Goal: Information Seeking & Learning: Learn about a topic

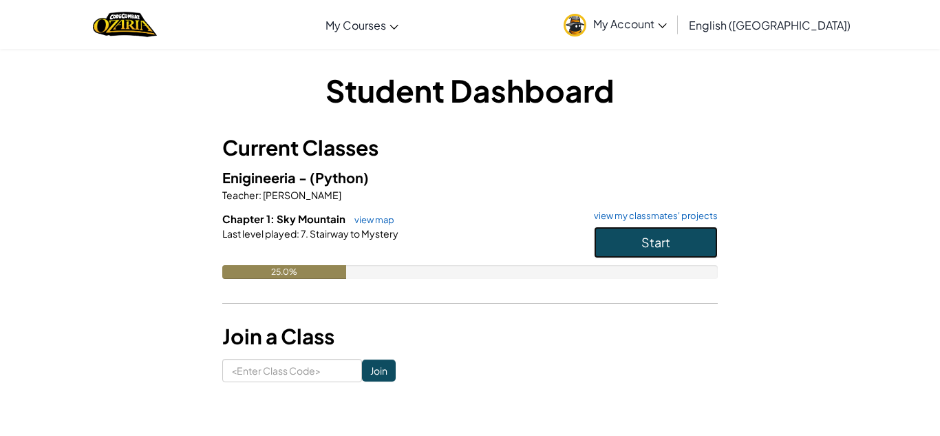
click at [675, 231] on button "Start" at bounding box center [656, 242] width 124 height 32
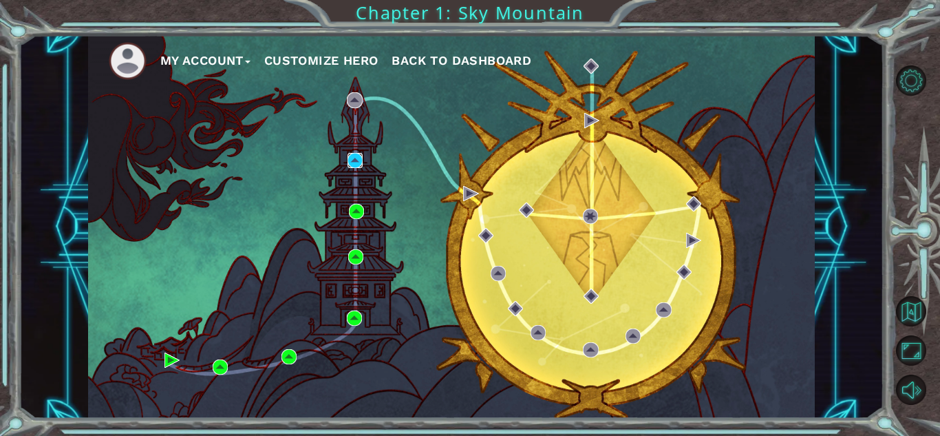
click at [361, 158] on img at bounding box center [355, 160] width 15 height 15
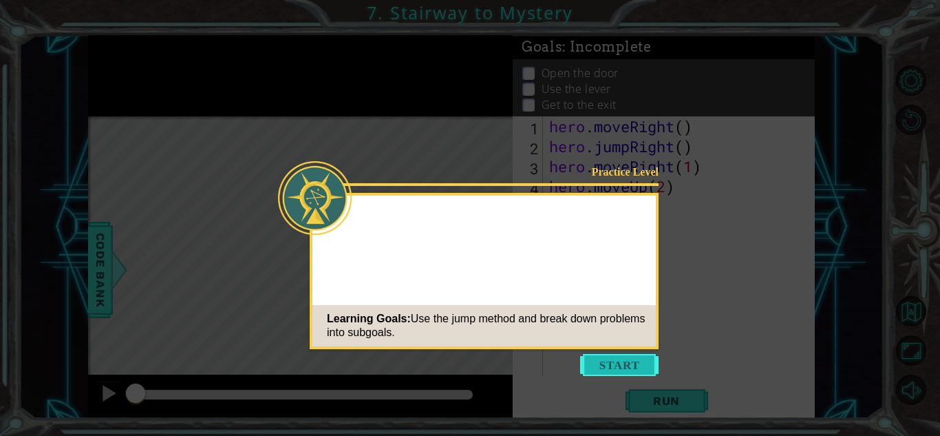
click at [616, 368] on button "Start" at bounding box center [619, 365] width 78 height 22
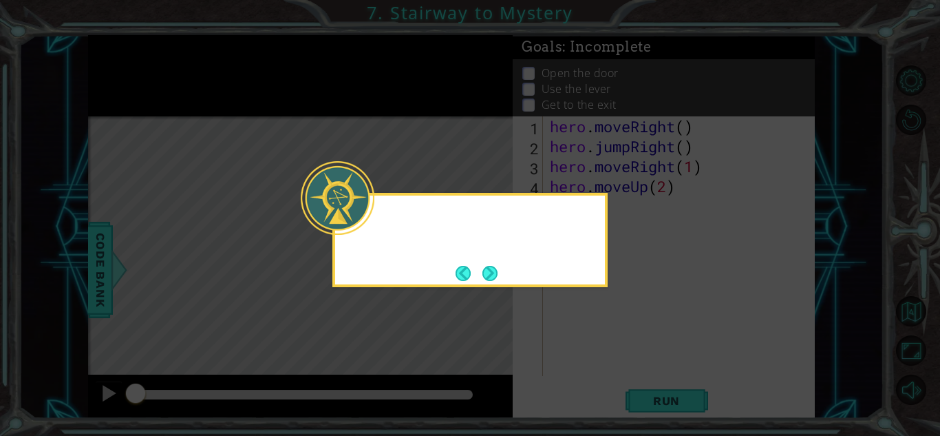
click at [346, 243] on div at bounding box center [469, 240] width 275 height 94
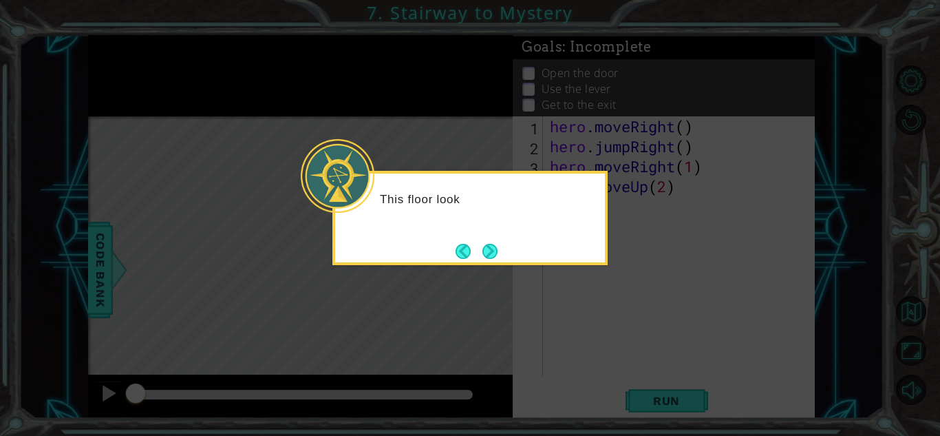
click at [494, 247] on button "Next" at bounding box center [490, 251] width 15 height 15
click at [488, 245] on div "Level Map" at bounding box center [406, 318] width 636 height 405
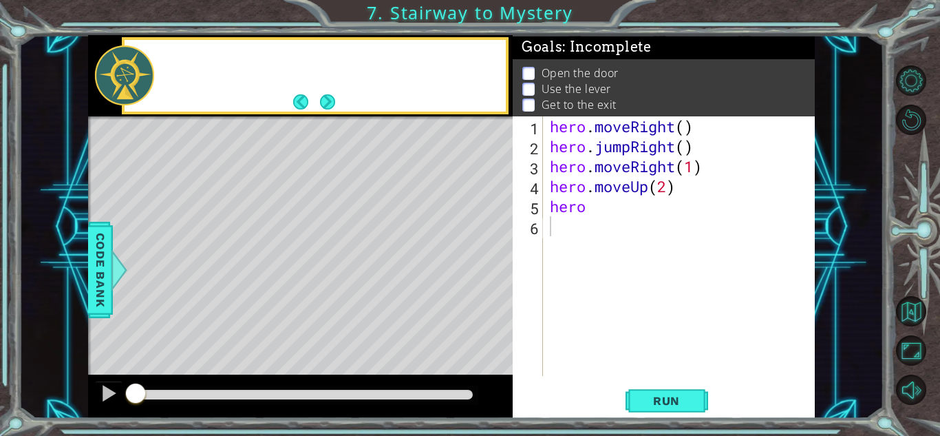
click at [492, 246] on div "Level Map" at bounding box center [406, 318] width 636 height 405
click at [320, 98] on button "Next" at bounding box center [327, 101] width 15 height 15
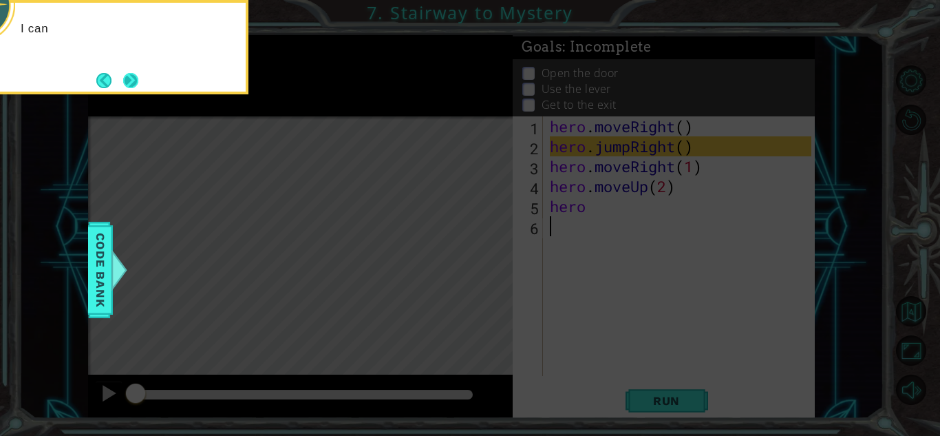
click at [136, 77] on button "Next" at bounding box center [130, 80] width 15 height 15
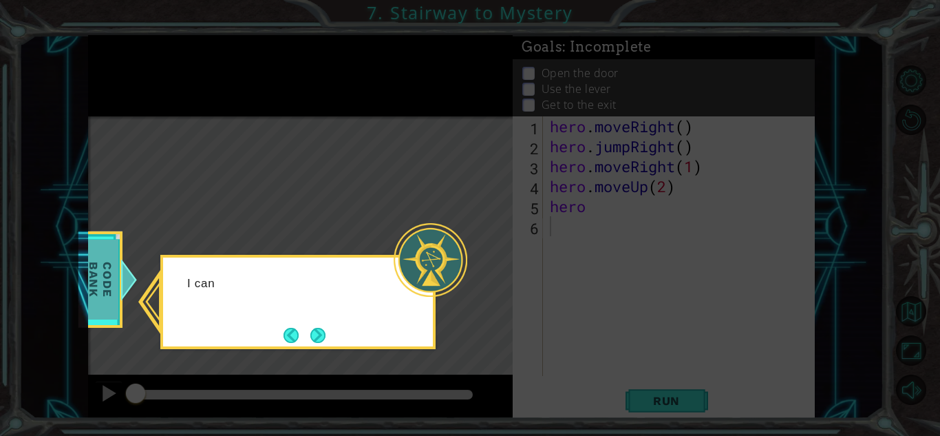
click at [121, 282] on div at bounding box center [128, 279] width 17 height 41
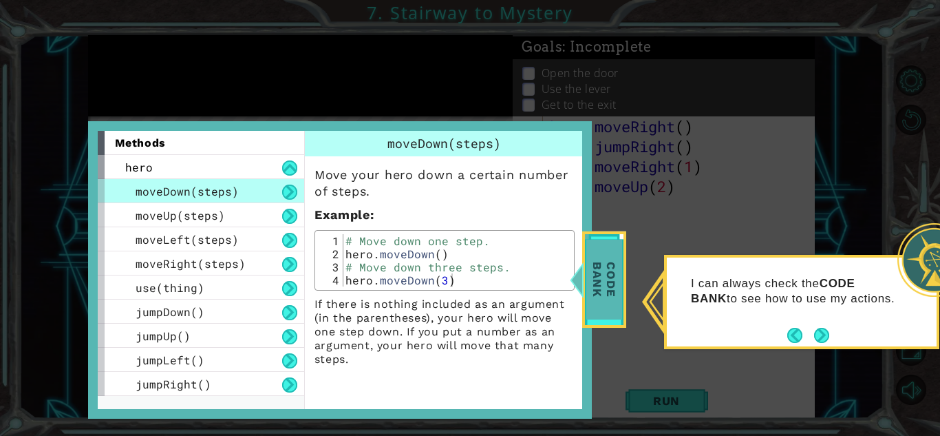
click at [608, 284] on span "Code Bank" at bounding box center [605, 279] width 36 height 79
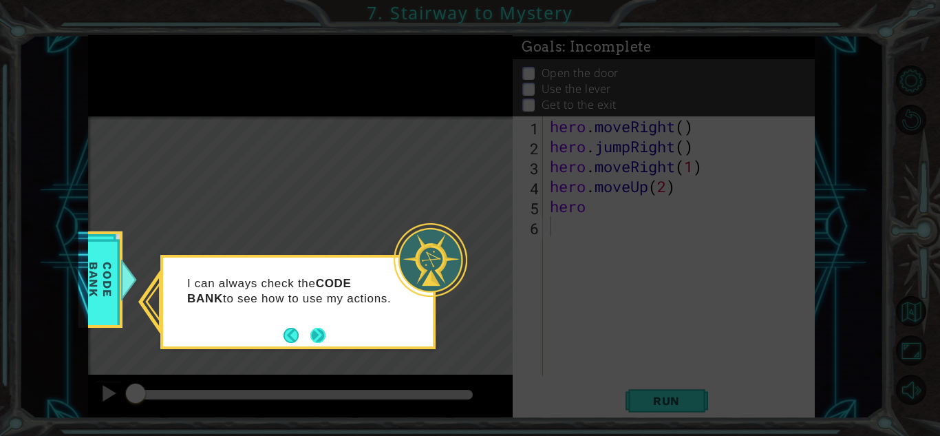
click at [310, 343] on button "Next" at bounding box center [317, 335] width 15 height 15
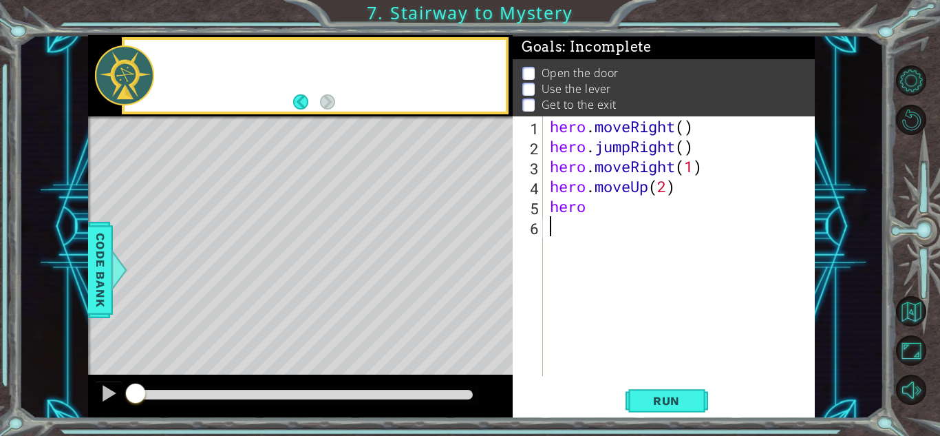
click at [319, 343] on div "Level Map" at bounding box center [406, 318] width 636 height 405
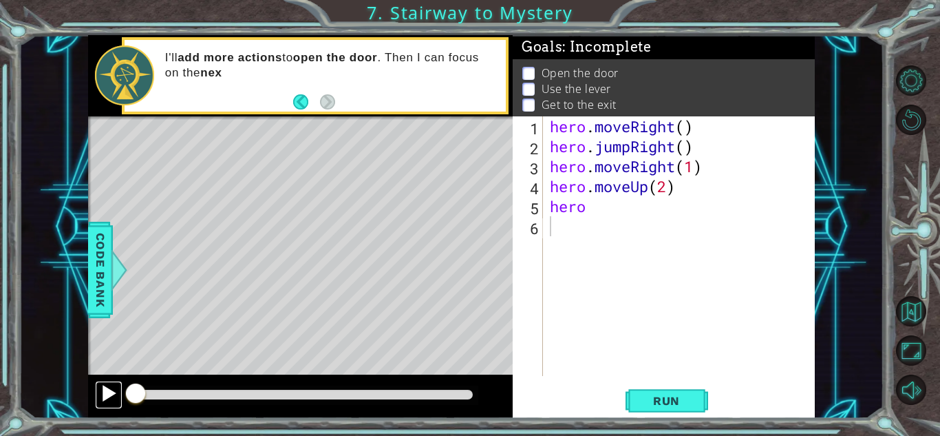
click at [96, 391] on button at bounding box center [109, 395] width 28 height 28
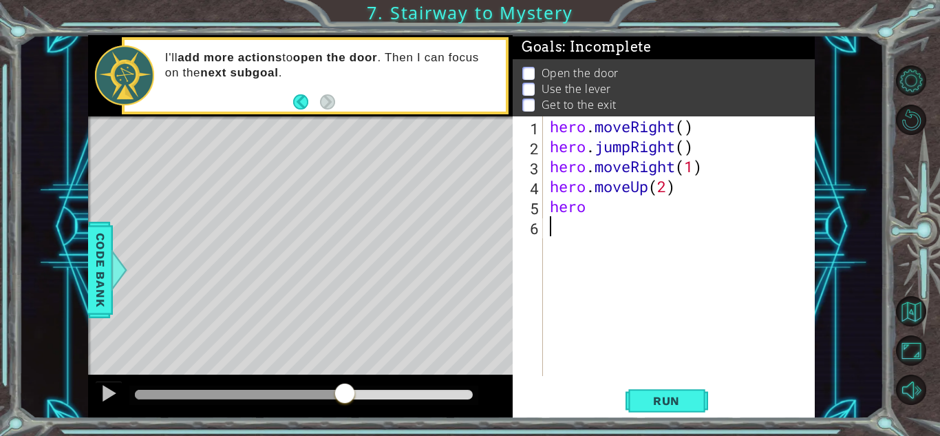
drag, startPoint x: 189, startPoint y: 391, endPoint x: 344, endPoint y: 416, distance: 157.0
click at [344, 416] on div at bounding box center [300, 396] width 425 height 44
click at [600, 215] on div "hero . moveRight ( ) hero . jumpRight ( ) hero . moveRight ( 1 ) hero . moveUp …" at bounding box center [682, 265] width 271 height 299
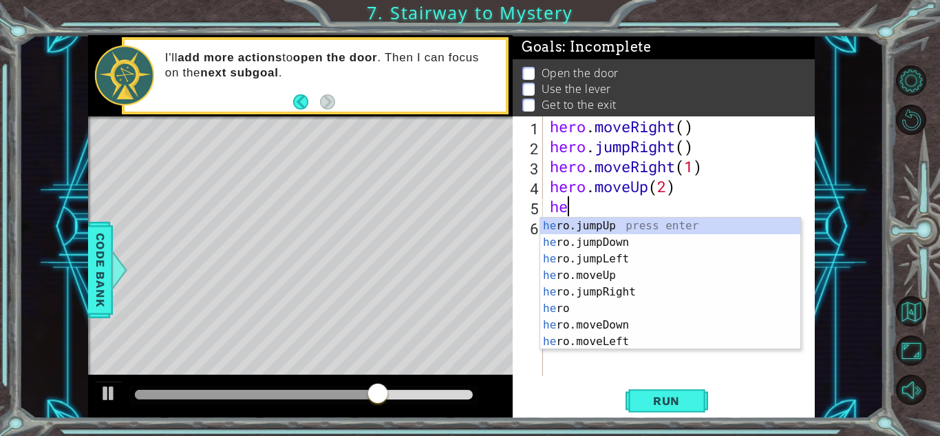
type textarea "h"
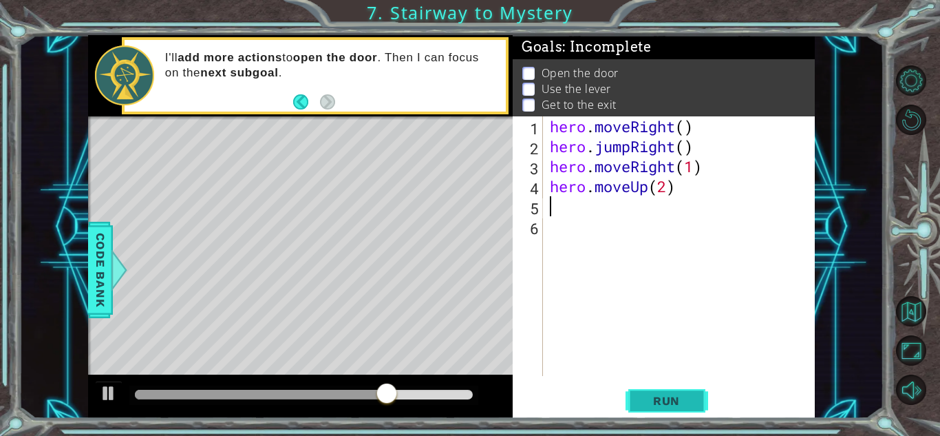
click at [706, 400] on button "Run" at bounding box center [667, 400] width 83 height 30
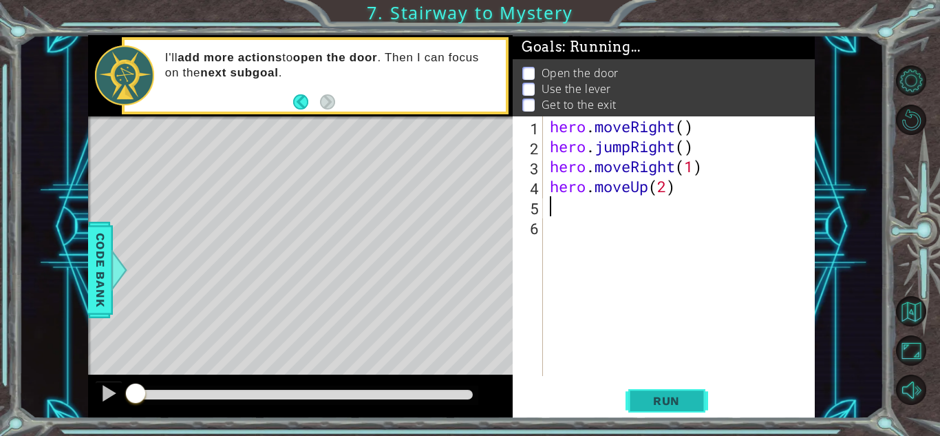
click at [668, 394] on span "Run" at bounding box center [667, 401] width 54 height 14
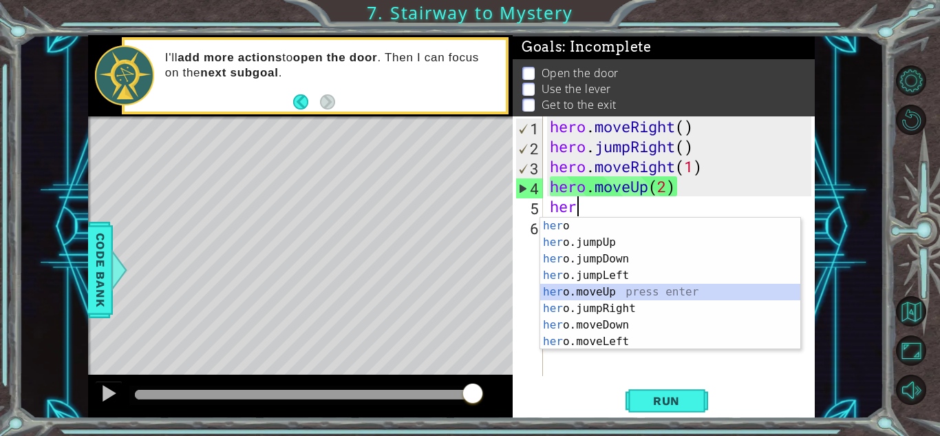
click at [605, 290] on div "her o press enter her o.jumpUp press enter her o.jumpDown press enter her o.jum…" at bounding box center [670, 300] width 260 height 165
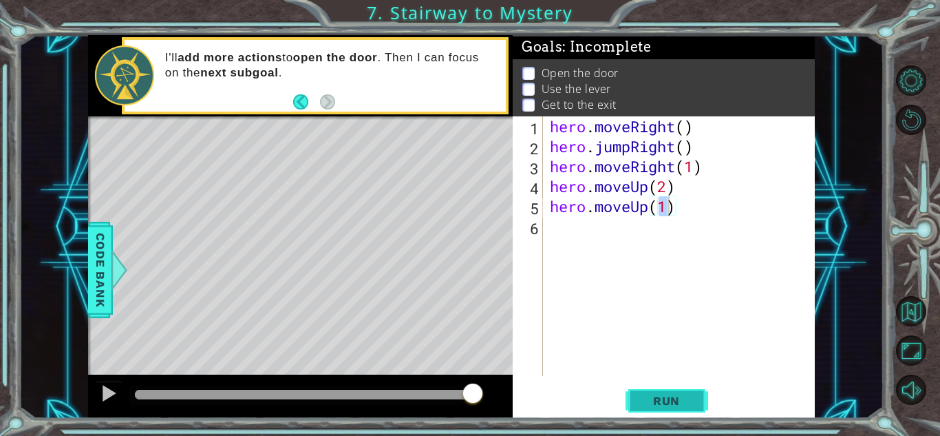
click at [682, 396] on span "Run" at bounding box center [667, 401] width 54 height 14
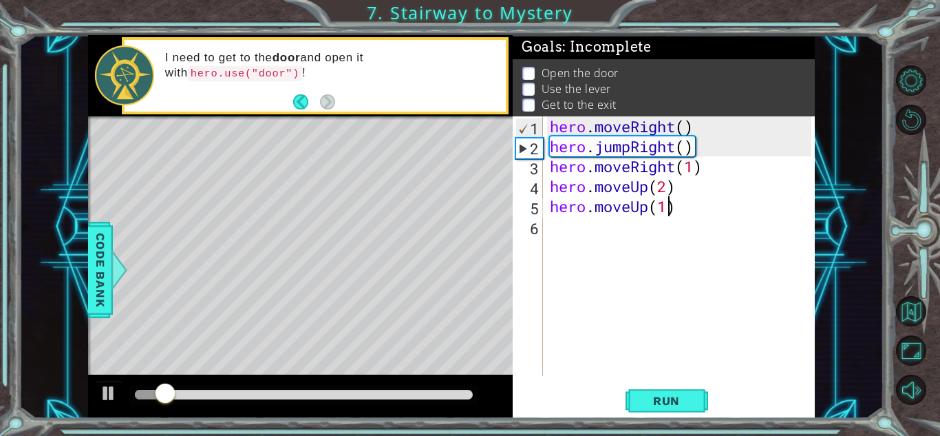
click at [625, 209] on div "hero . moveRight ( ) hero . jumpRight ( ) hero . moveRight ( 1 ) hero . moveUp …" at bounding box center [682, 265] width 271 height 299
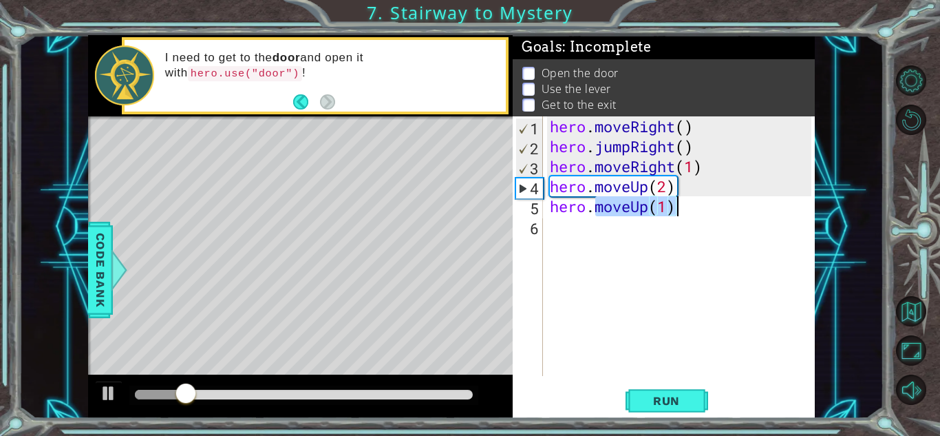
drag, startPoint x: 598, startPoint y: 207, endPoint x: 686, endPoint y: 211, distance: 88.2
click at [686, 211] on div "hero . moveRight ( ) hero . jumpRight ( ) hero . moveRight ( 1 ) hero . moveUp …" at bounding box center [682, 265] width 271 height 299
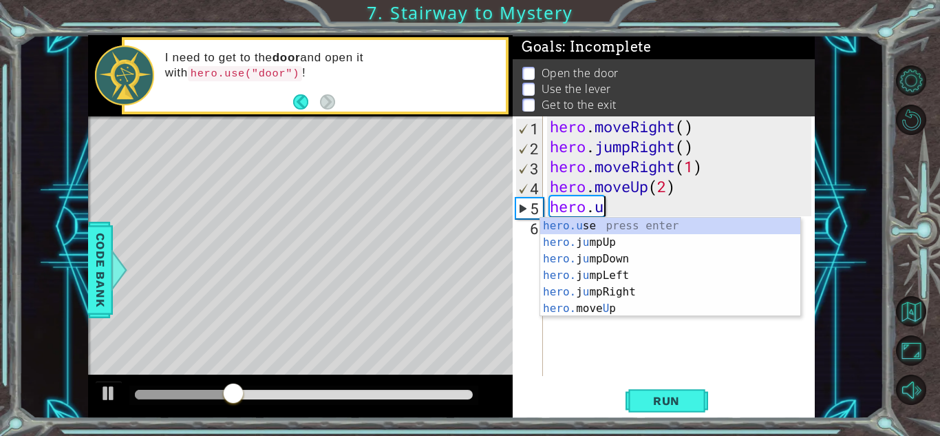
scroll to position [0, 2]
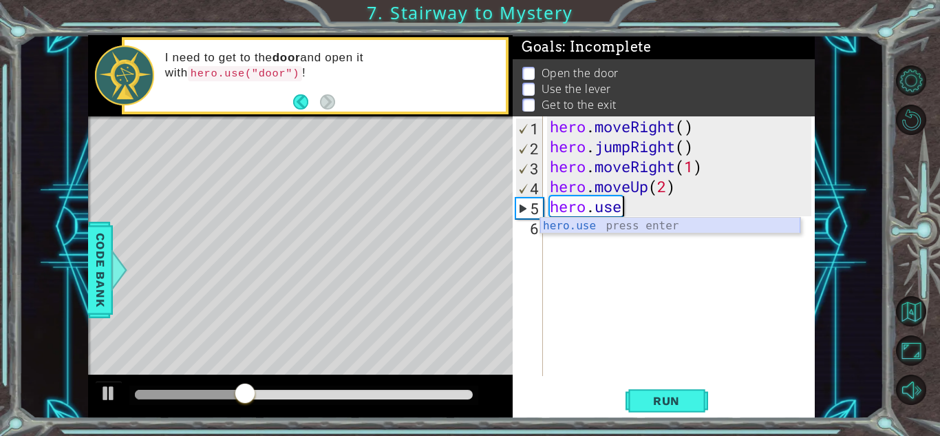
click at [615, 224] on div "hero.use press enter" at bounding box center [670, 243] width 260 height 50
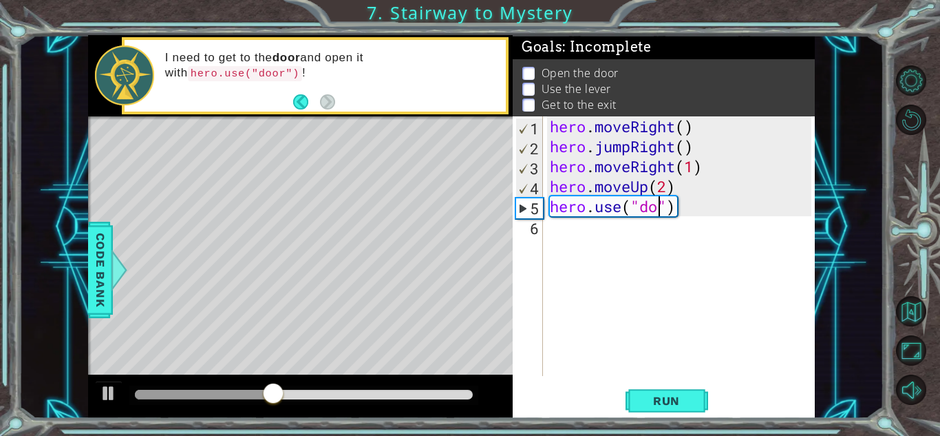
scroll to position [0, 6]
click at [669, 412] on button "Run" at bounding box center [667, 400] width 83 height 30
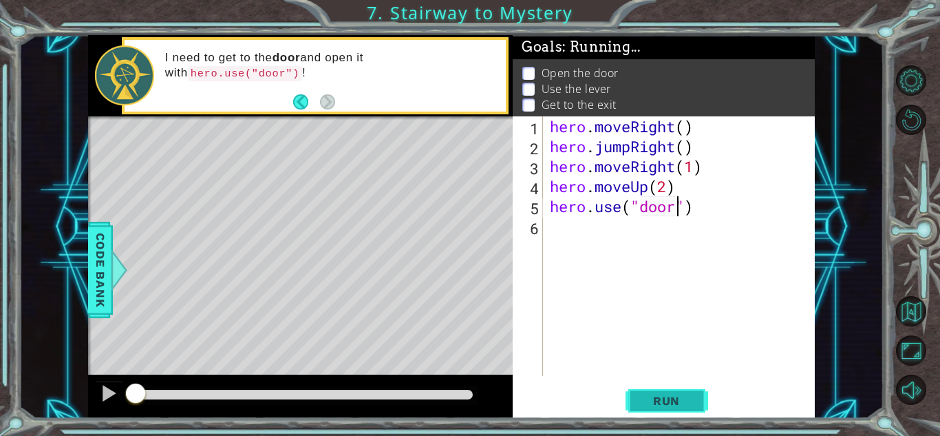
type textarea "hero.use("door\")"
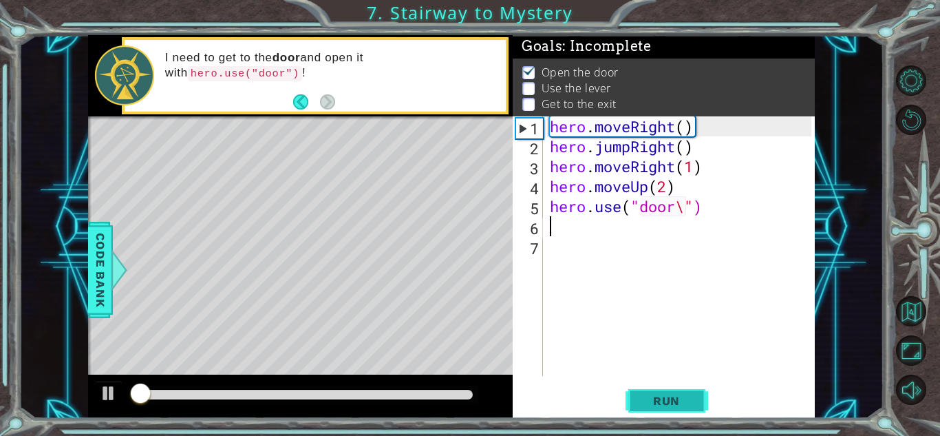
scroll to position [1, 0]
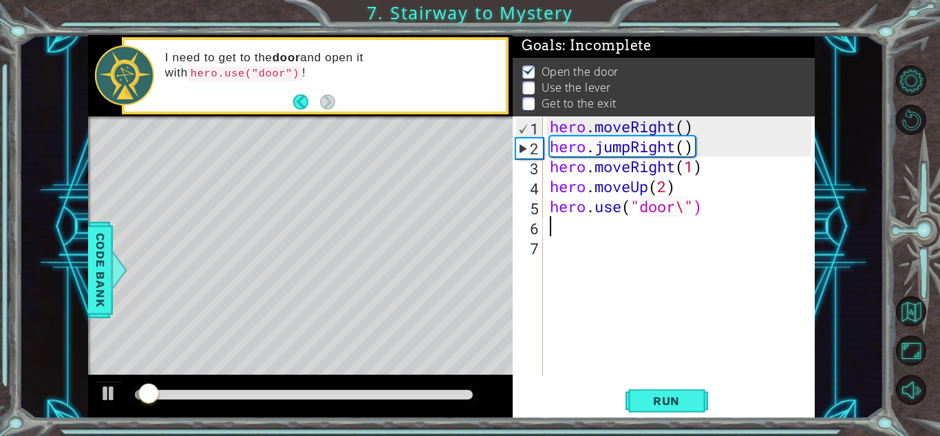
click at [685, 211] on div "hero . moveRight ( ) hero . jumpRight ( ) hero . moveRight ( 1 ) hero . moveUp …" at bounding box center [682, 265] width 271 height 299
type textarea "hero.use("door")"
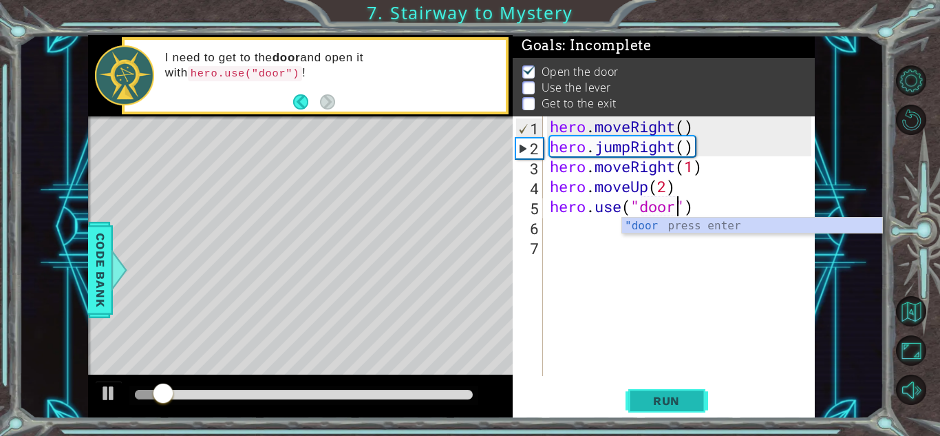
click at [659, 403] on span "Run" at bounding box center [667, 401] width 54 height 14
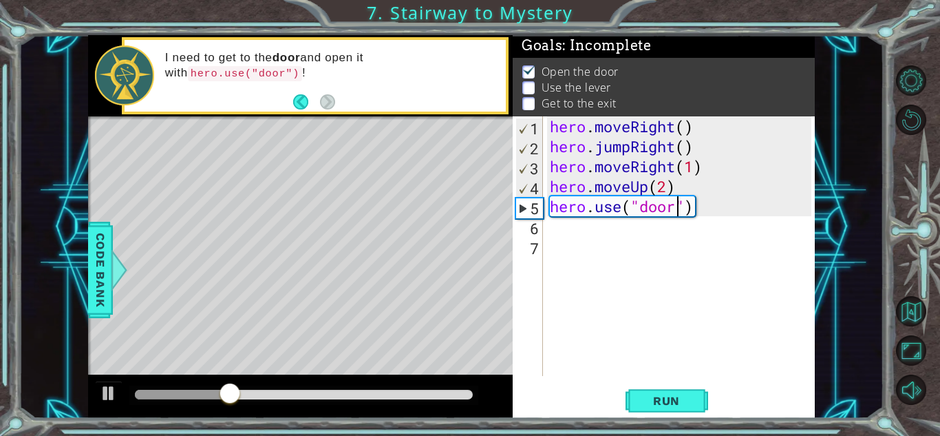
click at [600, 226] on div "hero . moveRight ( ) hero . jumpRight ( ) hero . moveRight ( 1 ) hero . moveUp …" at bounding box center [682, 265] width 271 height 299
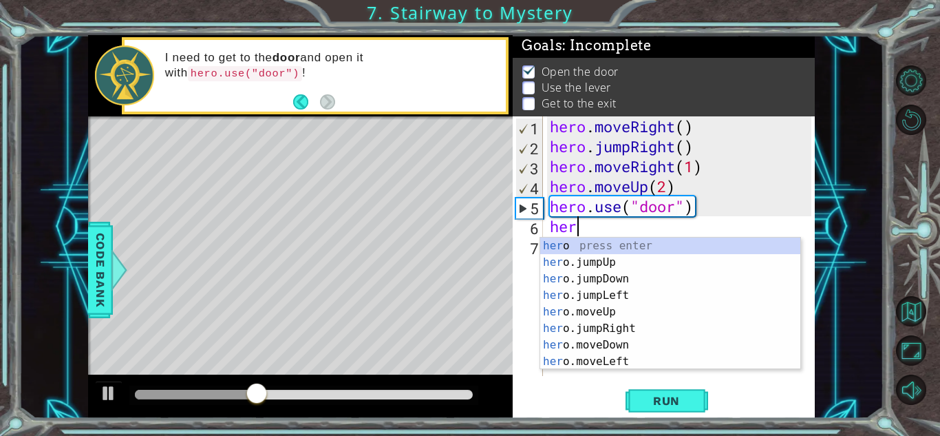
click at [644, 316] on div "her o press enter her o.jumpUp press enter her o.jumpDown press enter her o.jum…" at bounding box center [670, 319] width 260 height 165
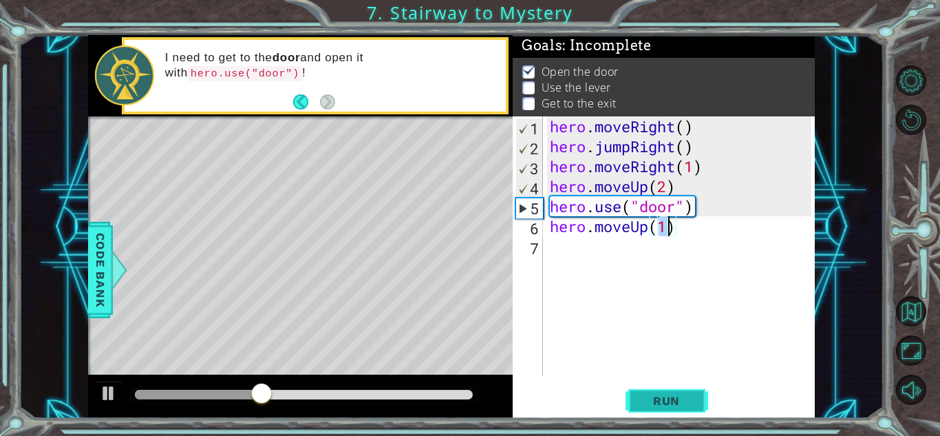
click at [680, 405] on span "Run" at bounding box center [667, 401] width 54 height 14
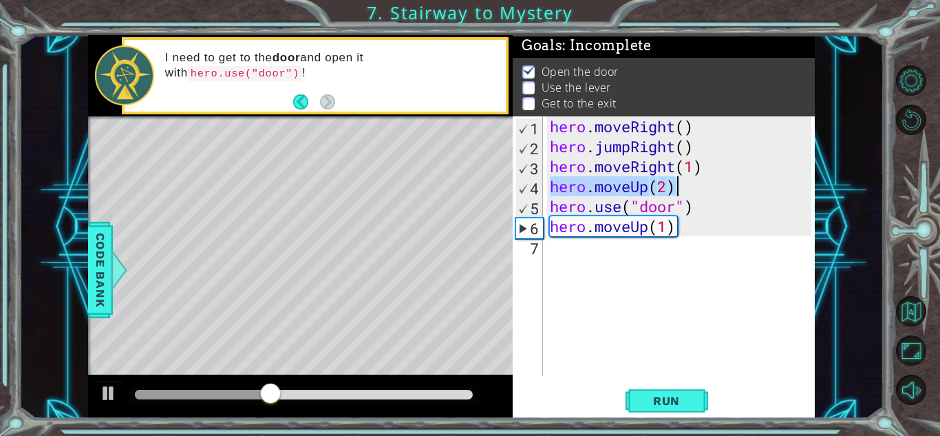
drag, startPoint x: 551, startPoint y: 187, endPoint x: 680, endPoint y: 187, distance: 128.7
click at [680, 187] on div "hero . moveRight ( ) hero . jumpRight ( ) hero . moveRight ( 1 ) hero . moveUp …" at bounding box center [682, 265] width 271 height 299
type textarea "hero.moveUp(2)"
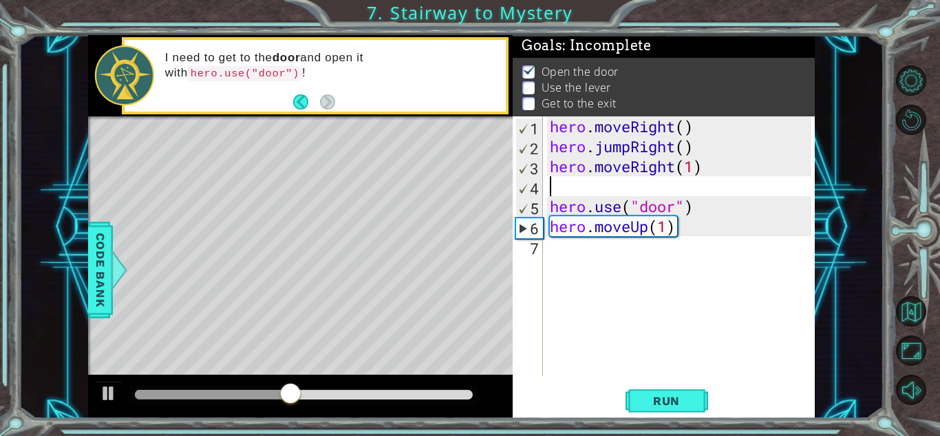
type textarea "hero.moveRight(1)"
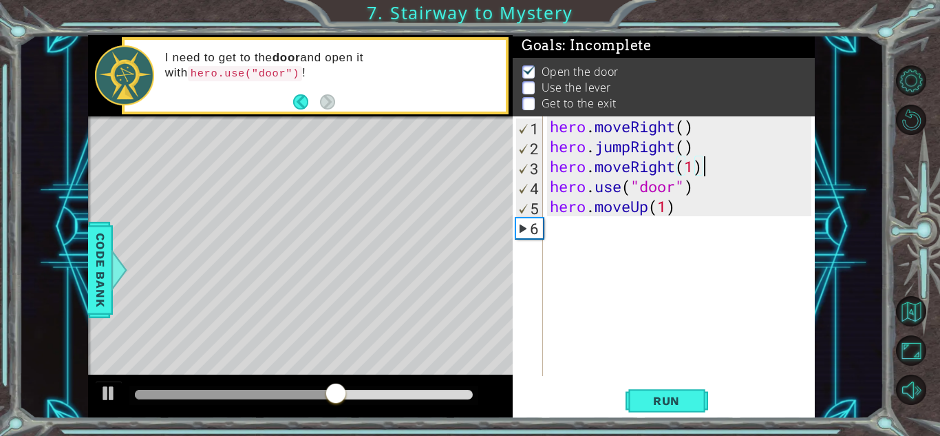
click at [573, 238] on div "hero . moveRight ( ) hero . jumpRight ( ) hero . moveRight ( 1 ) hero . use ( "…" at bounding box center [682, 265] width 271 height 299
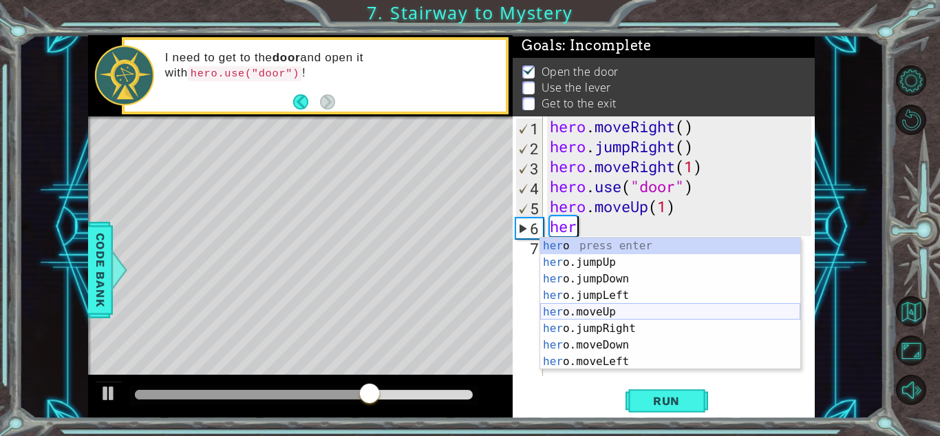
click at [628, 309] on div "her o press enter her o.jumpUp press enter her o.jumpDown press enter her o.jum…" at bounding box center [670, 319] width 260 height 165
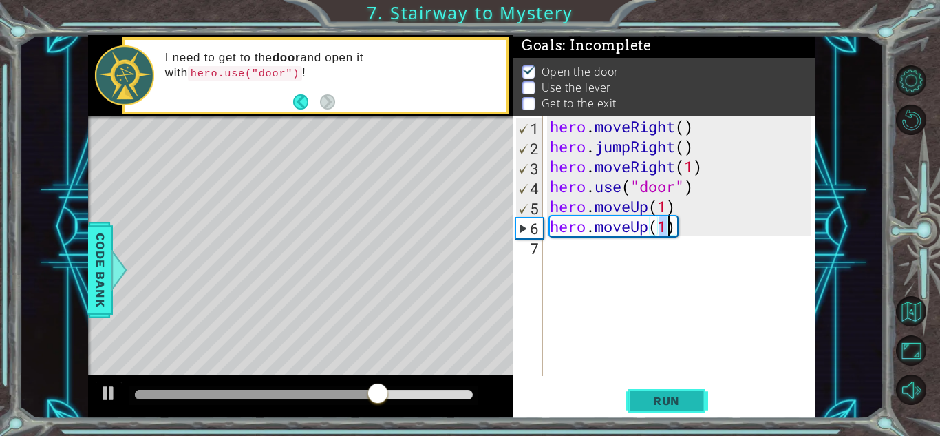
type textarea "hero.moveUp(1)"
click at [658, 398] on span "Run" at bounding box center [667, 401] width 54 height 14
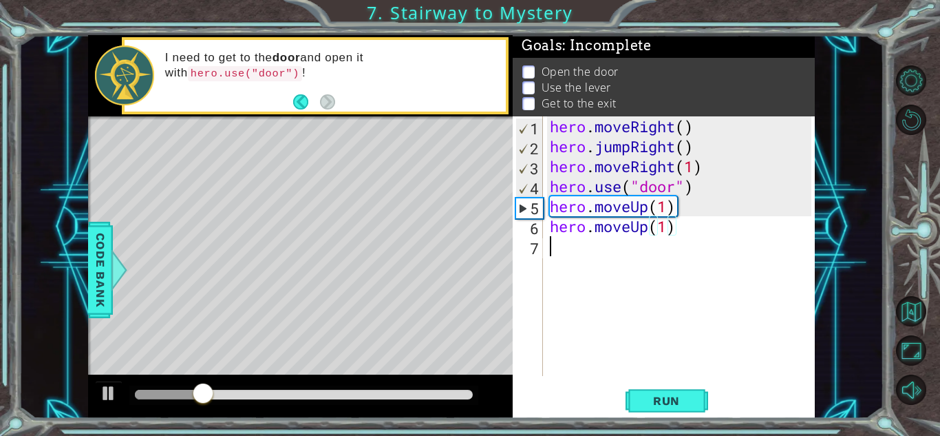
click at [558, 258] on div "hero . moveRight ( ) hero . jumpRight ( ) hero . moveRight ( 1 ) hero . use ( "…" at bounding box center [682, 265] width 271 height 299
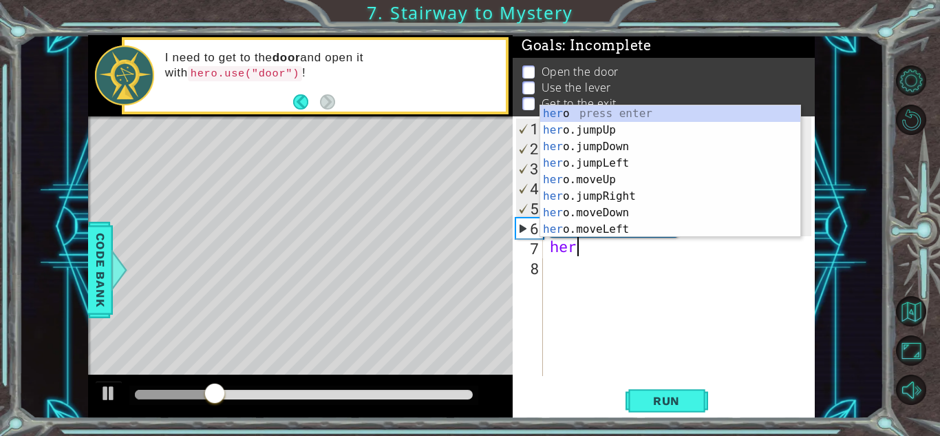
scroll to position [0, 1]
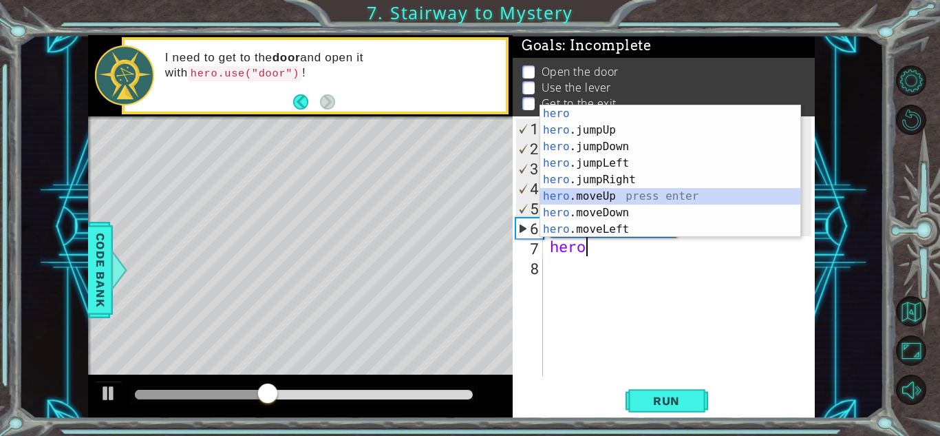
click at [612, 197] on div "hero press enter hero .jumpUp press enter hero .jumpDown press enter hero .jump…" at bounding box center [670, 187] width 260 height 165
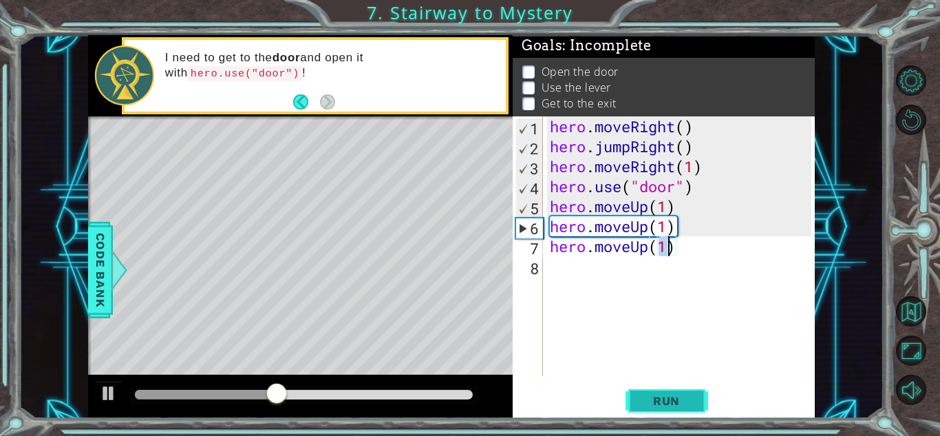
type textarea "hero.moveUp(1)"
click at [673, 396] on span "Run" at bounding box center [667, 401] width 54 height 14
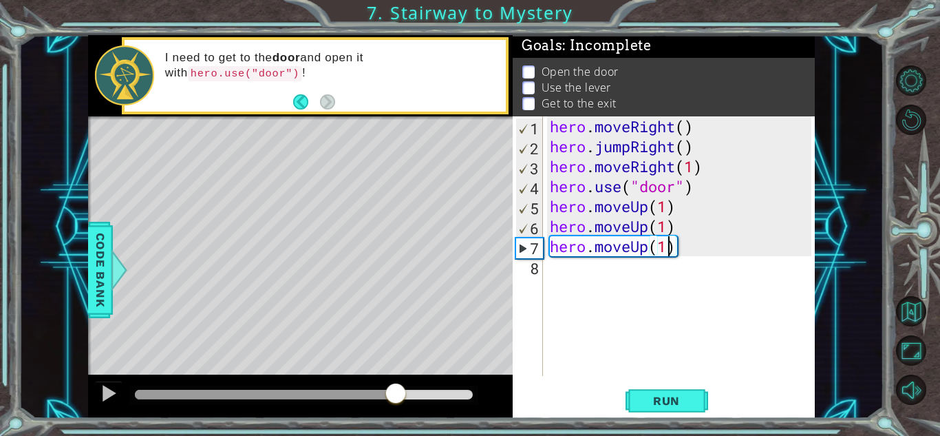
drag, startPoint x: 145, startPoint y: 394, endPoint x: 397, endPoint y: 396, distance: 252.0
click at [397, 396] on div at bounding box center [395, 394] width 25 height 25
click at [566, 267] on div "hero . moveRight ( ) hero . jumpRight ( ) hero . moveRight ( 1 ) hero . use ( "…" at bounding box center [682, 265] width 271 height 299
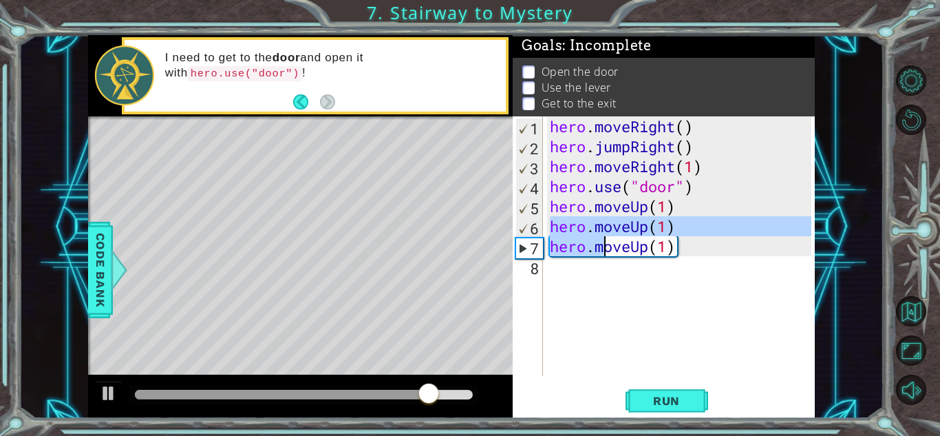
drag, startPoint x: 550, startPoint y: 225, endPoint x: 656, endPoint y: 273, distance: 116.2
click at [656, 273] on div "hero . moveRight ( ) hero . jumpRight ( ) hero . moveRight ( 1 ) hero . use ( "…" at bounding box center [682, 265] width 271 height 299
type textarea "hero.moveUp(1)"
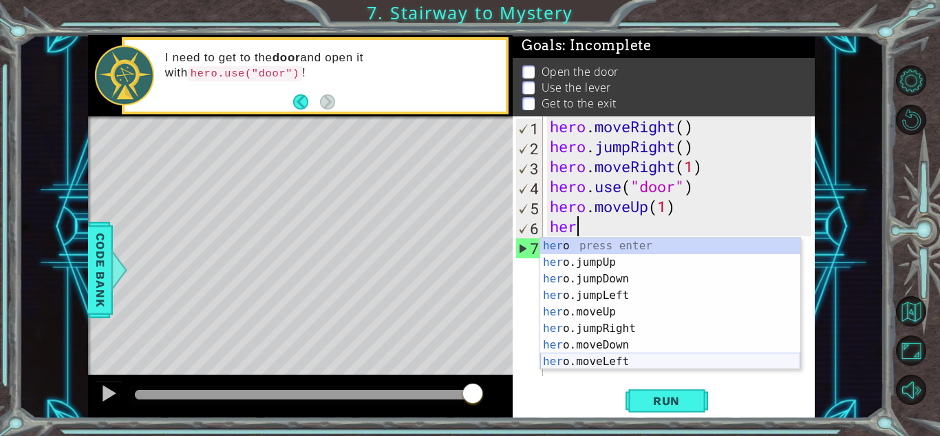
click at [626, 359] on div "her o press enter her o.jumpUp press enter her o.jumpDown press enter her o.jum…" at bounding box center [670, 319] width 260 height 165
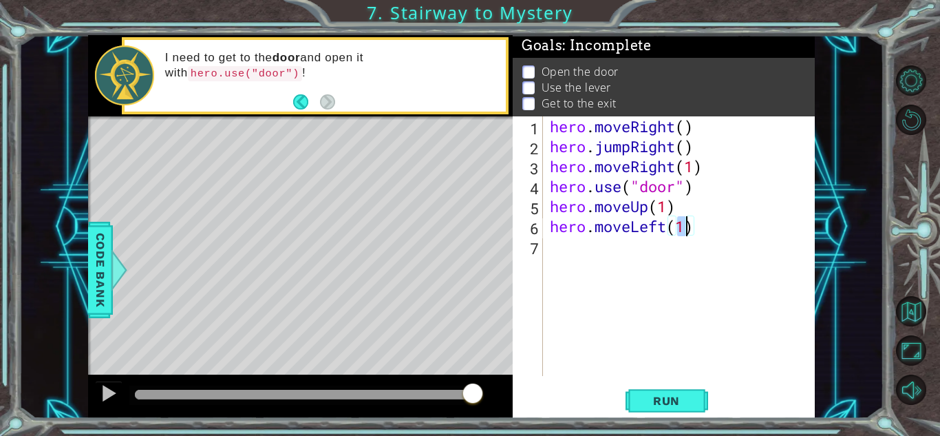
type textarea "hero.moveLeft(1)"
click at [674, 420] on div "1 ההההההההההההההההההההההההההההההההההההההההההההההההההההההההההההההההההההההההההההה…" at bounding box center [470, 218] width 940 height 436
click at [666, 405] on span "Run" at bounding box center [667, 401] width 54 height 14
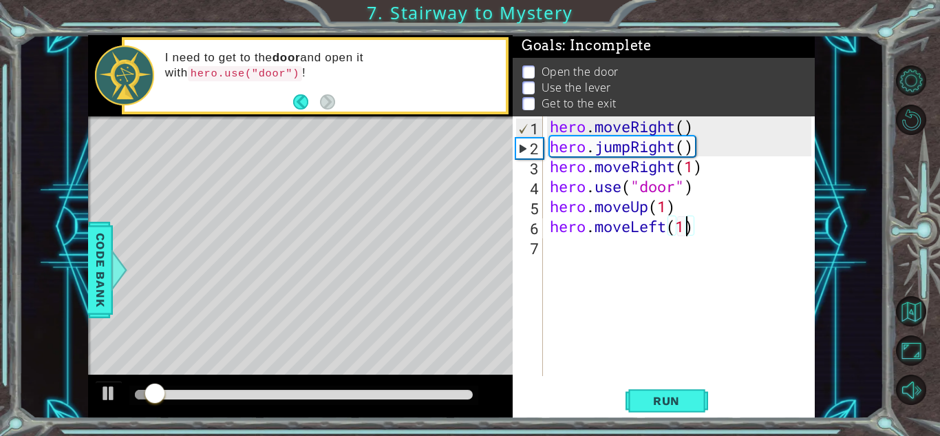
click at [567, 257] on div "hero . moveRight ( ) hero . jumpRight ( ) hero . moveRight ( 1 ) hero . use ( "…" at bounding box center [682, 265] width 271 height 299
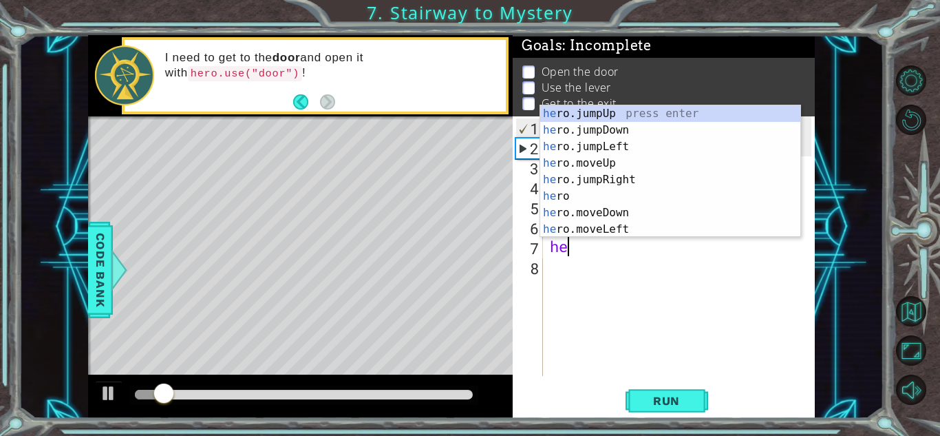
type textarea "her"
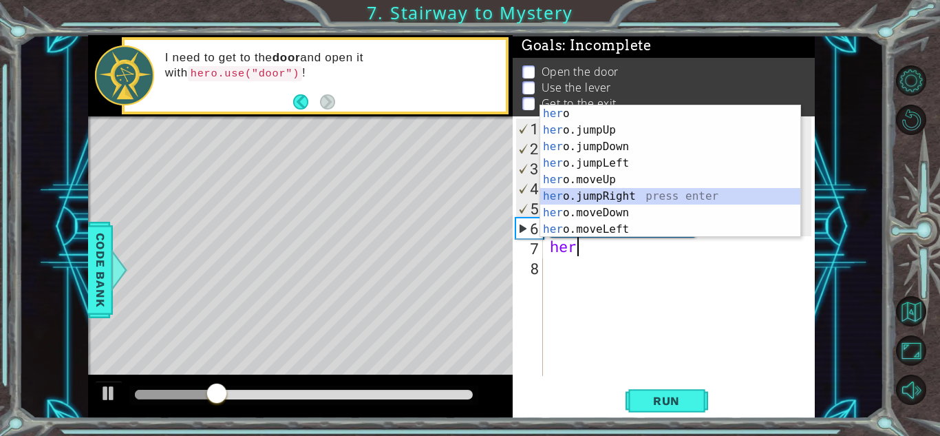
drag, startPoint x: 614, startPoint y: 196, endPoint x: 563, endPoint y: 244, distance: 70.1
click at [563, 244] on body "1 ההההההההההההההההההההההההההההההההההההההההההההההההההההההההההההההההההההההההההההה…" at bounding box center [470, 218] width 940 height 436
click at [694, 275] on div "hero . moveRight ( ) hero . jumpRight ( ) hero . moveRight ( 1 ) hero . use ( "…" at bounding box center [682, 265] width 271 height 299
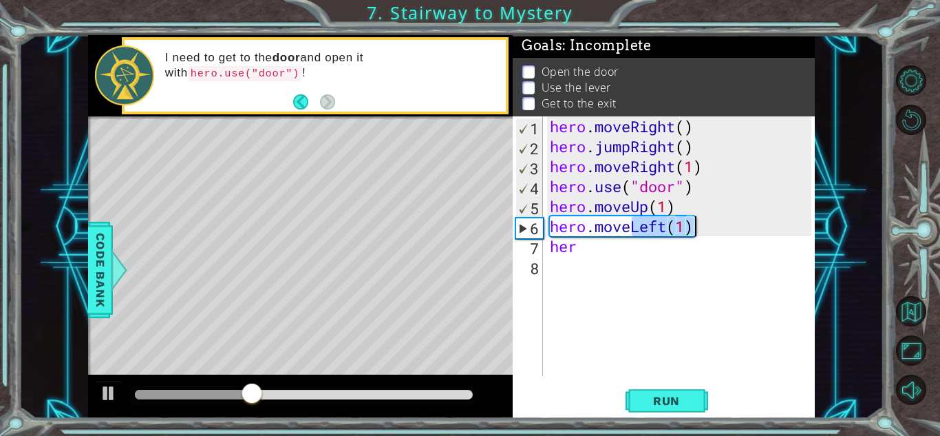
drag, startPoint x: 635, startPoint y: 227, endPoint x: 704, endPoint y: 227, distance: 68.8
click at [704, 227] on div "hero . moveRight ( ) hero . jumpRight ( ) hero . moveRight ( 1 ) hero . use ( "…" at bounding box center [682, 265] width 271 height 299
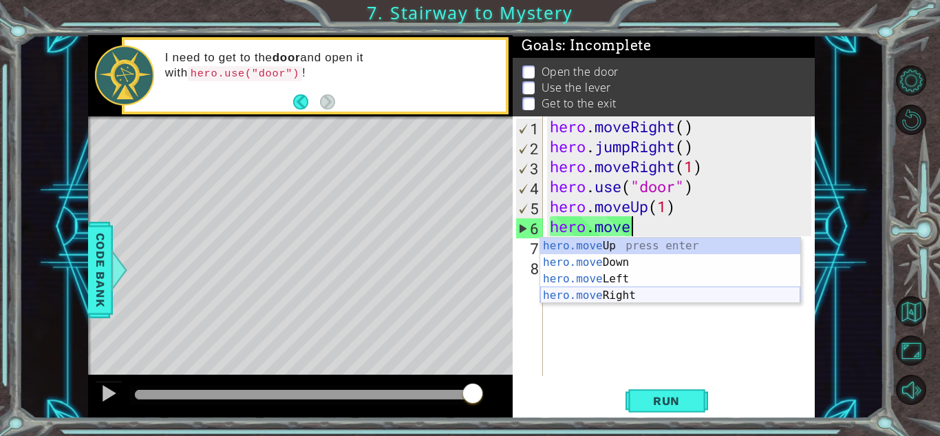
click at [631, 293] on div "hero.move Up press enter hero.move Down press enter hero.move Left press enter …" at bounding box center [670, 286] width 260 height 99
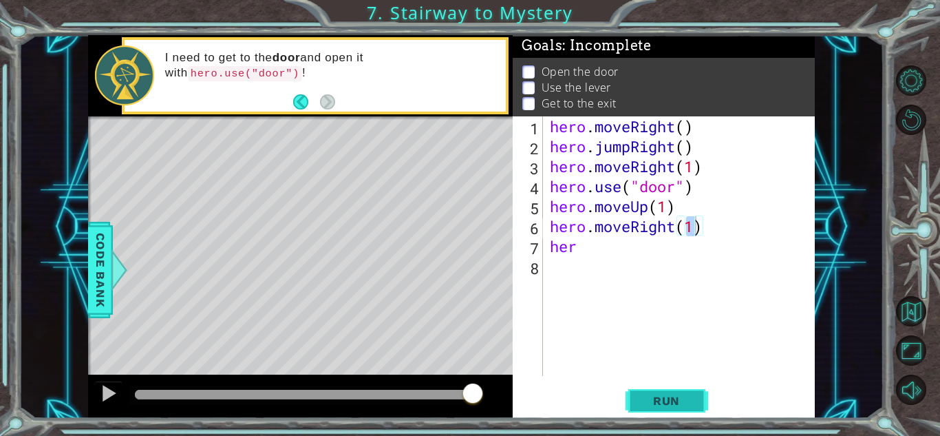
click at [657, 388] on button "Run" at bounding box center [667, 400] width 83 height 30
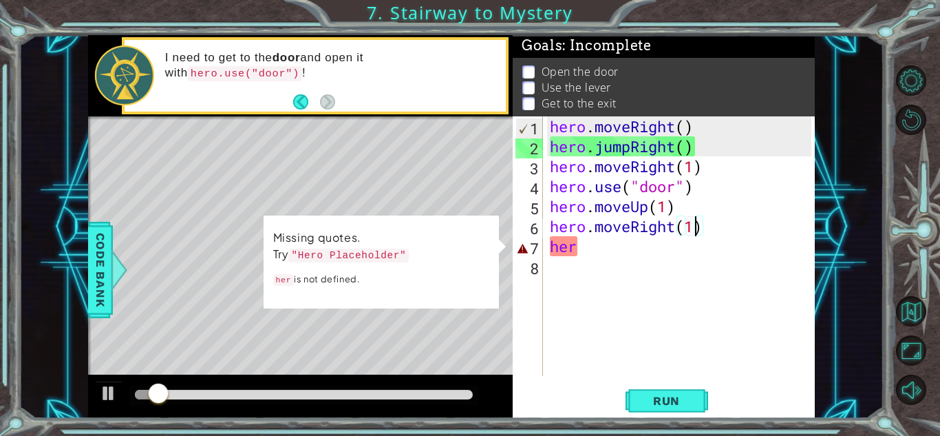
click at [604, 238] on div "hero . moveRight ( ) hero . jumpRight ( ) hero . moveRight ( 1 ) hero . use ( "…" at bounding box center [682, 265] width 271 height 299
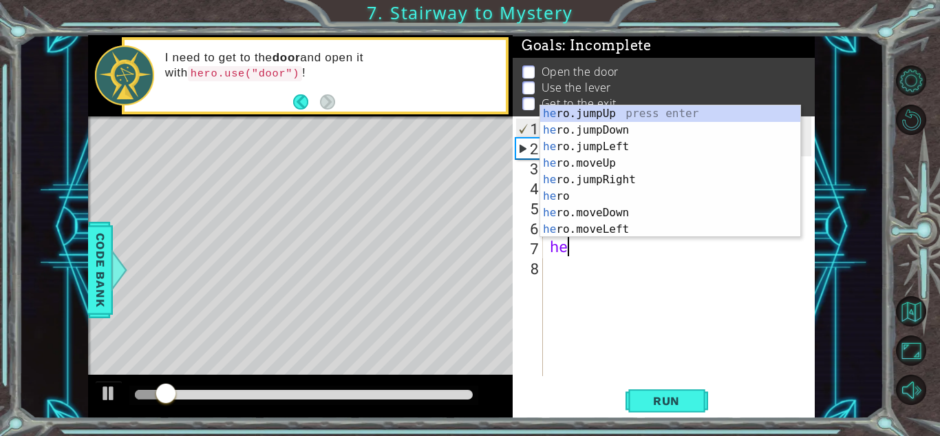
type textarea "h"
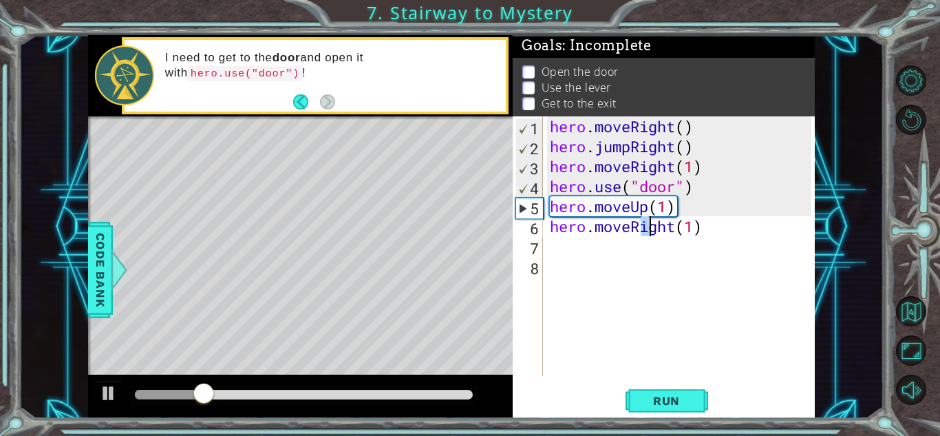
drag, startPoint x: 637, startPoint y: 225, endPoint x: 654, endPoint y: 229, distance: 17.6
click at [654, 229] on div "hero . moveRight ( ) hero . jumpRight ( ) hero . moveRight ( 1 ) hero . use ( "…" at bounding box center [682, 265] width 271 height 299
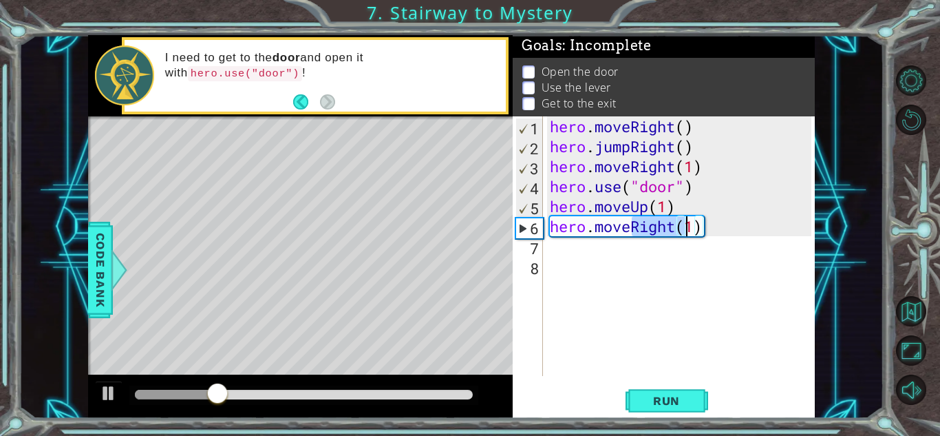
drag, startPoint x: 632, startPoint y: 225, endPoint x: 723, endPoint y: 235, distance: 92.1
click at [723, 235] on div "hero . moveRight ( ) hero . jumpRight ( ) hero . moveRight ( 1 ) hero . use ( "…" at bounding box center [682, 265] width 271 height 299
type textarea "hero.move'"
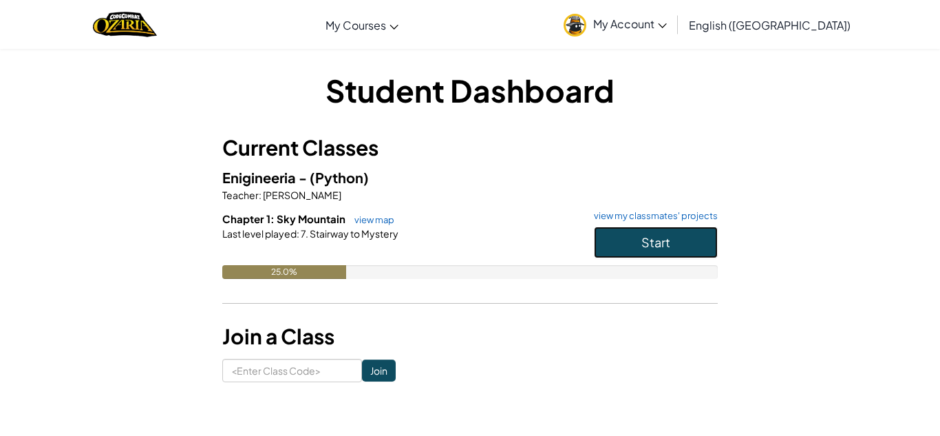
click at [658, 230] on button "Start" at bounding box center [656, 242] width 124 height 32
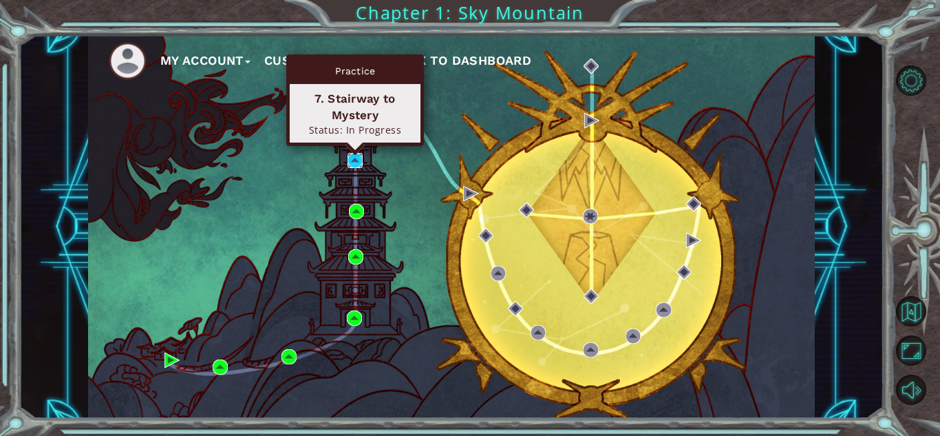
click at [361, 157] on img at bounding box center [355, 160] width 15 height 15
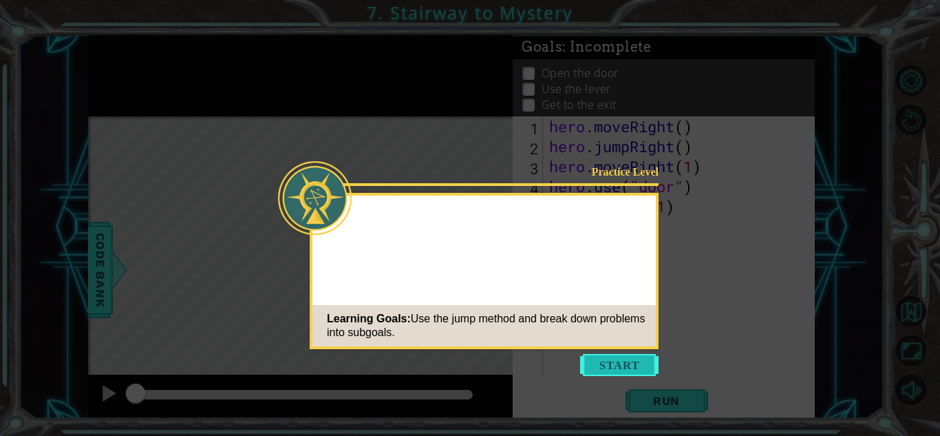
click at [627, 366] on button "Start" at bounding box center [619, 365] width 78 height 22
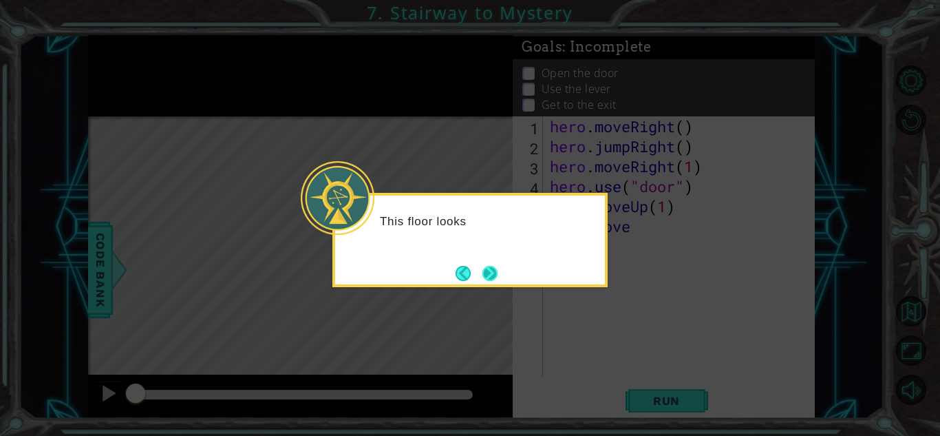
click at [494, 277] on button "Next" at bounding box center [490, 273] width 15 height 15
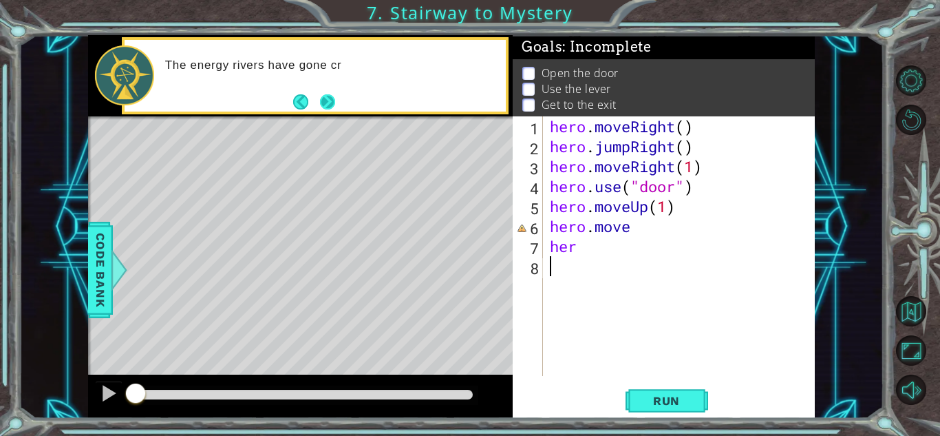
click at [326, 96] on button "Next" at bounding box center [328, 102] width 16 height 16
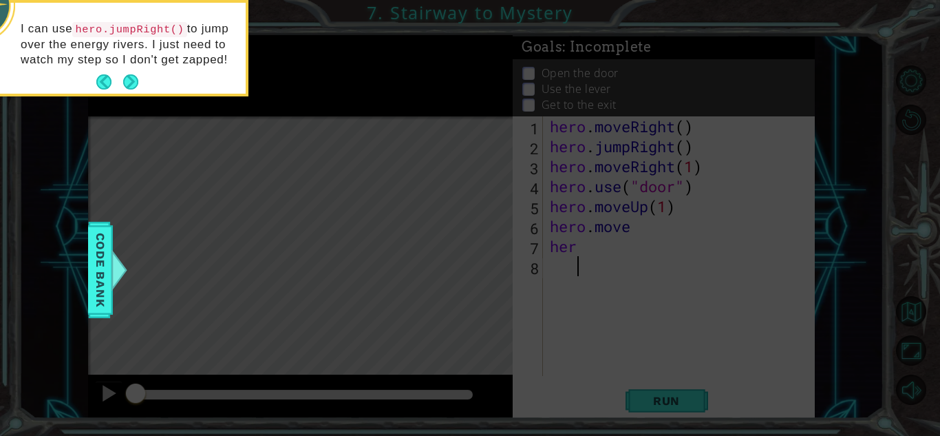
click at [125, 72] on footer at bounding box center [117, 82] width 42 height 21
click at [123, 77] on button "Next" at bounding box center [131, 82] width 16 height 16
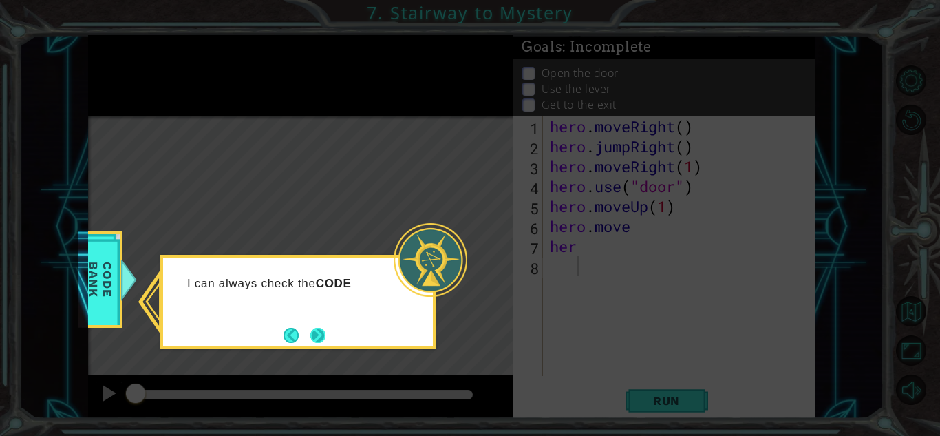
click at [310, 340] on button "Next" at bounding box center [317, 335] width 15 height 15
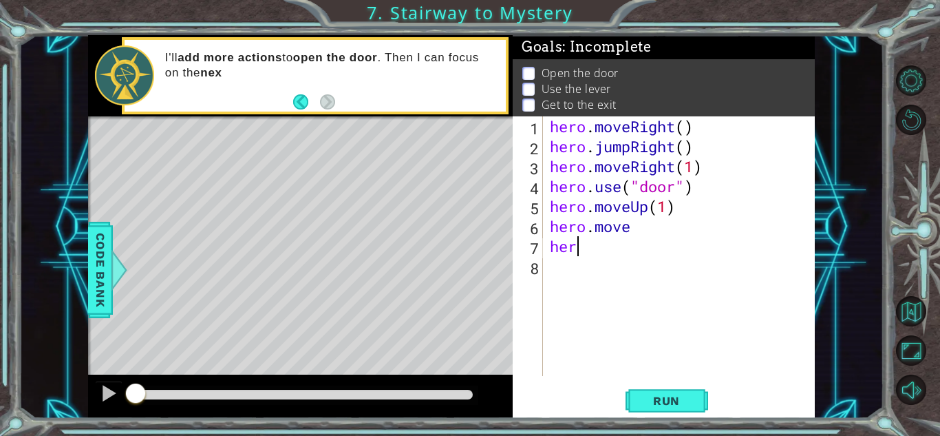
click at [590, 237] on div "hero . moveRight ( ) hero . jumpRight ( ) hero . moveRight ( 1 ) hero . use ( "…" at bounding box center [682, 265] width 271 height 299
click at [635, 225] on div "hero . moveRight ( ) hero . jumpRight ( ) hero . moveRight ( 1 ) hero . use ( "…" at bounding box center [682, 265] width 271 height 299
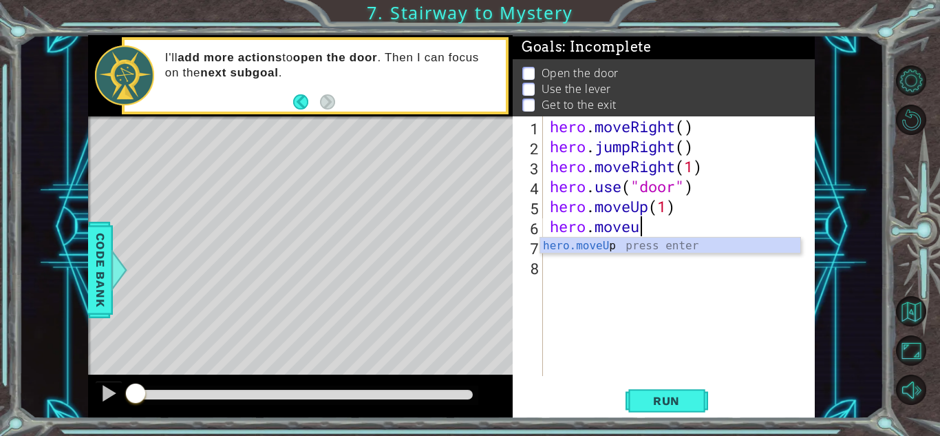
scroll to position [0, 3]
click at [729, 251] on div "hero.moveUp press enter" at bounding box center [670, 262] width 260 height 50
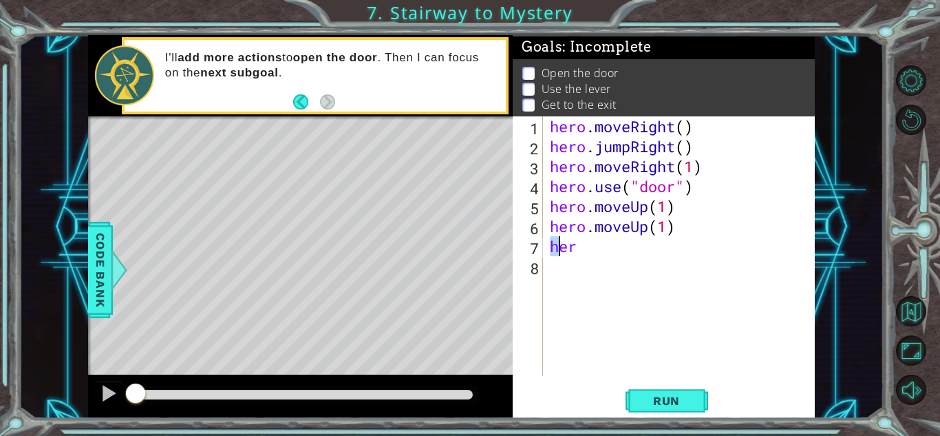
drag, startPoint x: 548, startPoint y: 247, endPoint x: 623, endPoint y: 251, distance: 75.1
click at [623, 251] on div "hero . moveRight ( ) hero . jumpRight ( ) hero . moveRight ( 1 ) hero . use ( "…" at bounding box center [682, 265] width 271 height 299
type textarea "her"
click at [674, 403] on span "Run" at bounding box center [667, 401] width 54 height 14
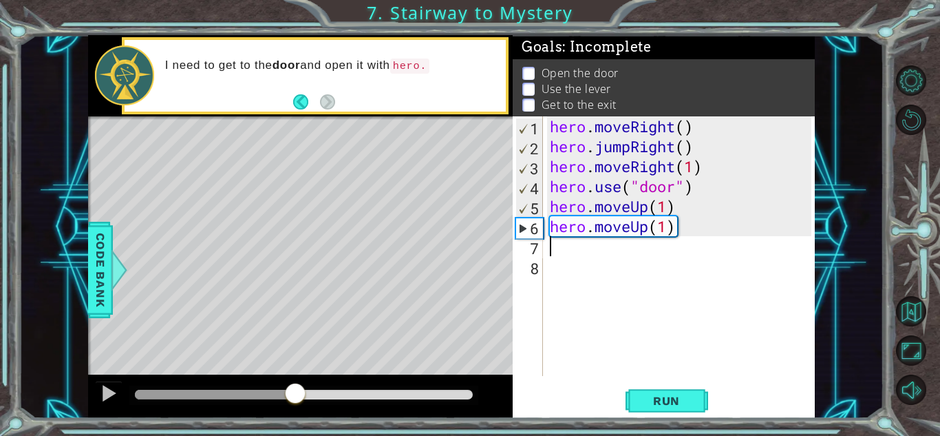
drag, startPoint x: 162, startPoint y: 394, endPoint x: 311, endPoint y: 379, distance: 150.1
click at [311, 379] on div at bounding box center [300, 396] width 425 height 44
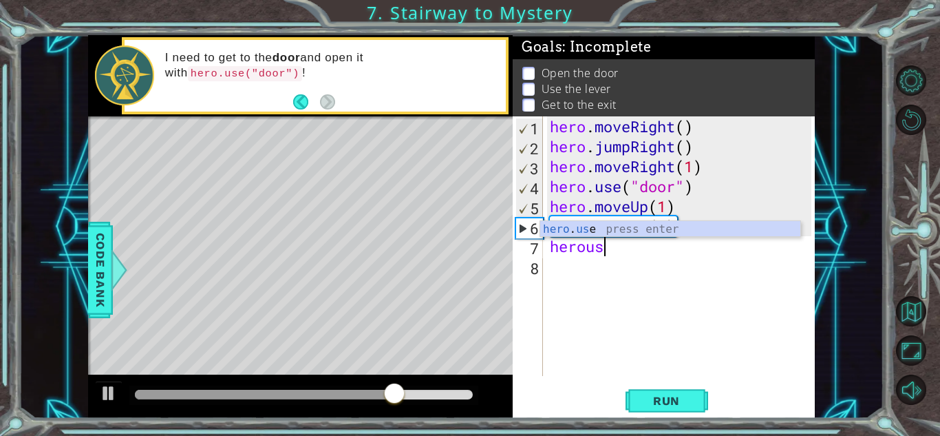
scroll to position [0, 2]
click at [676, 227] on div "hero . us e press enter" at bounding box center [670, 246] width 260 height 50
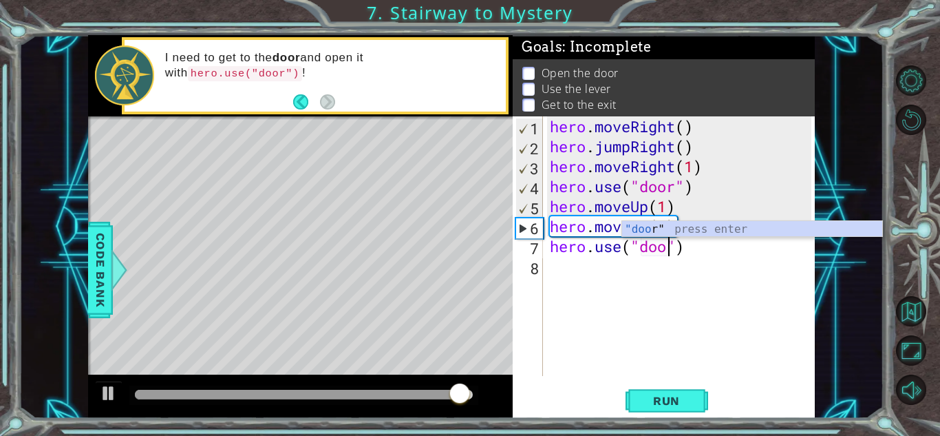
scroll to position [0, 6]
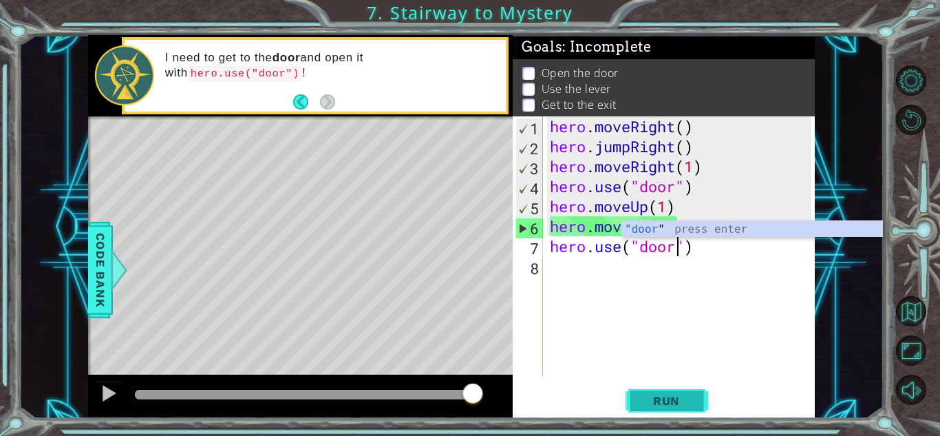
type textarea "hero.use("door")"
click at [668, 391] on button "Run" at bounding box center [667, 400] width 83 height 30
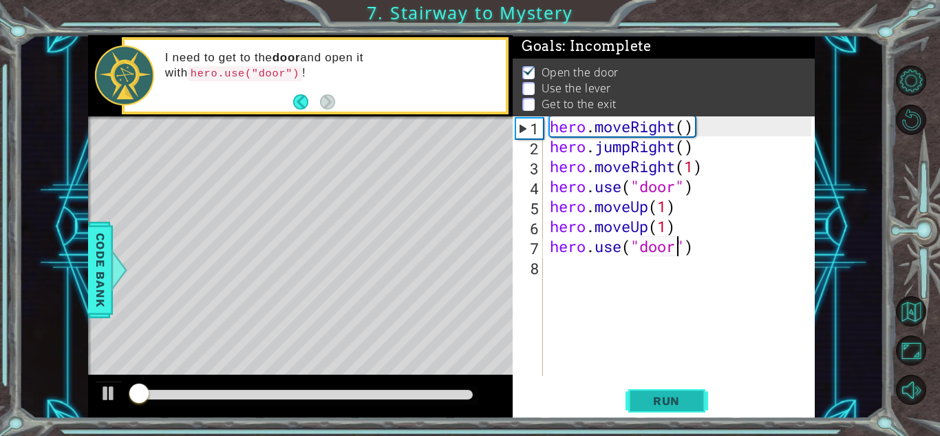
scroll to position [1, 0]
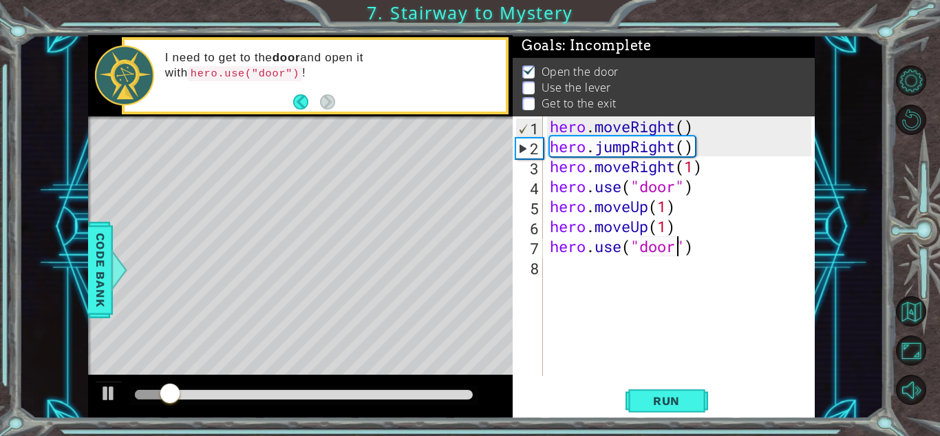
click at [571, 282] on div "hero . moveRight ( ) hero . jumpRight ( ) hero . moveRight ( 1 ) hero . use ( "…" at bounding box center [682, 265] width 271 height 299
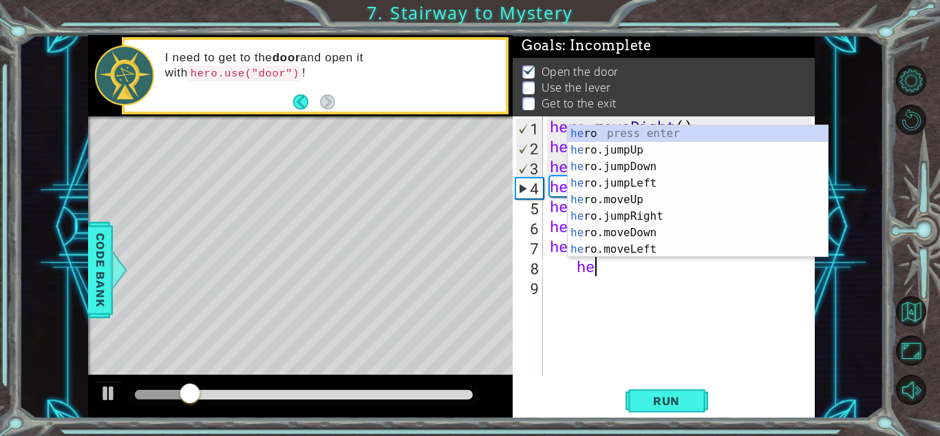
type textarea "h"
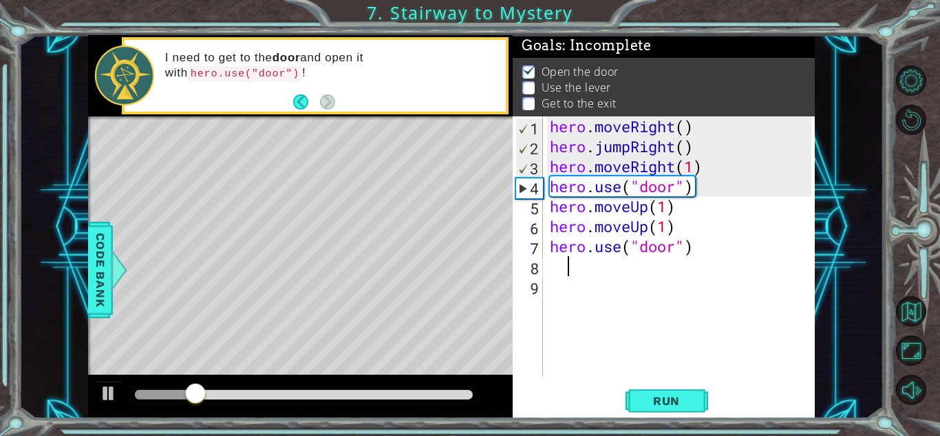
scroll to position [0, 0]
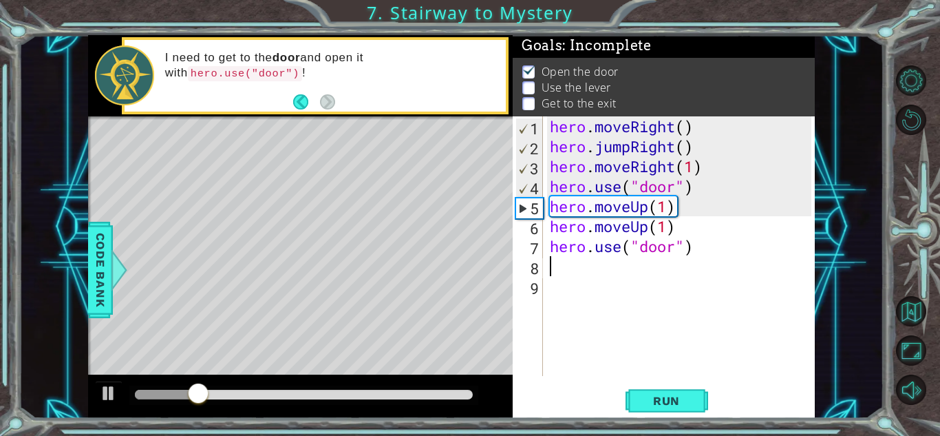
type textarea "hero.use("door")"
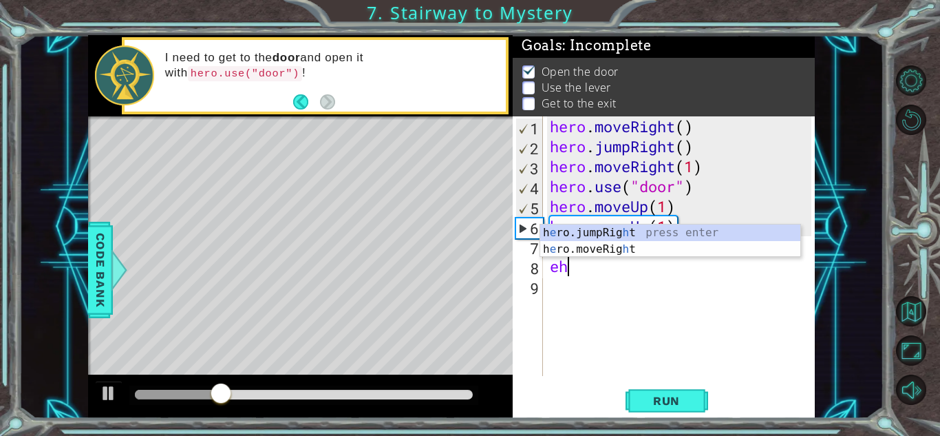
type textarea "e"
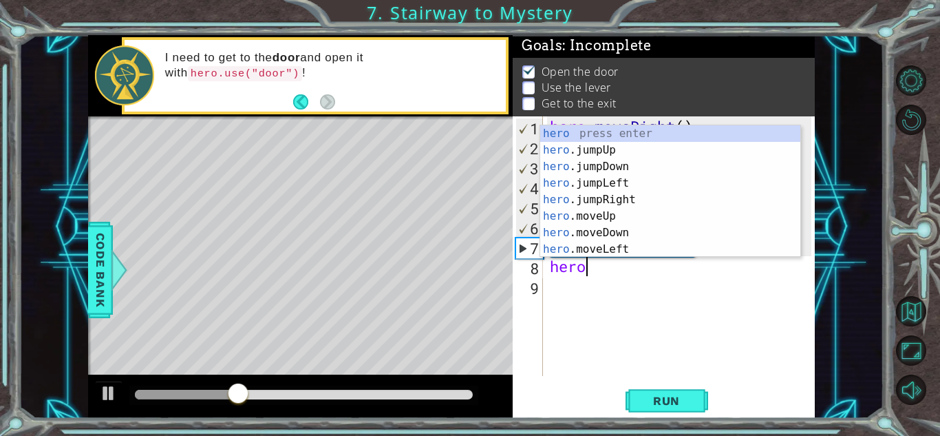
scroll to position [0, 1]
click at [629, 218] on div "hero press enter hero .jumpUp press enter hero .jumpDown press enter hero .jump…" at bounding box center [670, 207] width 260 height 165
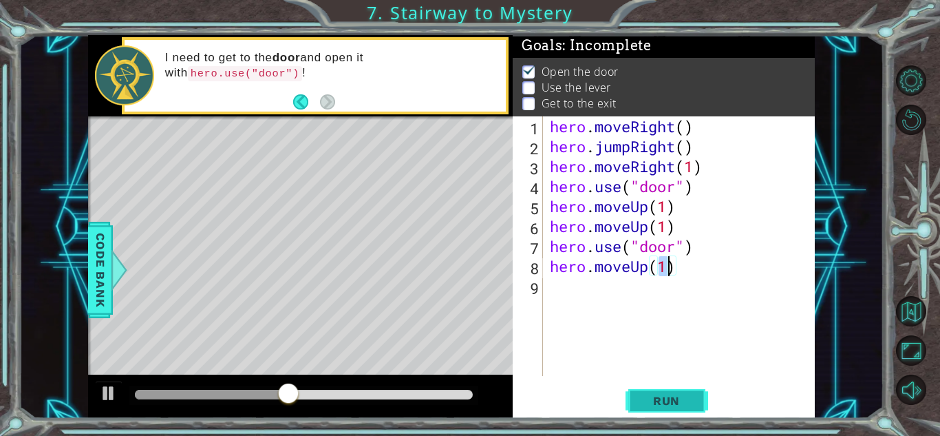
type textarea "hero.moveUp(1)"
click at [670, 412] on button "Run" at bounding box center [667, 400] width 83 height 30
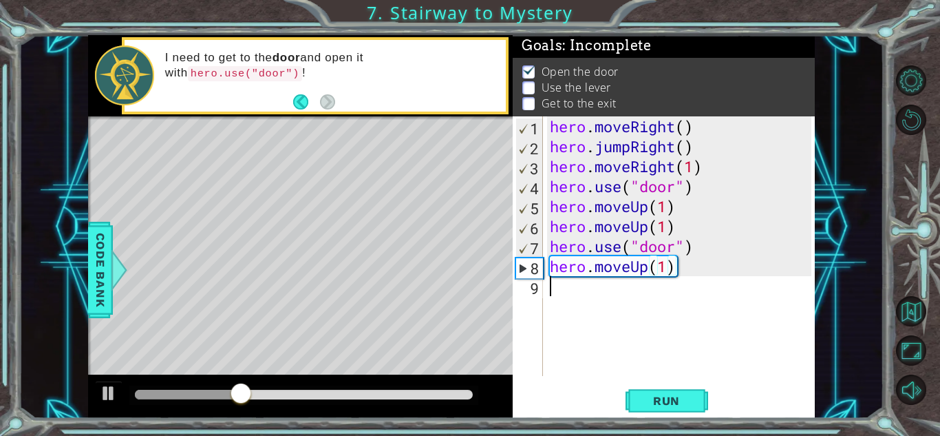
click at [570, 302] on div "hero . moveRight ( ) hero . jumpRight ( ) hero . moveRight ( 1 ) hero . use ( "…" at bounding box center [682, 265] width 271 height 299
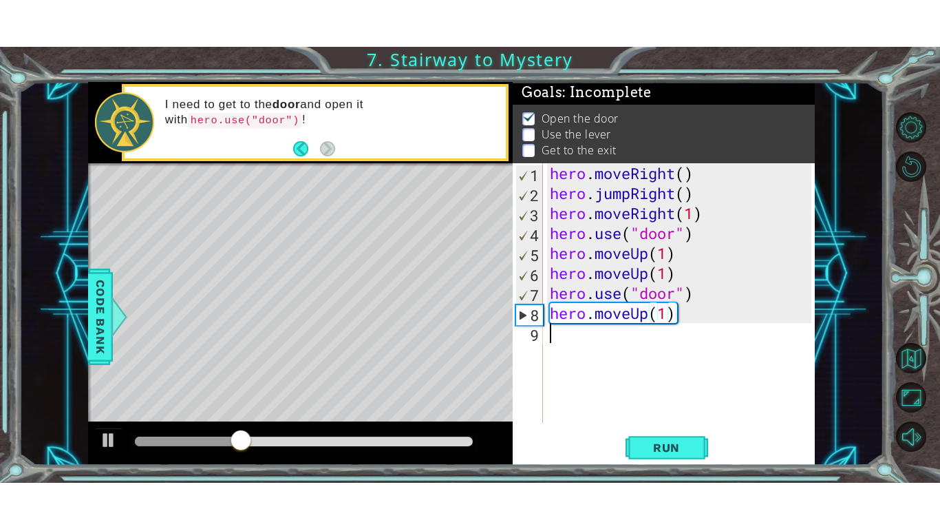
scroll to position [0, 0]
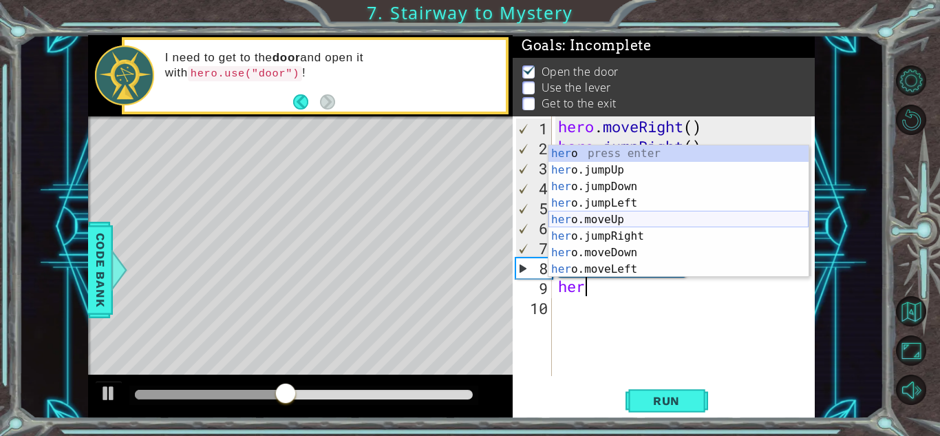
click at [617, 217] on div "her o press enter her o.jumpUp press enter her o.jumpDown press enter her o.jum…" at bounding box center [679, 227] width 260 height 165
type textarea "hero.moveUp(1)"
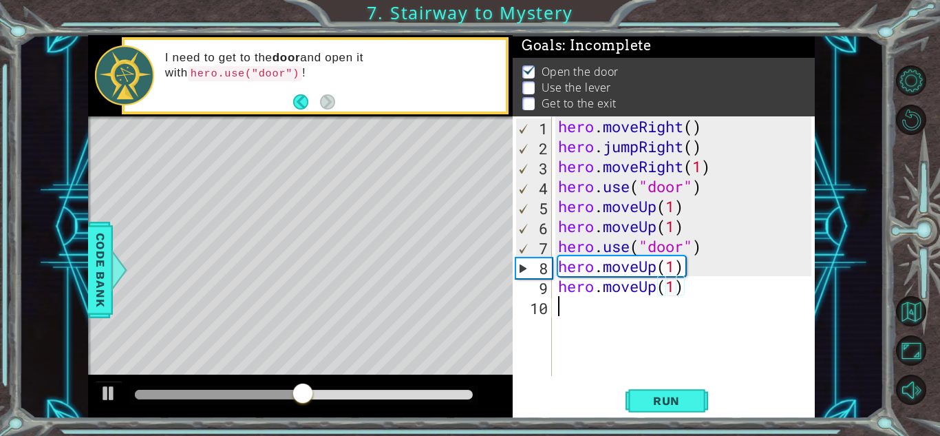
click at [564, 325] on div "hero . moveRight ( ) hero . jumpRight ( ) hero . moveRight ( 1 ) hero . use ( "…" at bounding box center [687, 265] width 263 height 299
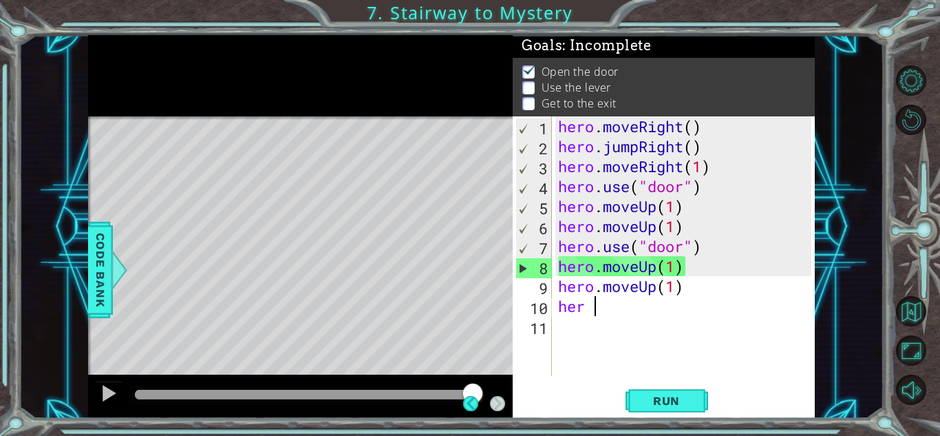
click at [0, 222] on div "1 ההההההההההההההההההההההההההההההההההההההההההההההההההההההההההההההההההההההההההההה…" at bounding box center [470, 218] width 940 height 436
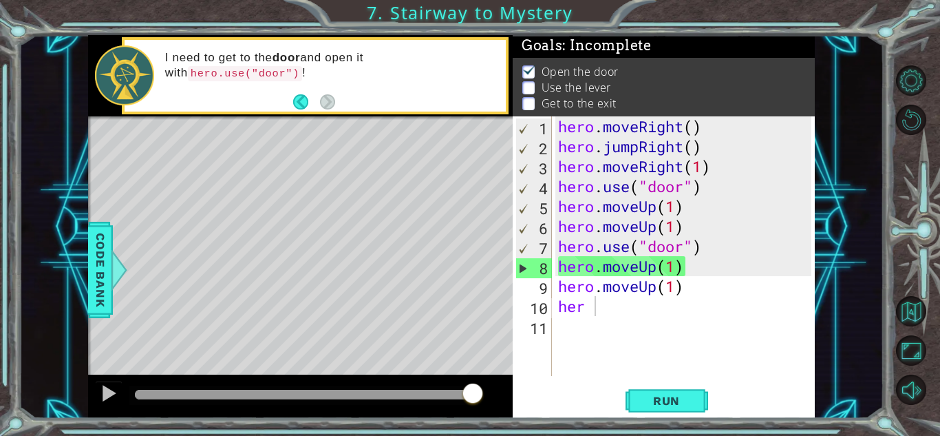
click at [0, 194] on div "1 ההההההההההההההההההההההההההההההההההההההההההההההההההההההההההההההההההההההההההההה…" at bounding box center [470, 218] width 940 height 436
click at [616, 280] on div "hero . moveRight ( ) hero . jumpRight ( ) hero . moveRight ( 1 ) hero . use ( "…" at bounding box center [687, 265] width 262 height 299
click at [592, 312] on div "hero . moveRight ( ) hero . jumpRight ( ) hero . moveRight ( 1 ) hero . use ( "…" at bounding box center [687, 265] width 262 height 299
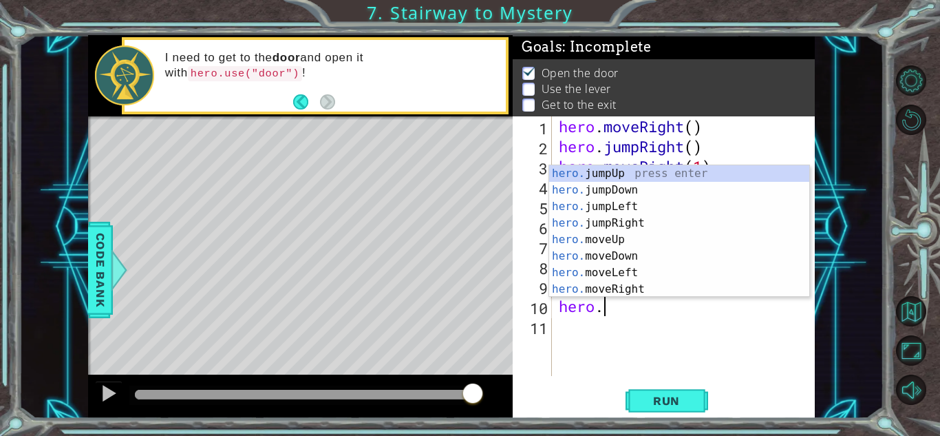
scroll to position [0, 1]
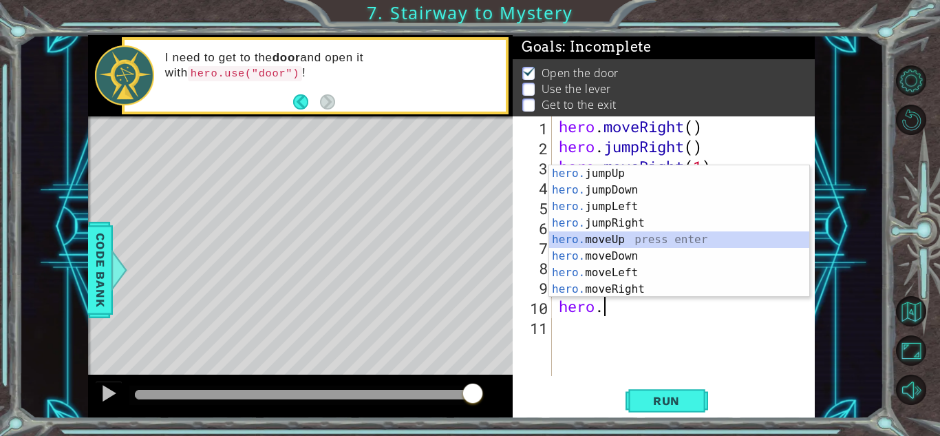
click at [609, 238] on div "hero. jumpUp press enter hero. jumpDown press enter hero. jumpLeft press enter …" at bounding box center [679, 247] width 260 height 165
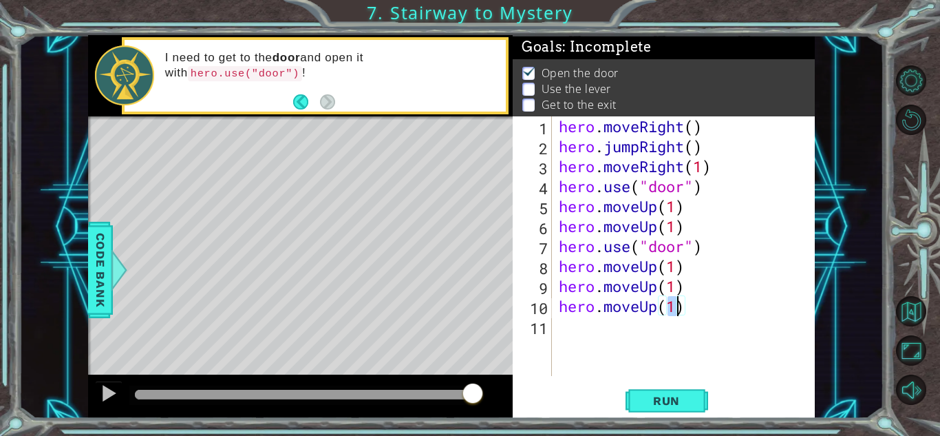
type textarea "hero.moveUp(1)"
click at [665, 383] on div "hero.moveUp(1) 1 2 3 4 5 6 7 8 9 10 11 hero . moveRight ( ) hero . jumpRight ( …" at bounding box center [664, 267] width 302 height 302
click at [657, 400] on span "Run" at bounding box center [667, 401] width 54 height 14
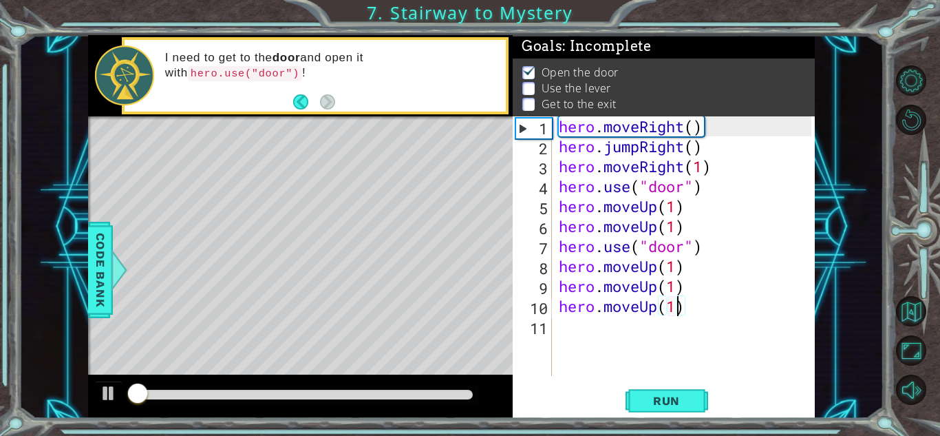
scroll to position [1, 0]
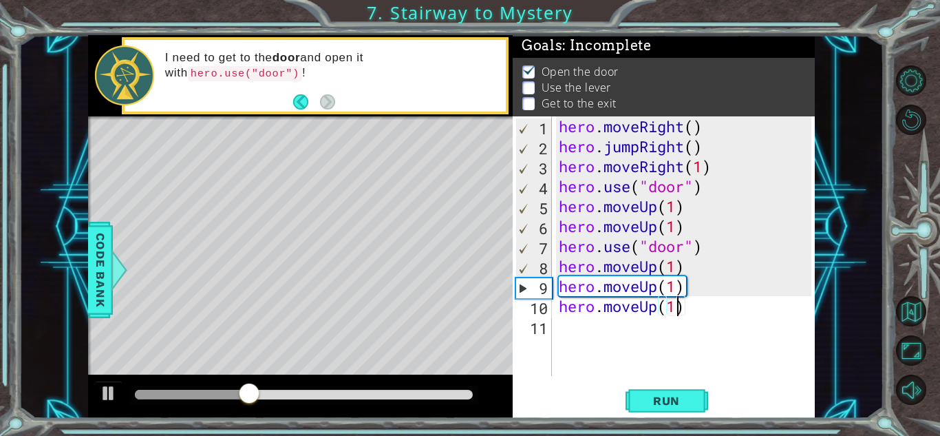
click at [564, 332] on div "hero . moveRight ( ) hero . jumpRight ( ) hero . moveRight ( 1 ) hero . use ( "…" at bounding box center [687, 265] width 262 height 299
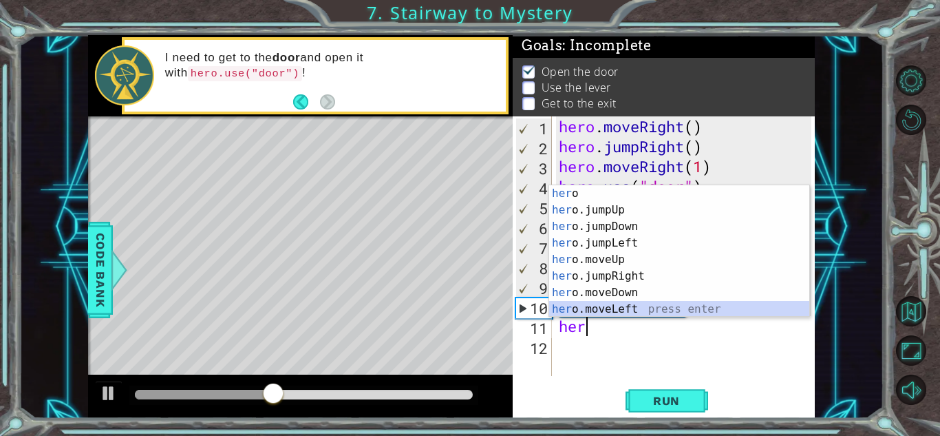
click at [650, 308] on div "her o press enter her o.jumpUp press enter her o.jumpDown press enter her o.jum…" at bounding box center [679, 267] width 260 height 165
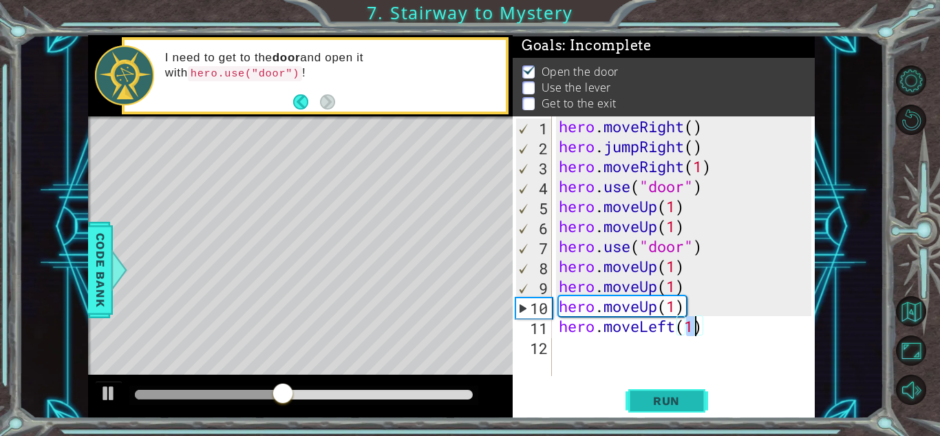
type textarea "hero.moveLeft(1)"
click at [662, 414] on button "Run" at bounding box center [667, 400] width 83 height 30
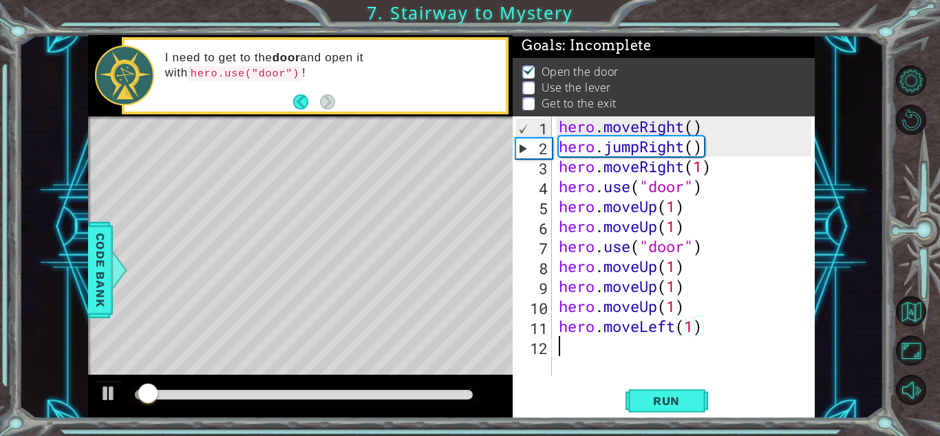
click at [572, 355] on div "hero . moveRight ( ) hero . jumpRight ( ) hero . moveRight ( 1 ) hero . use ( "…" at bounding box center [687, 265] width 262 height 299
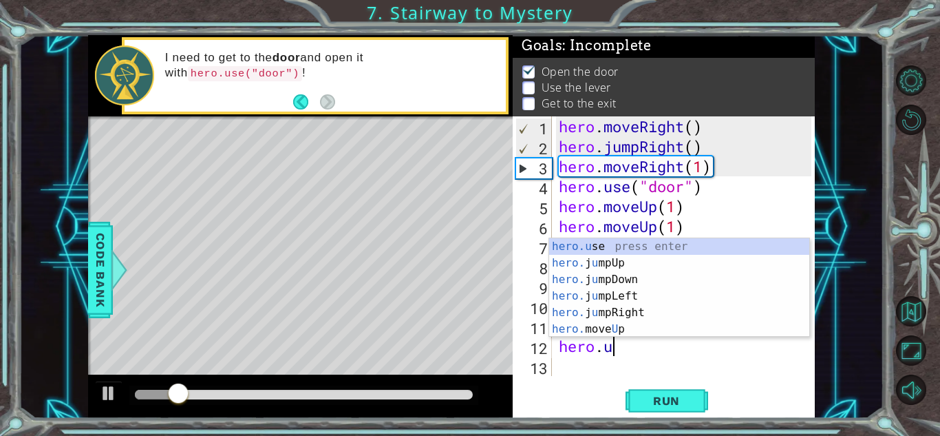
scroll to position [0, 2]
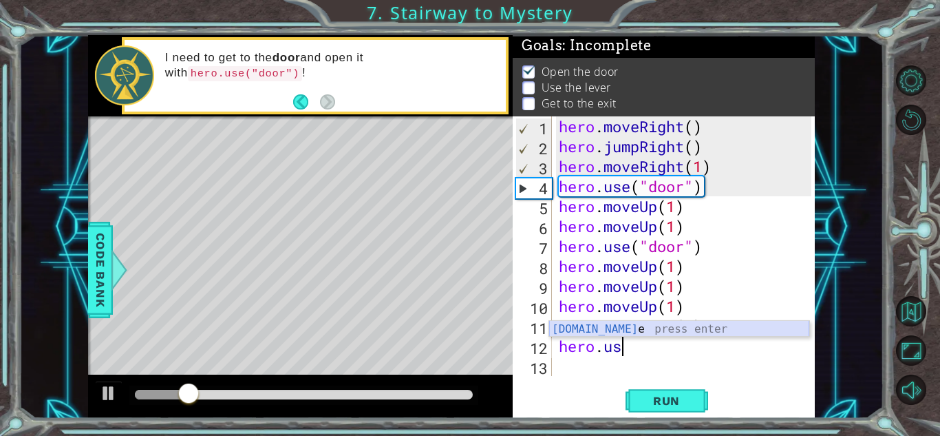
click at [632, 323] on div "[DOMAIN_NAME] e press enter" at bounding box center [679, 346] width 260 height 50
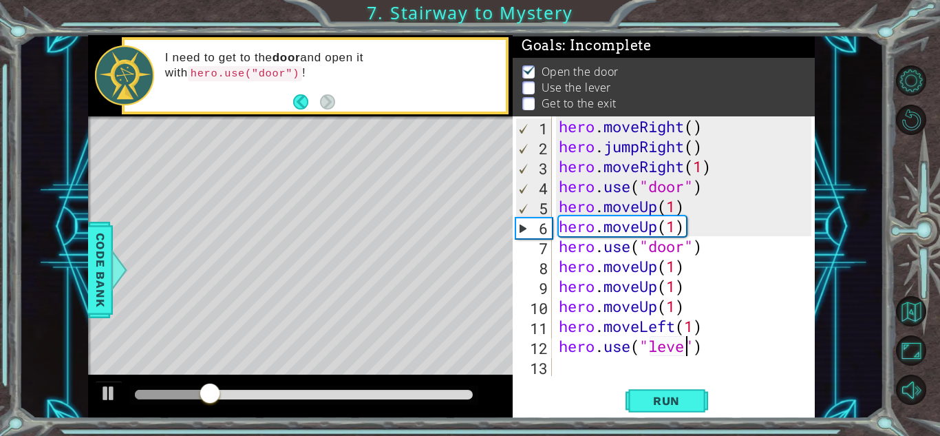
type textarea "hero.use("lever")"
click at [580, 364] on div "hero . moveRight ( ) hero . jumpRight ( ) hero . moveRight ( 1 ) hero . use ( "…" at bounding box center [687, 265] width 262 height 299
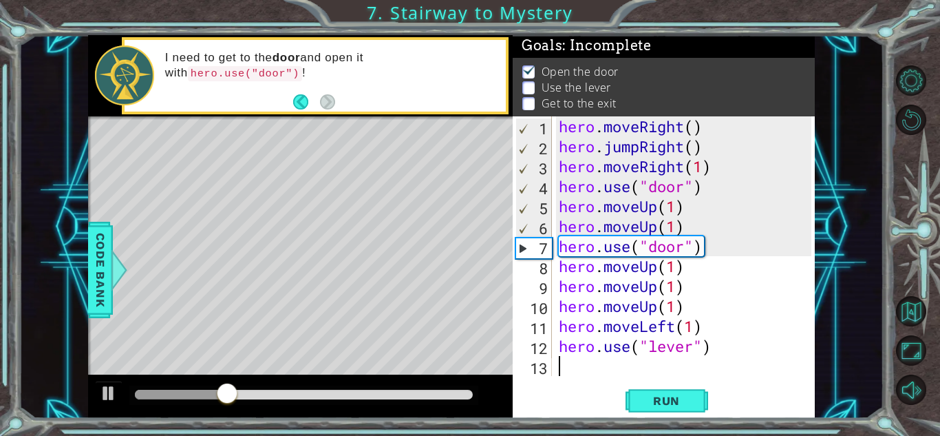
scroll to position [20, 0]
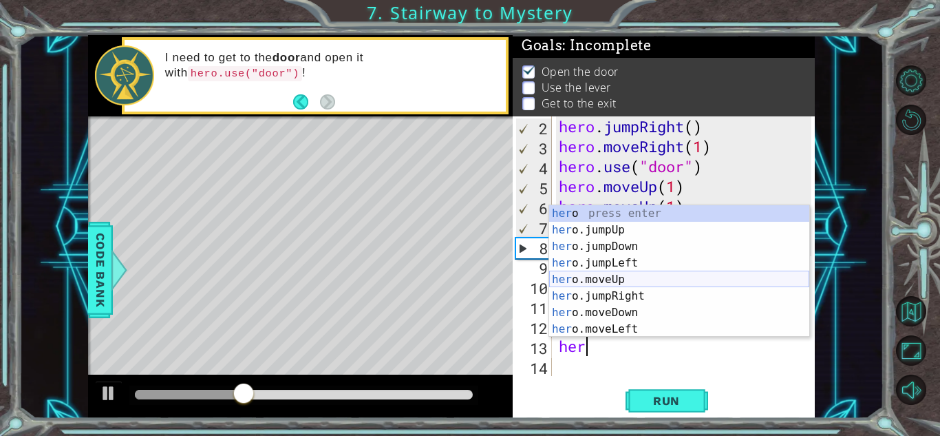
click at [633, 276] on div "her o press enter her o.jumpUp press enter her o.jumpDown press enter her o.jum…" at bounding box center [679, 287] width 260 height 165
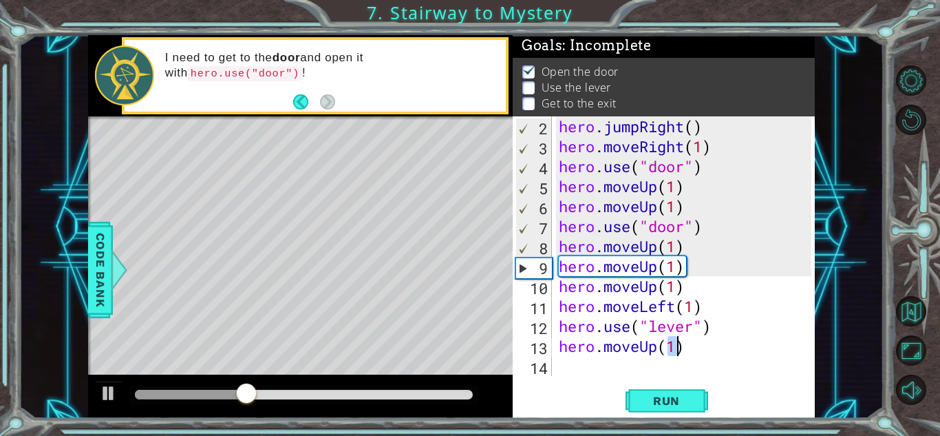
type textarea "hero.moveUp(1)"
click at [580, 370] on div "hero . jumpRight ( ) hero . moveRight ( 1 ) hero . use ( "door" ) hero . moveUp…" at bounding box center [687, 265] width 262 height 299
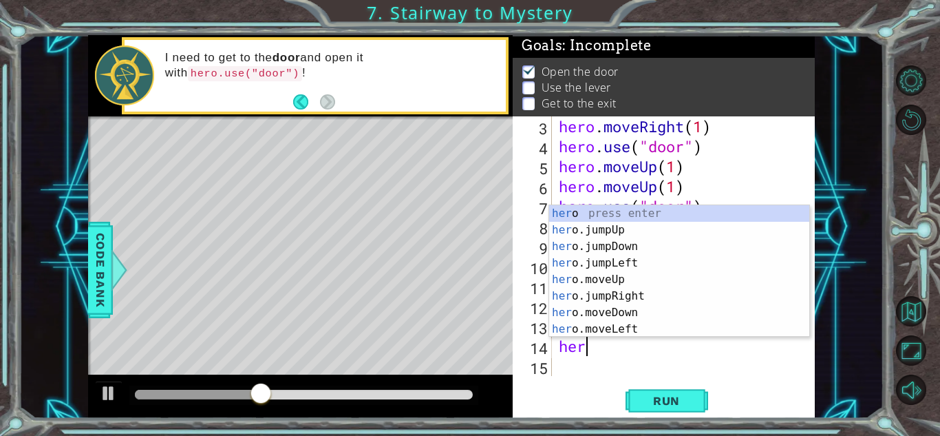
scroll to position [0, 1]
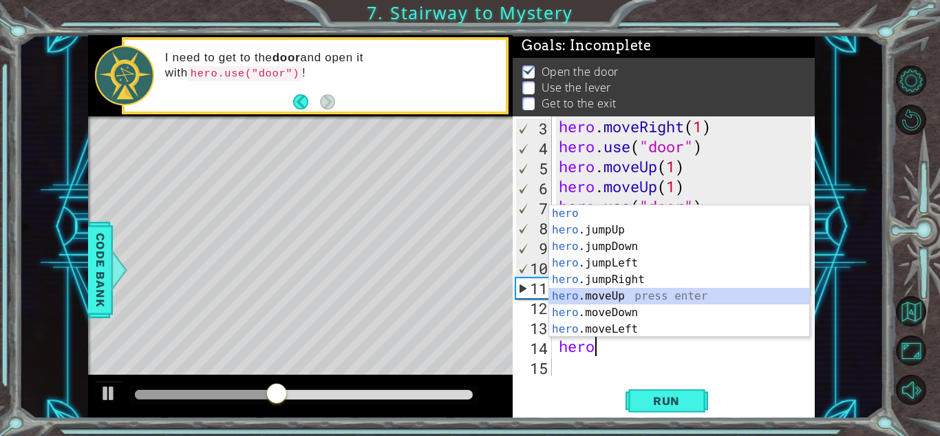
click at [615, 297] on div "hero press enter hero .jumpUp press enter hero .jumpDown press enter hero .jump…" at bounding box center [679, 287] width 260 height 165
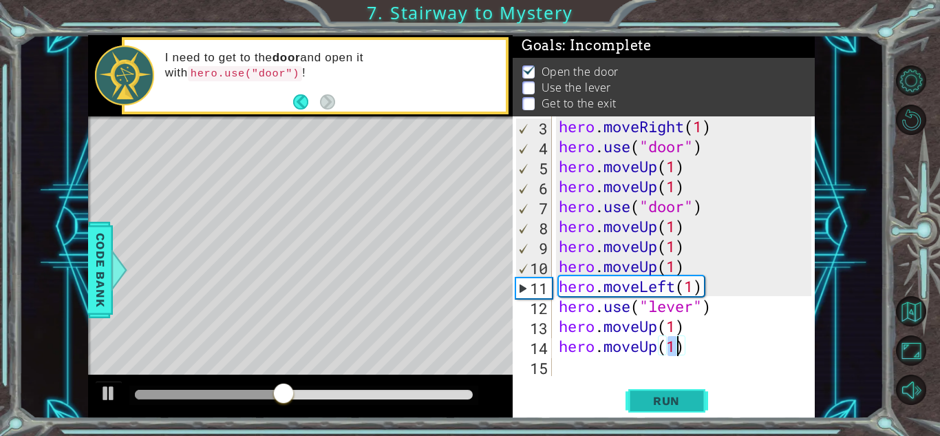
type textarea "hero.moveUp(1)"
click at [669, 398] on span "Run" at bounding box center [667, 401] width 54 height 14
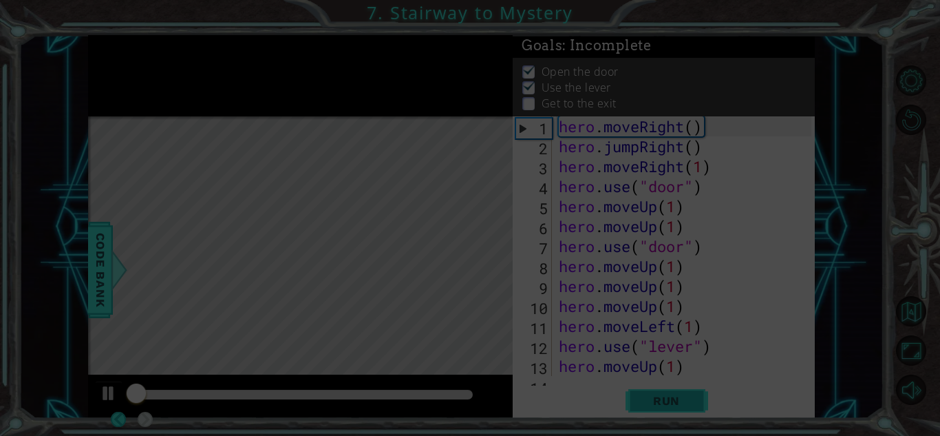
scroll to position [0, 0]
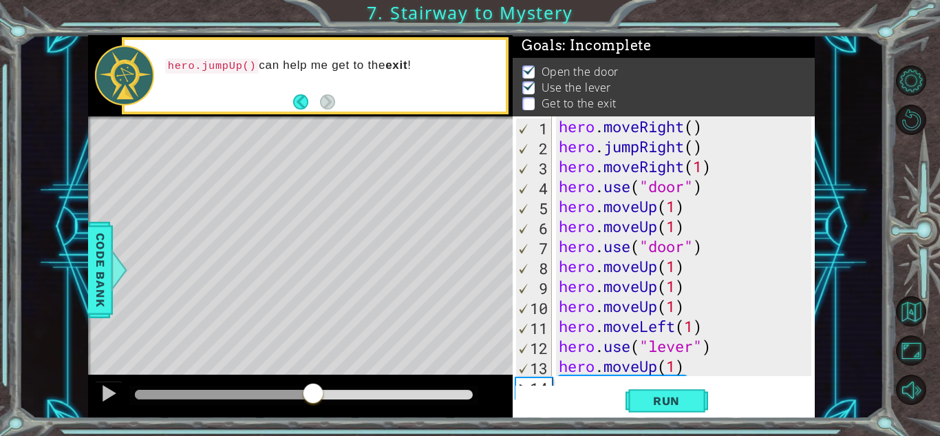
drag, startPoint x: 167, startPoint y: 402, endPoint x: 315, endPoint y: 410, distance: 147.5
click at [315, 410] on div at bounding box center [300, 396] width 425 height 44
click at [105, 393] on div at bounding box center [109, 393] width 18 height 18
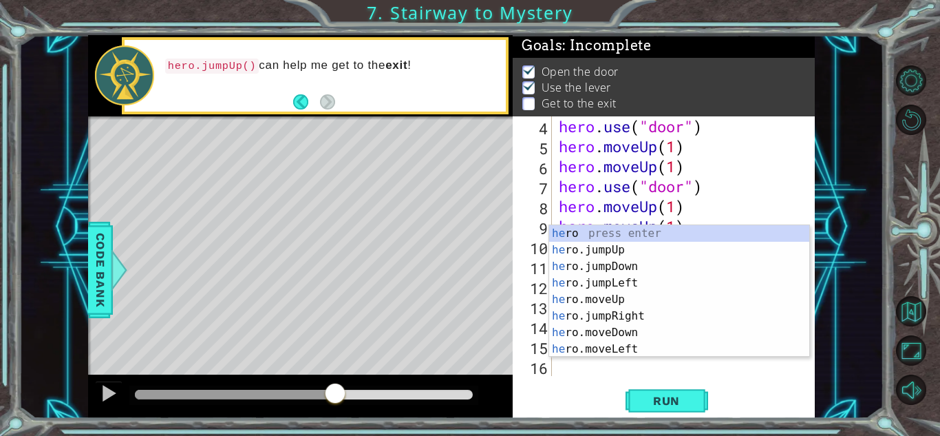
scroll to position [60, 0]
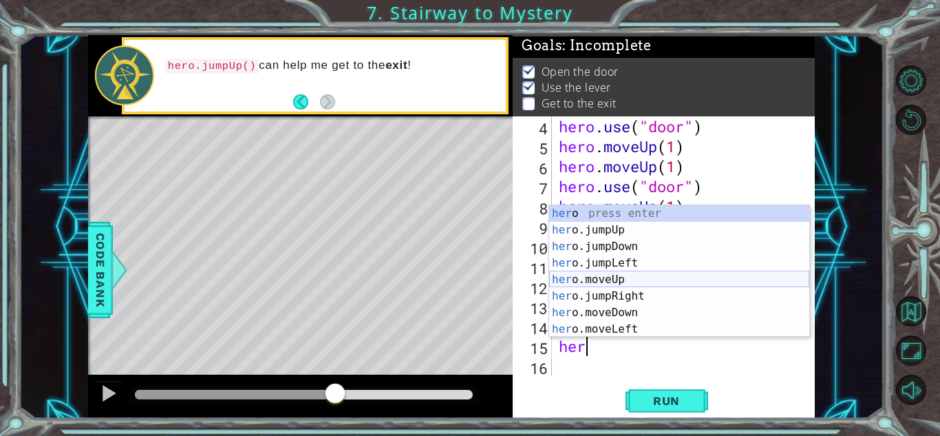
click at [624, 275] on div "her o press enter her o.jumpUp press enter her o.jumpDown press enter her o.jum…" at bounding box center [679, 287] width 260 height 165
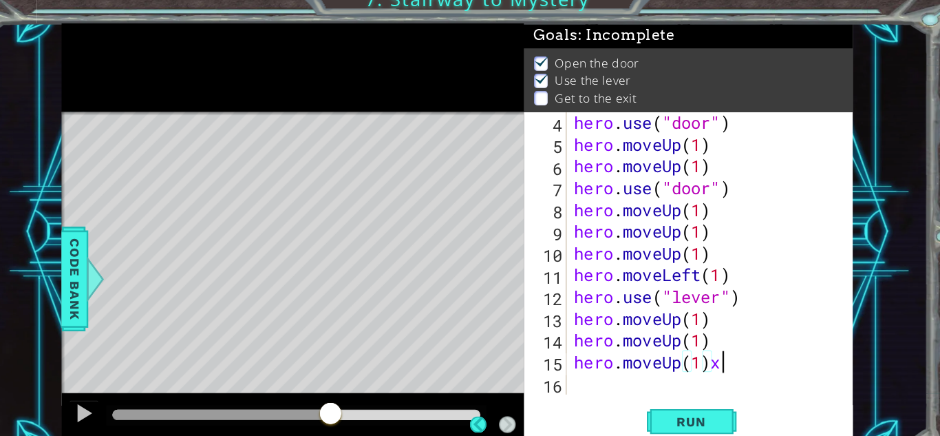
scroll to position [0, 6]
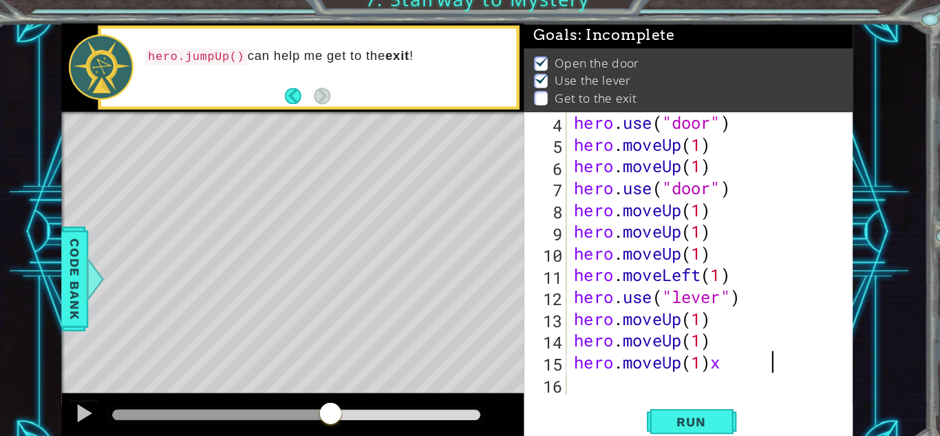
click at [520, 213] on div "8" at bounding box center [534, 208] width 36 height 20
type textarea "hero.moveUp(1)"
click at [573, 368] on div "hero . use ( "door" ) hero . moveUp ( 1 ) hero . moveUp ( 1 ) hero . use ( "doo…" at bounding box center [687, 265] width 262 height 299
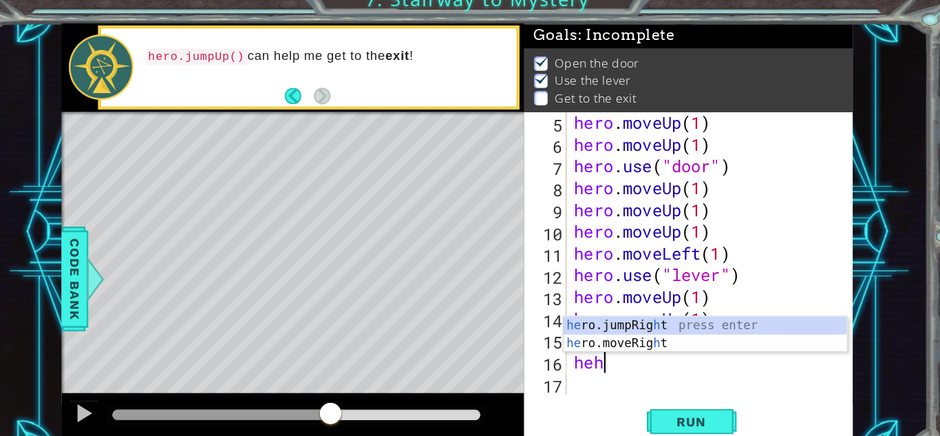
scroll to position [0, 0]
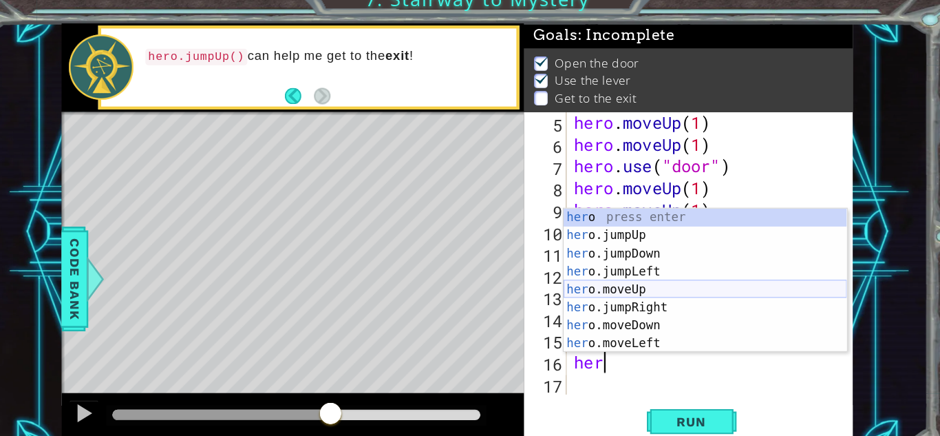
type textarea "her."
click at [633, 277] on div "her o . jumpUp press enter her o . moveUp press enter her o . jumpDown press en…" at bounding box center [679, 287] width 260 height 165
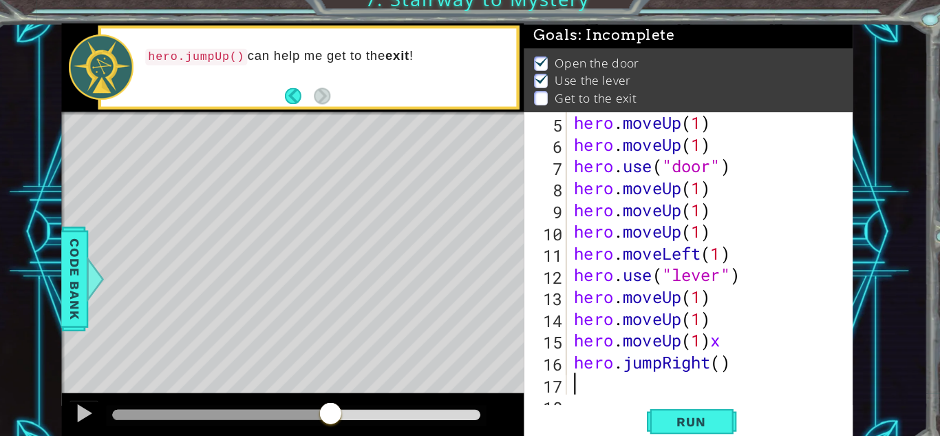
scroll to position [100, 0]
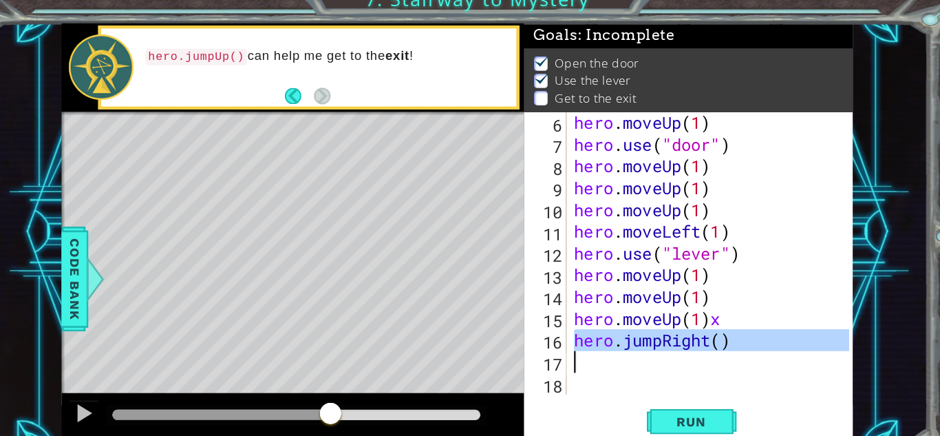
drag, startPoint x: 559, startPoint y: 326, endPoint x: 715, endPoint y: 339, distance: 156.1
click at [715, 339] on div "hero . moveUp ( 1 ) hero . use ( "door" ) hero . moveUp ( 1 ) hero . moveUp ( 1…" at bounding box center [687, 265] width 262 height 299
type textarea "hero.jumpRight()"
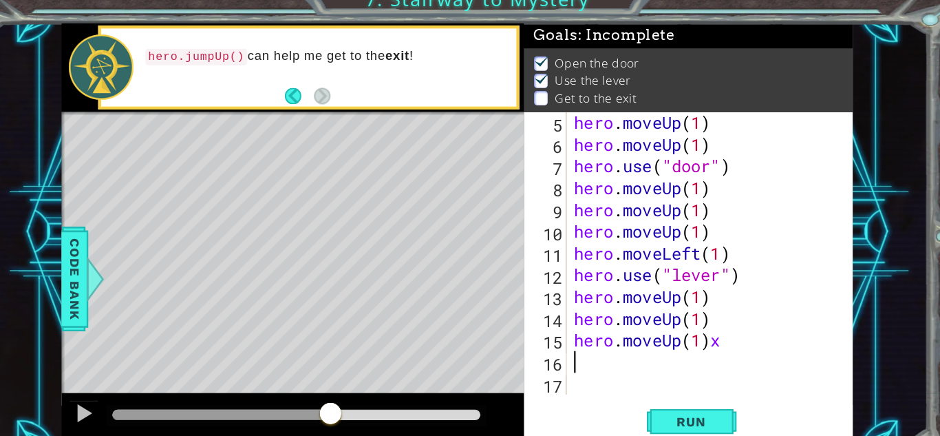
scroll to position [80, 0]
click at [707, 326] on div "hero . moveUp ( 1 ) hero . moveUp ( 1 ) hero . use ( "door" ) hero . moveUp ( 1…" at bounding box center [687, 265] width 262 height 299
click at [664, 394] on span "Run" at bounding box center [667, 401] width 54 height 14
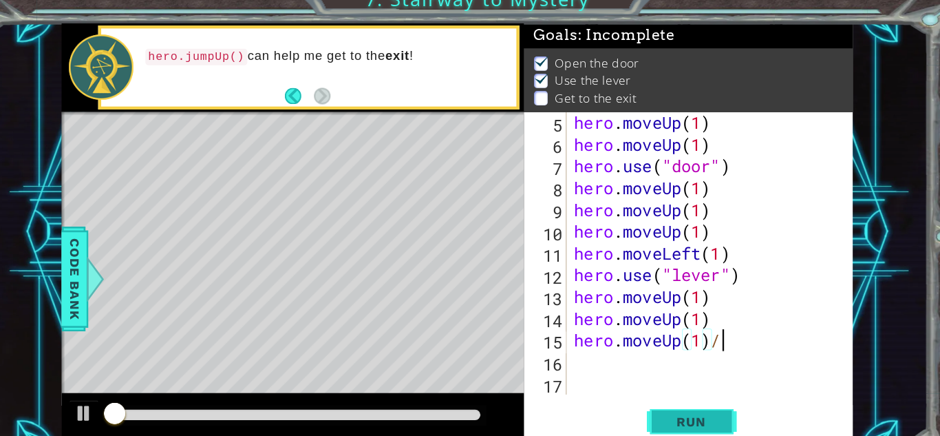
scroll to position [0, 6]
type textarea "hero.moveUp(1)"
click at [560, 350] on div "hero . moveUp ( 1 ) hero . moveUp ( 1 ) hero . use ( "door" ) hero . moveUp ( 1…" at bounding box center [687, 265] width 262 height 299
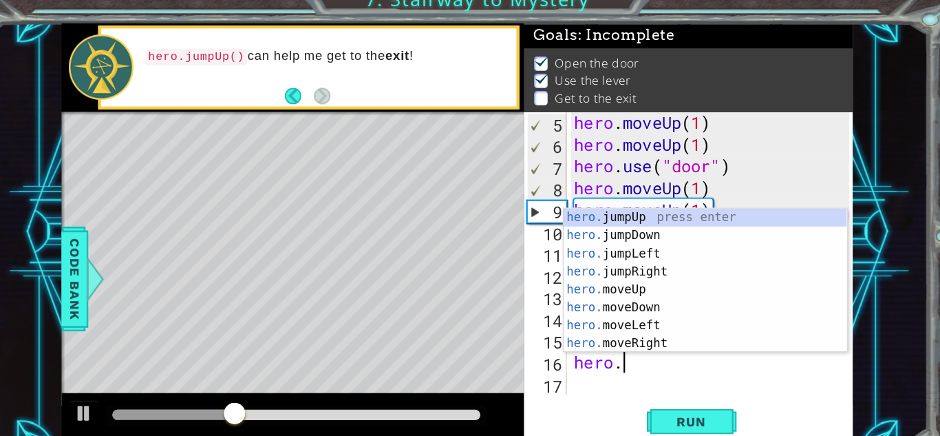
scroll to position [0, 1]
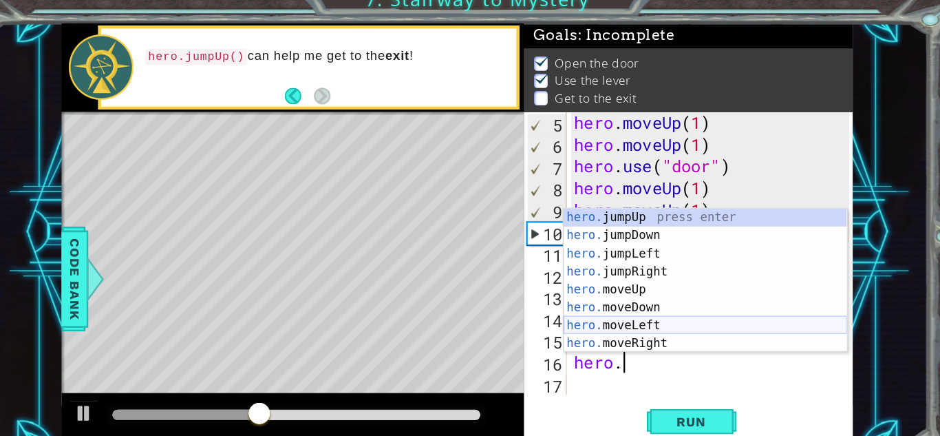
click at [620, 315] on div "hero. jumpUp press enter hero. jumpDown press enter hero. jumpLeft press enter …" at bounding box center [679, 287] width 260 height 165
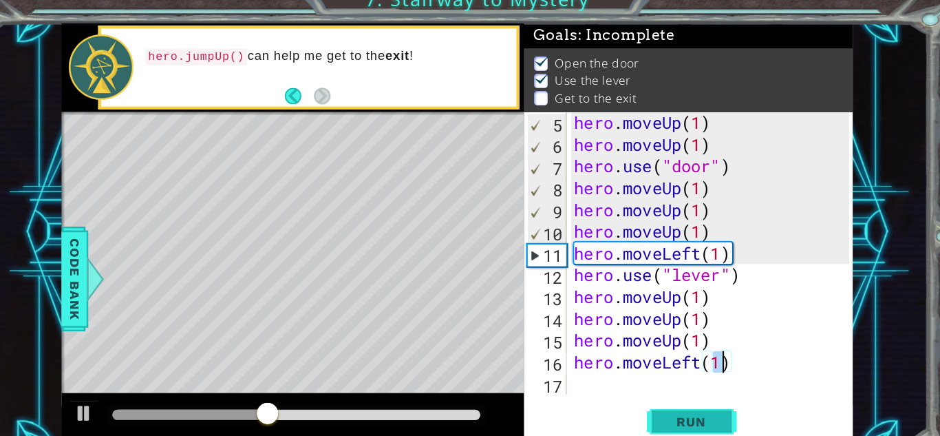
type textarea "hero.moveLeft(1)"
click at [683, 408] on button "Run" at bounding box center [667, 400] width 83 height 30
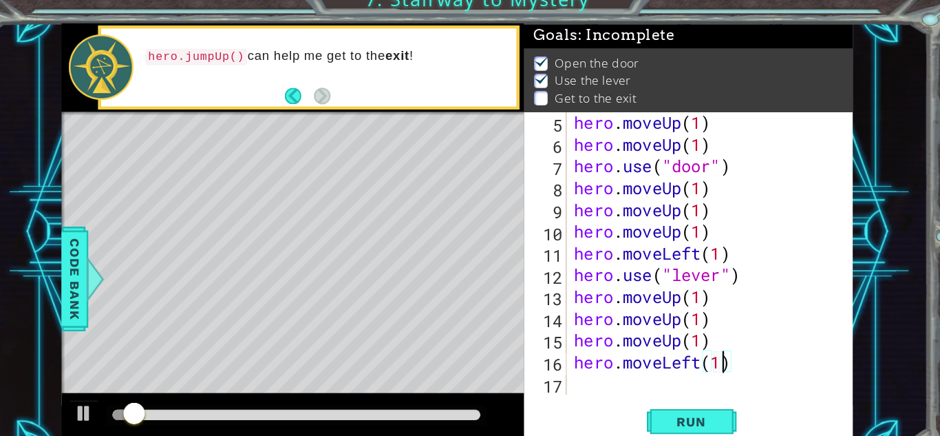
click at [560, 370] on div "hero . moveUp ( 1 ) hero . moveUp ( 1 ) hero . use ( "door" ) hero . moveUp ( 1…" at bounding box center [687, 265] width 262 height 299
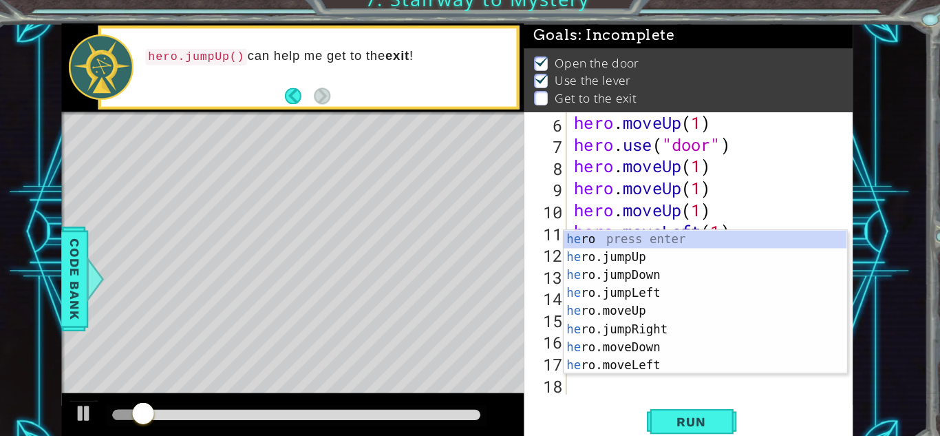
scroll to position [100, 0]
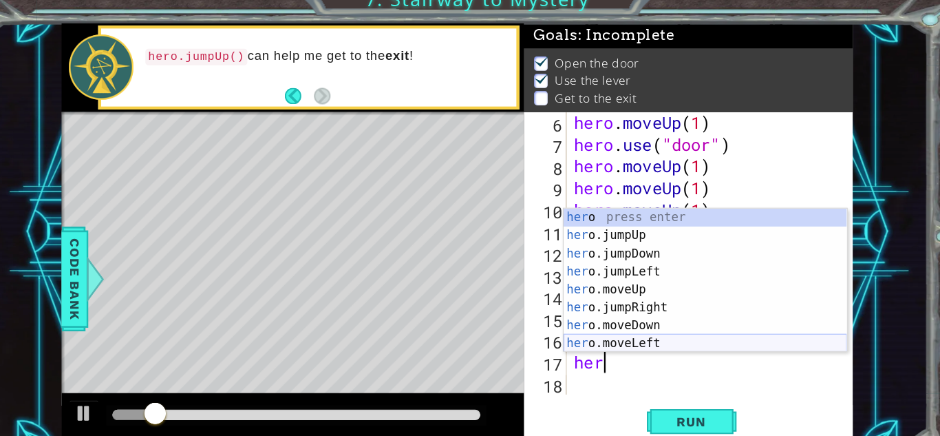
click at [617, 330] on div "her o press enter her o.jumpUp press enter her o.jumpDown press enter her o.jum…" at bounding box center [679, 287] width 260 height 165
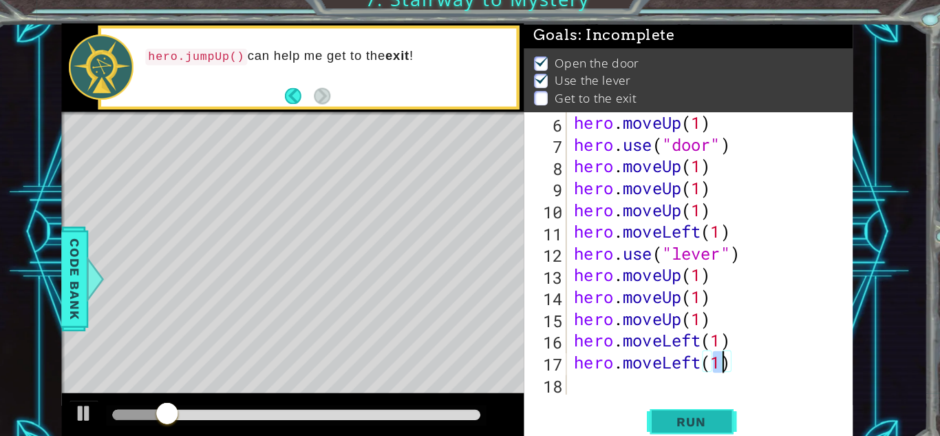
type textarea "hero.moveLeft(1)"
click at [640, 402] on span "Run" at bounding box center [667, 401] width 54 height 14
click at [160, 388] on div at bounding box center [303, 394] width 349 height 19
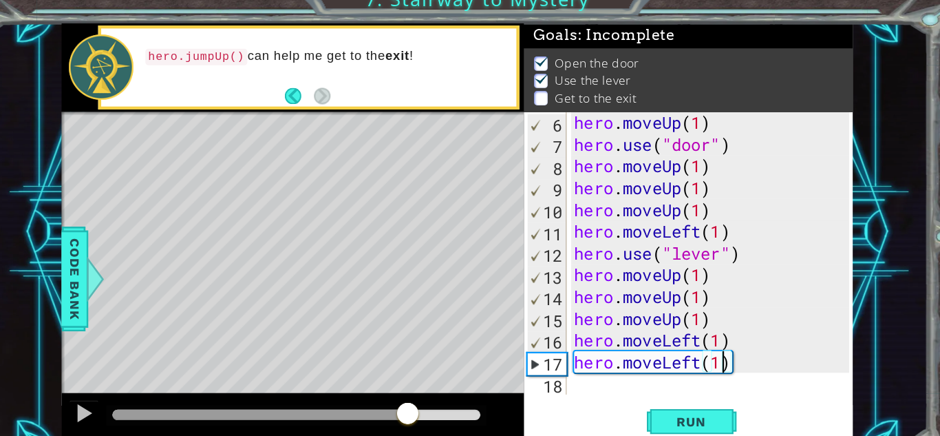
drag, startPoint x: 161, startPoint y: 389, endPoint x: 405, endPoint y: 396, distance: 244.5
click at [405, 396] on div at bounding box center [406, 394] width 25 height 25
click at [565, 374] on div "hero . moveUp ( 1 ) hero . use ( "door" ) hero . moveUp ( 1 ) hero . moveUp ( 1…" at bounding box center [687, 265] width 262 height 299
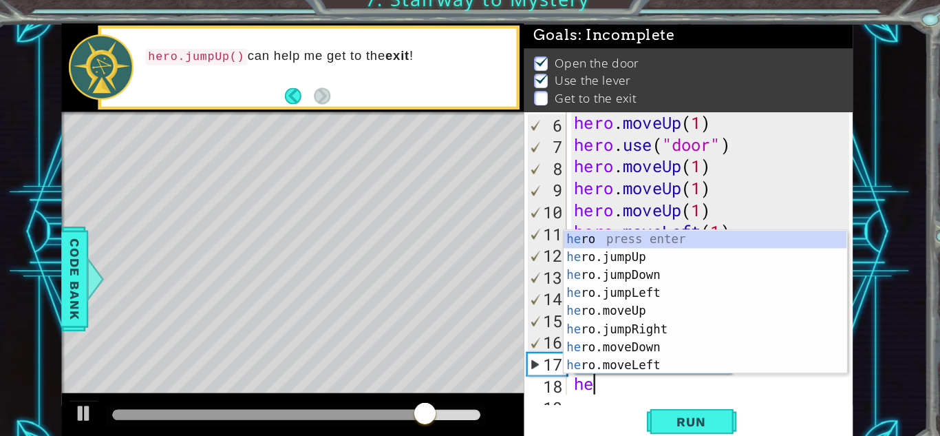
scroll to position [120, 0]
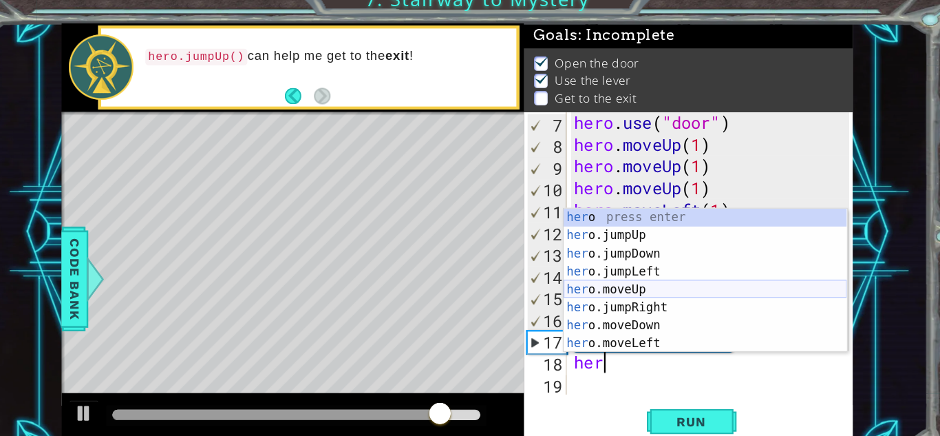
click at [618, 277] on div "her o press enter her o.jumpUp press enter her o.jumpDown press enter her o.jum…" at bounding box center [679, 287] width 260 height 165
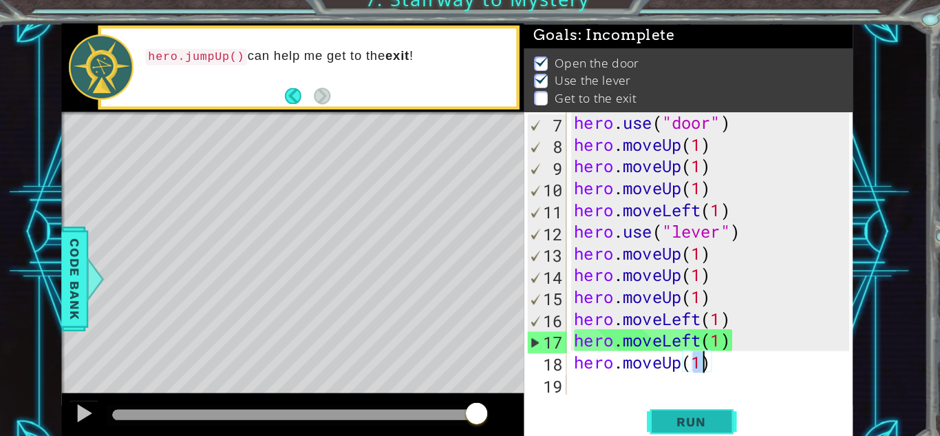
type textarea "hero.moveUp(1)"
click at [670, 394] on span "Run" at bounding box center [667, 401] width 54 height 14
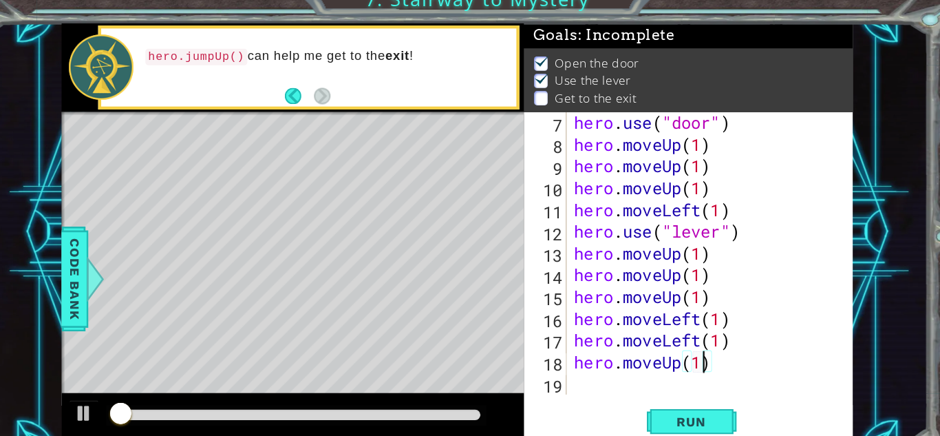
click at [576, 368] on div "hero . use ( "door" ) hero . moveUp ( 1 ) hero . moveUp ( 1 ) hero . moveUp ( 1…" at bounding box center [687, 265] width 262 height 299
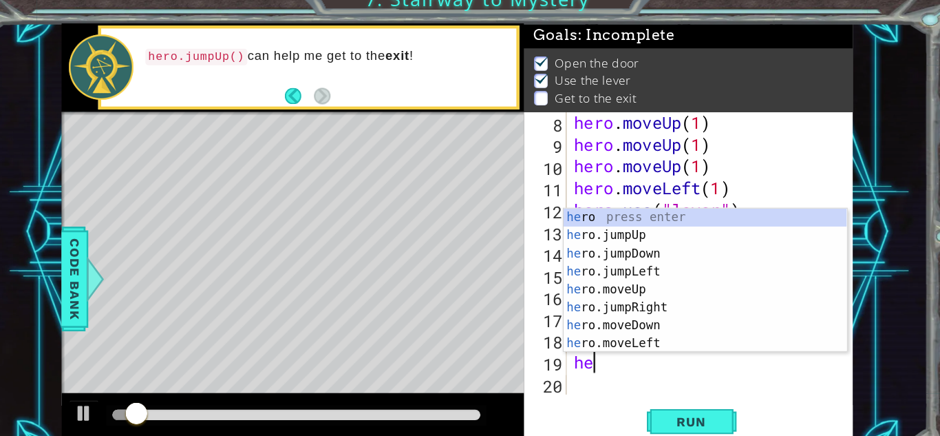
type textarea "her"
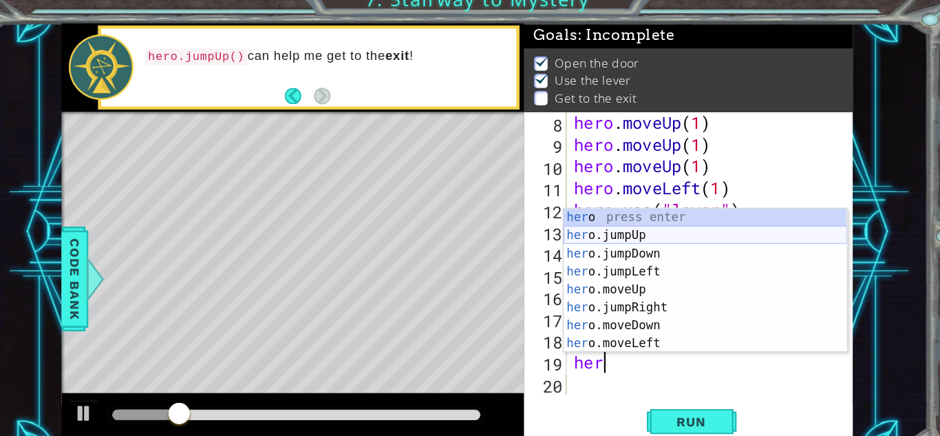
click at [606, 233] on div "her o press enter her o.jumpUp press enter her o.jumpDown press enter her o.jum…" at bounding box center [679, 287] width 260 height 165
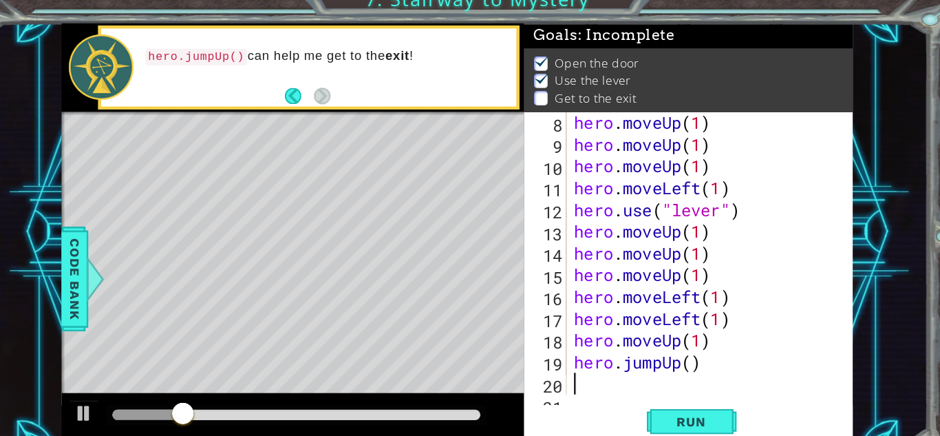
scroll to position [160, 0]
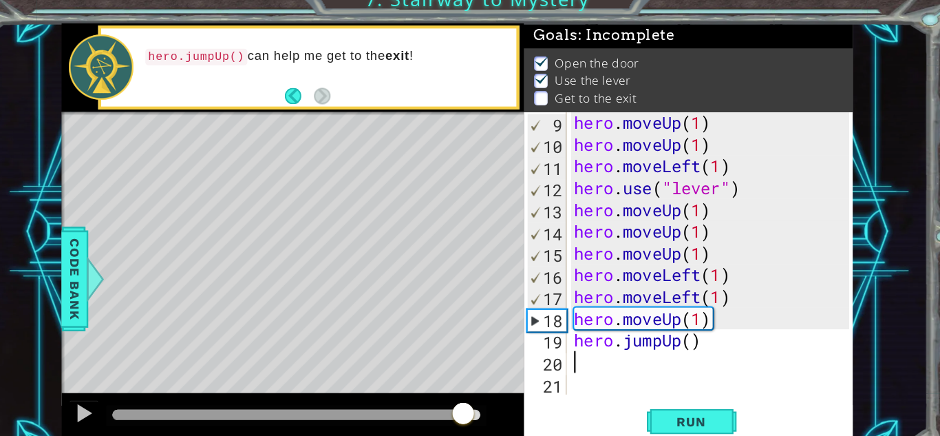
drag, startPoint x: 218, startPoint y: 389, endPoint x: 451, endPoint y: 379, distance: 233.6
click at [451, 379] on div at bounding box center [300, 396] width 425 height 44
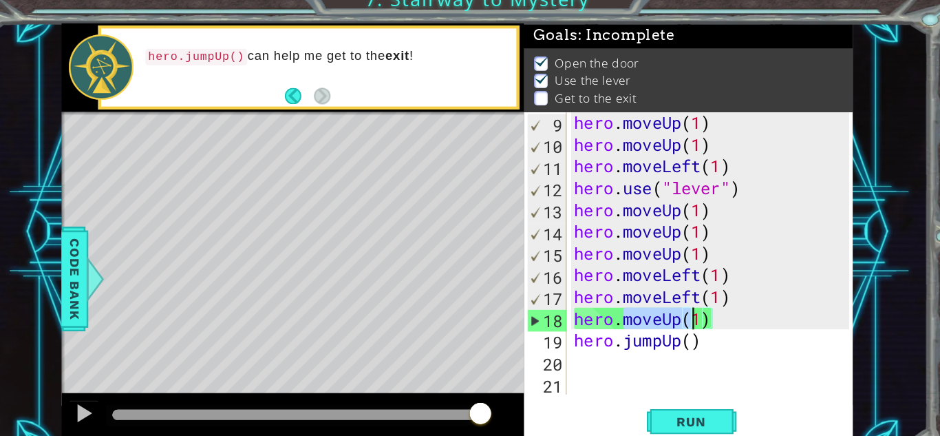
drag, startPoint x: 606, startPoint y: 304, endPoint x: 668, endPoint y: 315, distance: 63.6
click at [668, 315] on div "hero . moveUp ( 1 ) hero . moveUp ( 1 ) hero . moveLeft ( 1 ) hero . use ( "lev…" at bounding box center [687, 265] width 262 height 299
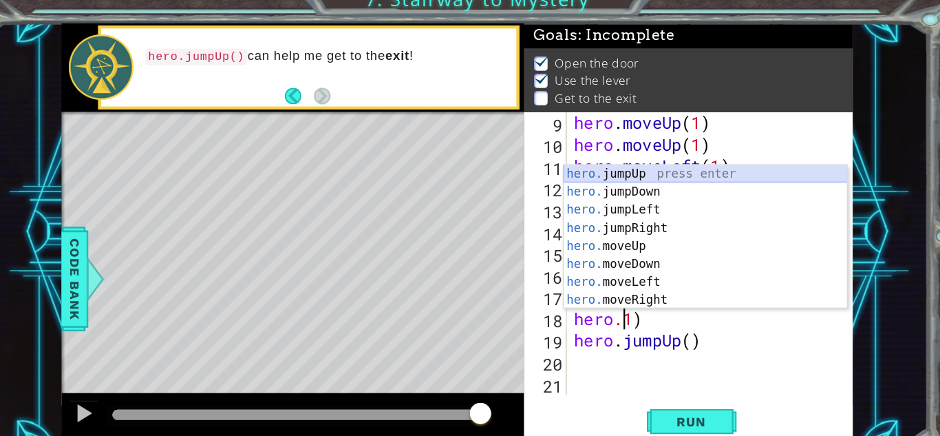
click at [606, 167] on div "hero. jumpUp press enter hero. jumpDown press enter hero. jumpLeft press enter …" at bounding box center [679, 247] width 260 height 165
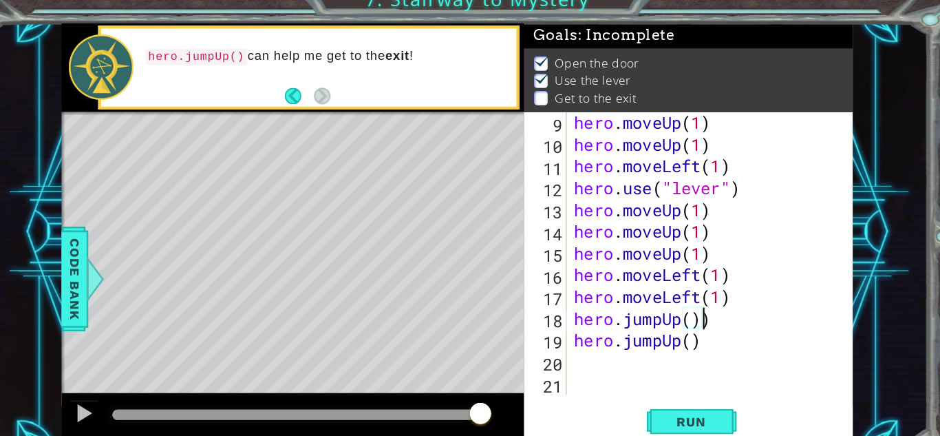
click at [717, 316] on div "hero . moveUp ( 1 ) hero . moveUp ( 1 ) hero . moveLeft ( 1 ) hero . use ( "lev…" at bounding box center [687, 265] width 262 height 299
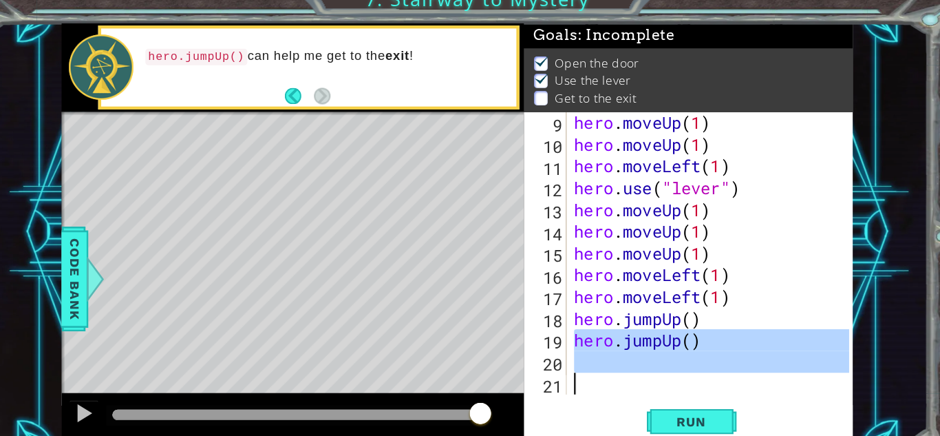
drag, startPoint x: 562, startPoint y: 328, endPoint x: 706, endPoint y: 355, distance: 147.0
click at [706, 355] on div "hero . moveUp ( 1 ) hero . moveUp ( 1 ) hero . moveLeft ( 1 ) hero . use ( "lev…" at bounding box center [687, 265] width 262 height 299
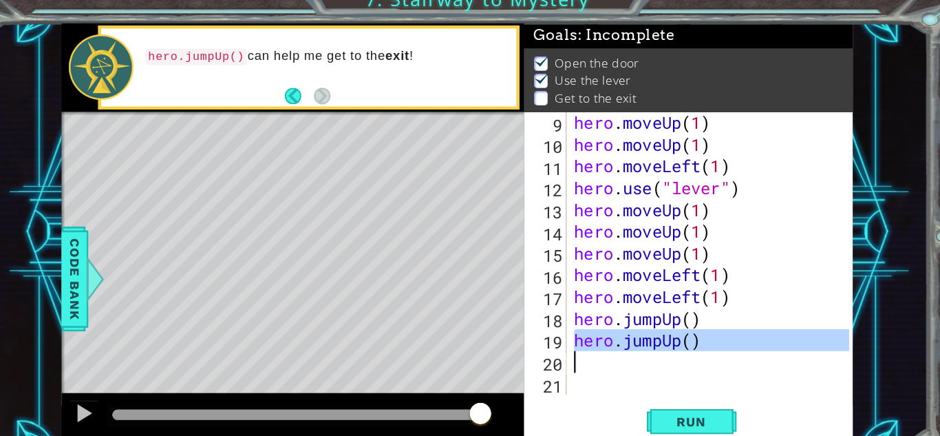
scroll to position [140, 0]
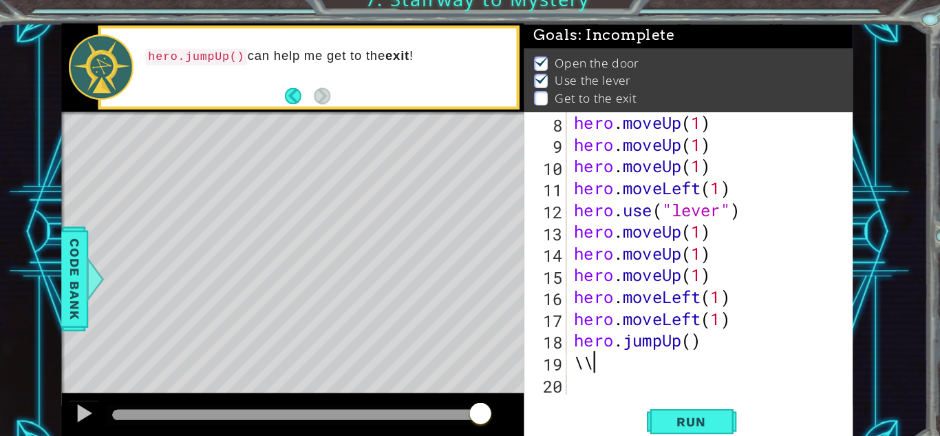
type textarea "\"
click at [666, 399] on span "Run" at bounding box center [667, 401] width 54 height 14
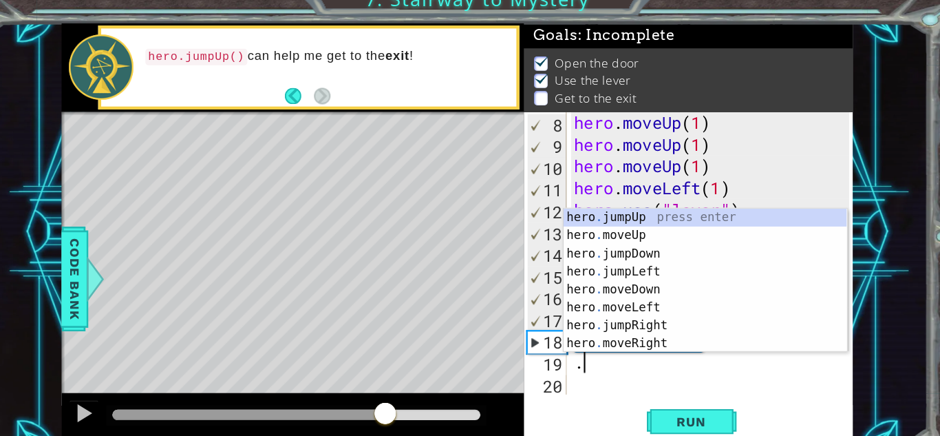
drag, startPoint x: 187, startPoint y: 388, endPoint x: 385, endPoint y: 385, distance: 198.3
click at [385, 385] on div at bounding box center [385, 394] width 25 height 25
type textarea "."
click at [107, 385] on div at bounding box center [109, 393] width 18 height 18
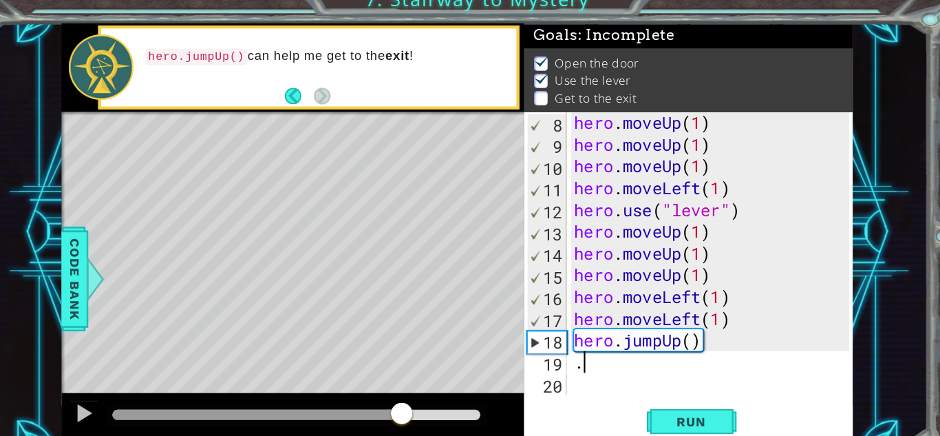
click at [591, 354] on div "hero . moveUp ( 1 ) hero . moveUp ( 1 ) hero . moveUp ( 1 ) hero . moveLeft ( 1…" at bounding box center [687, 265] width 262 height 299
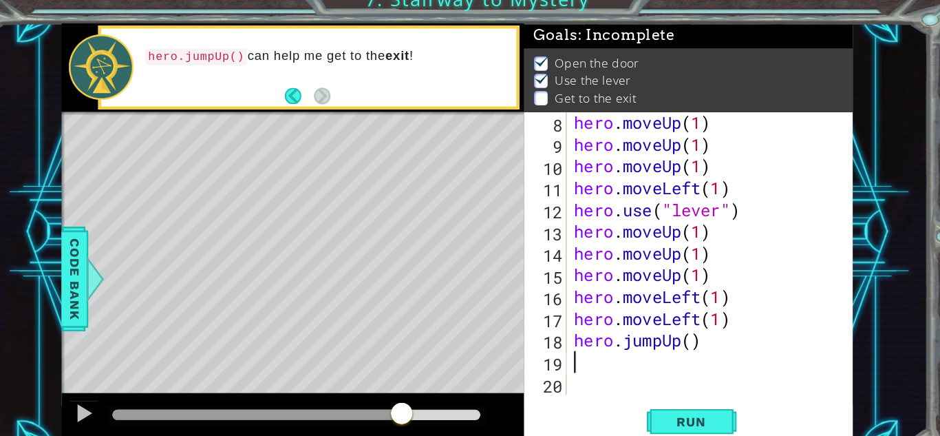
type textarea "hero.jumpUp()"
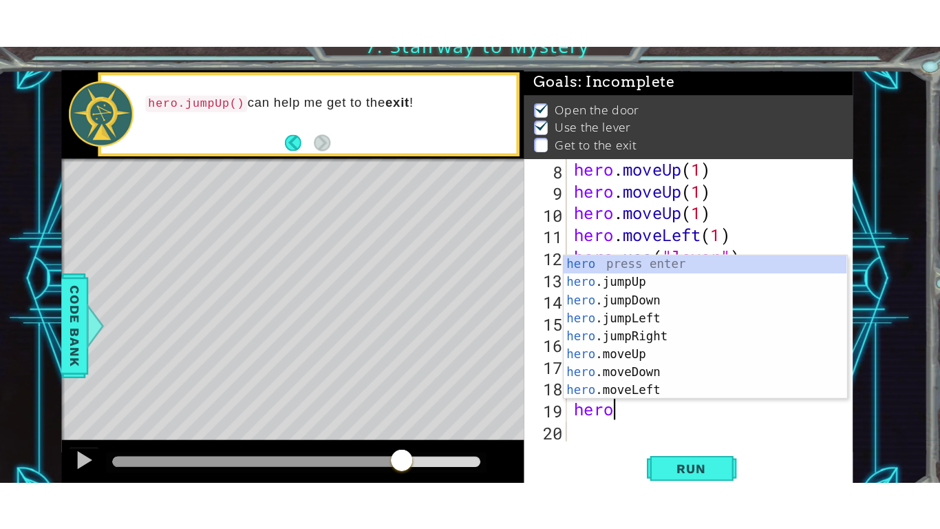
scroll to position [0, 1]
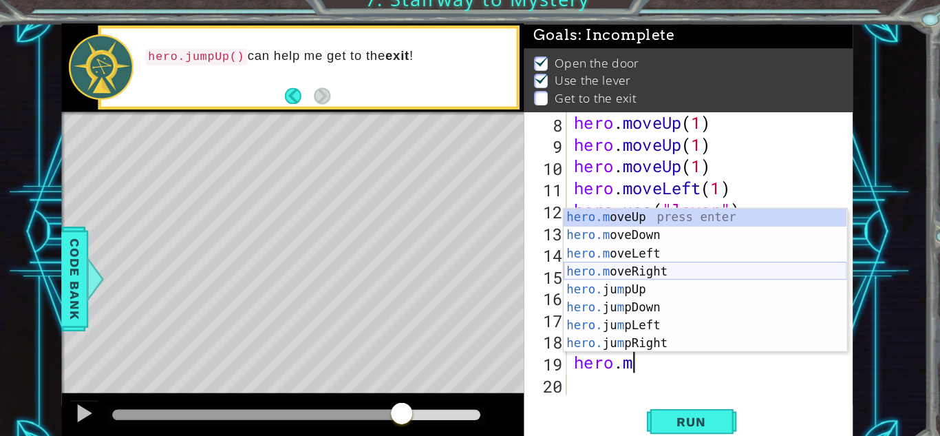
click at [635, 260] on div "hero.m oveUp press enter hero.m oveDown press enter hero.m oveLeft press enter …" at bounding box center [679, 287] width 260 height 165
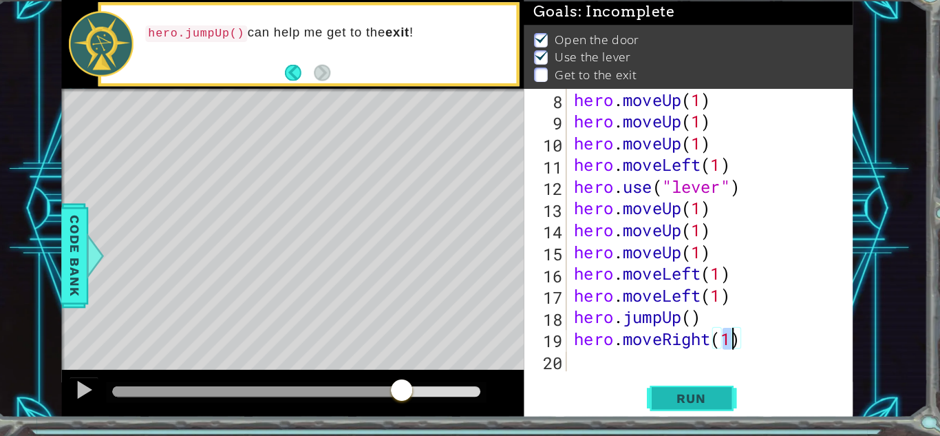
type textarea "hero.moveRight(1)"
click at [675, 408] on button "Run" at bounding box center [667, 400] width 83 height 30
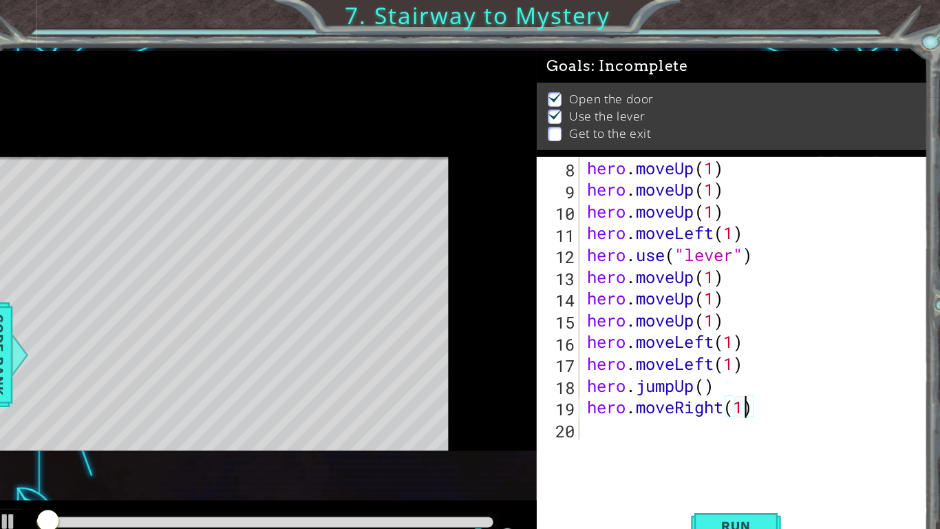
scroll to position [0, 0]
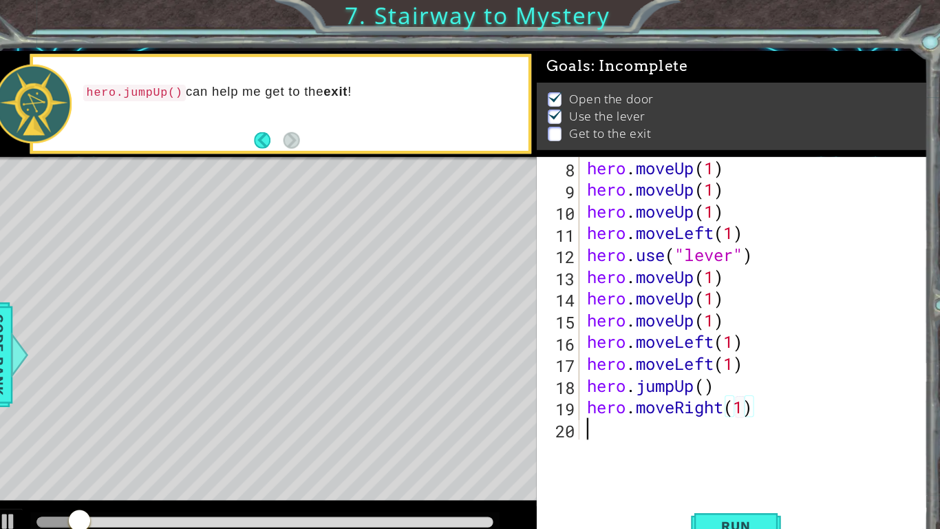
click at [606, 397] on div "hero . moveUp ( 1 ) hero . moveUp ( 1 ) hero . moveUp ( 1 ) hero . moveLeft ( 1…" at bounding box center [727, 293] width 319 height 299
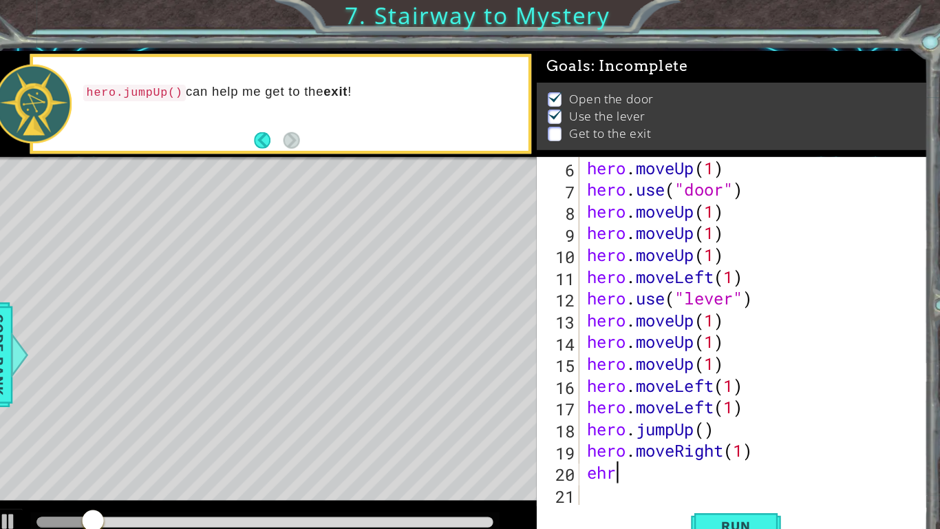
scroll to position [100, 0]
type textarea "e"
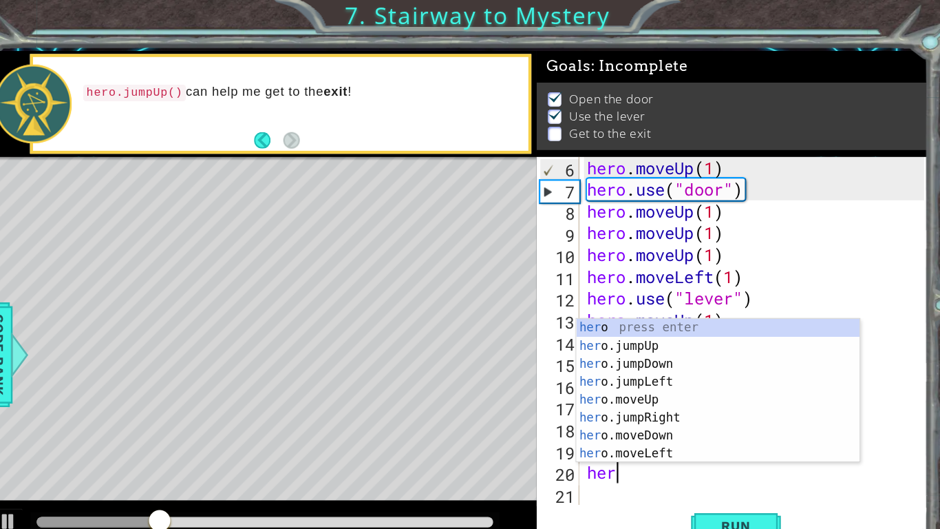
click at [662, 416] on div "her o press enter her o.jumpUp press enter her o.jumpDown press enter her o.jum…" at bounding box center [691, 375] width 260 height 165
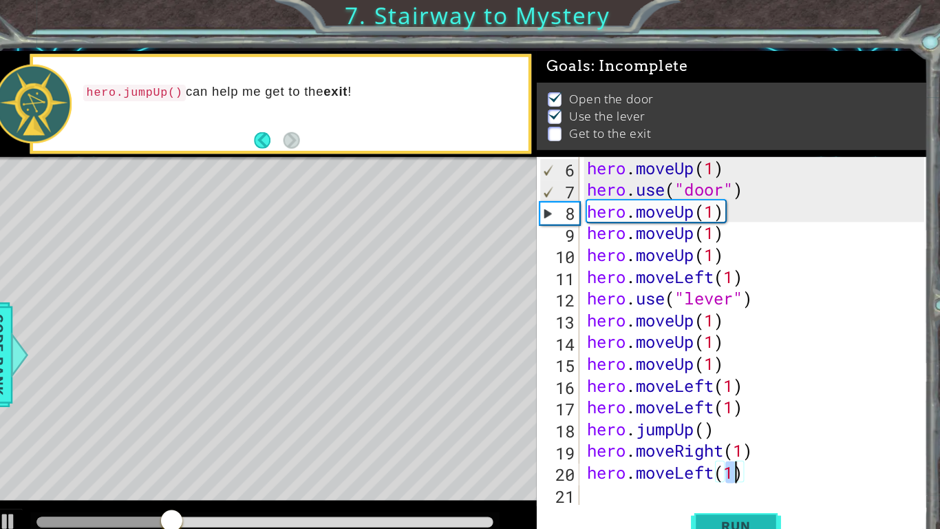
click at [722, 435] on button "Run" at bounding box center [707, 483] width 83 height 36
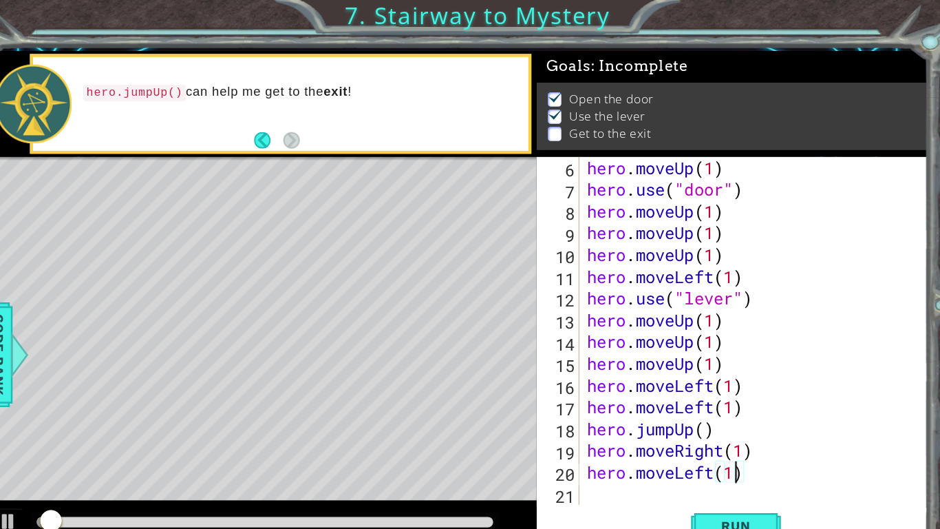
click at [731, 435] on div "hero . moveUp ( 1 ) hero . use ( "door" ) hero . moveUp ( 1 ) hero . moveUp ( 1…" at bounding box center [727, 323] width 319 height 359
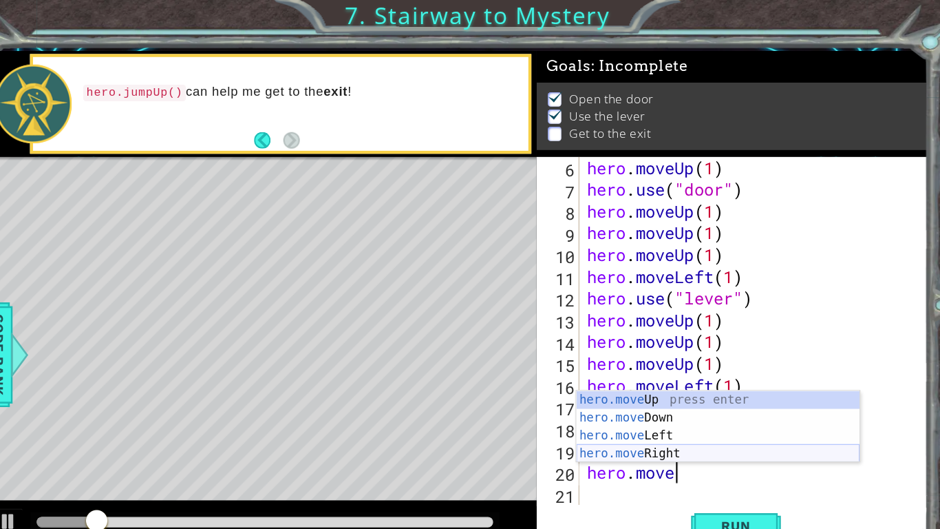
click at [640, 413] on div "hero.move Up press enter hero.move Down press enter hero.move Left press enter …" at bounding box center [691, 408] width 260 height 99
type textarea "hero.moveRight(1)"
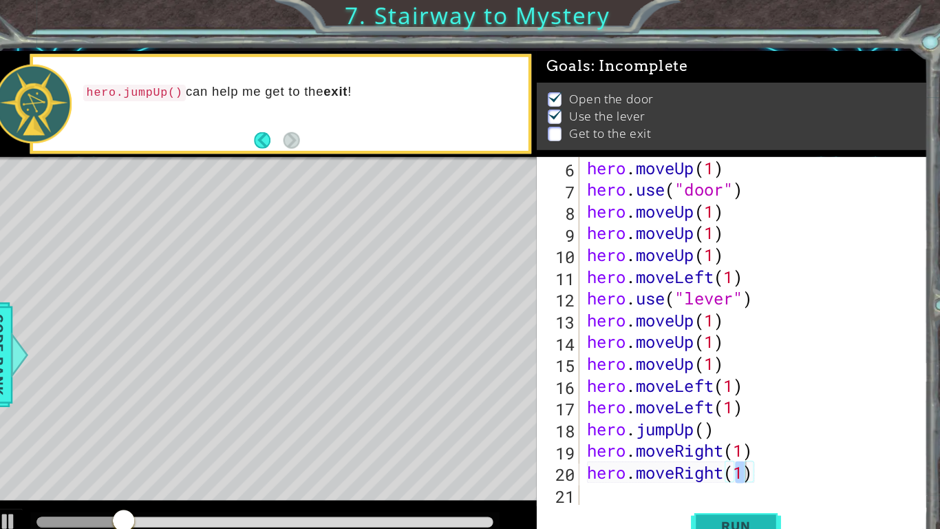
click at [693, 435] on span "Run" at bounding box center [708, 483] width 54 height 14
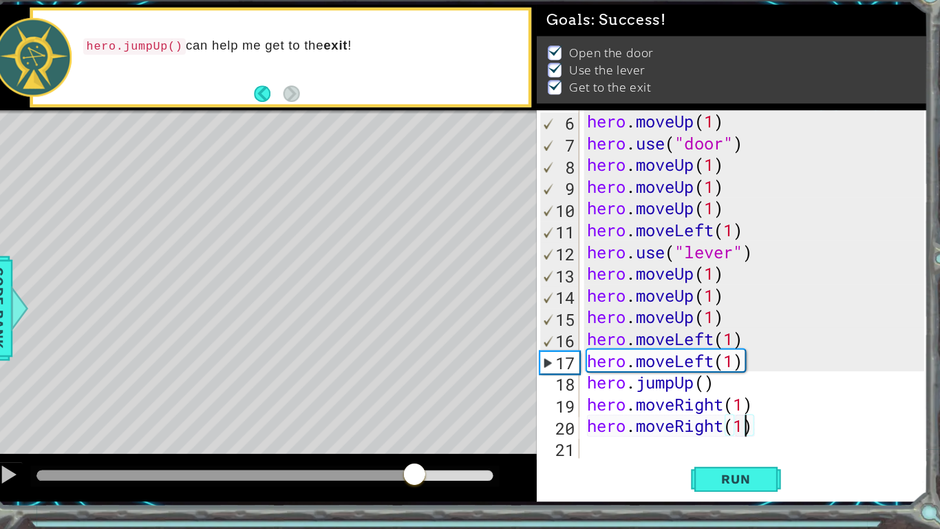
drag, startPoint x: 112, startPoint y: 479, endPoint x: 673, endPoint y: 527, distance: 563.8
click at [673, 435] on div "1 ההההההההההההההההההההההההההההההההההההההההההההההההההההההההההההההההההההההההההההה…" at bounding box center [470, 264] width 940 height 529
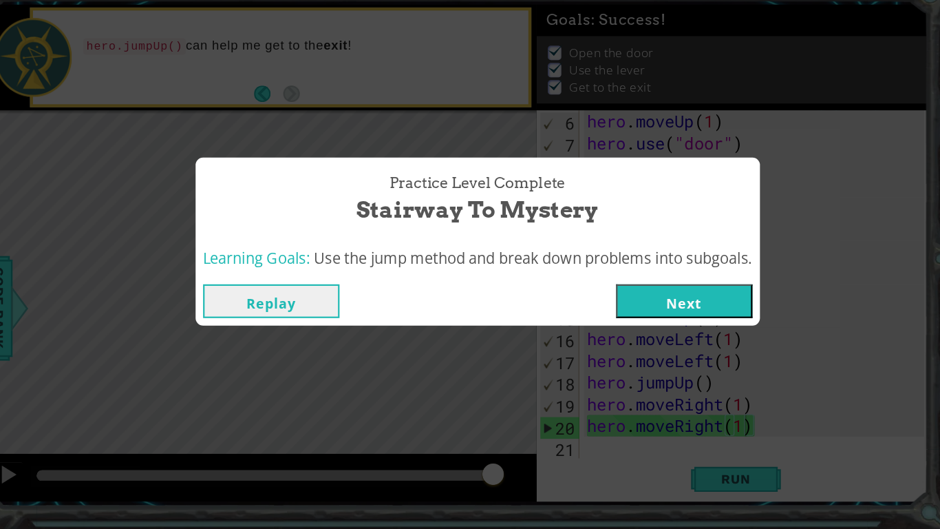
click at [691, 314] on button "Next" at bounding box center [660, 319] width 125 height 31
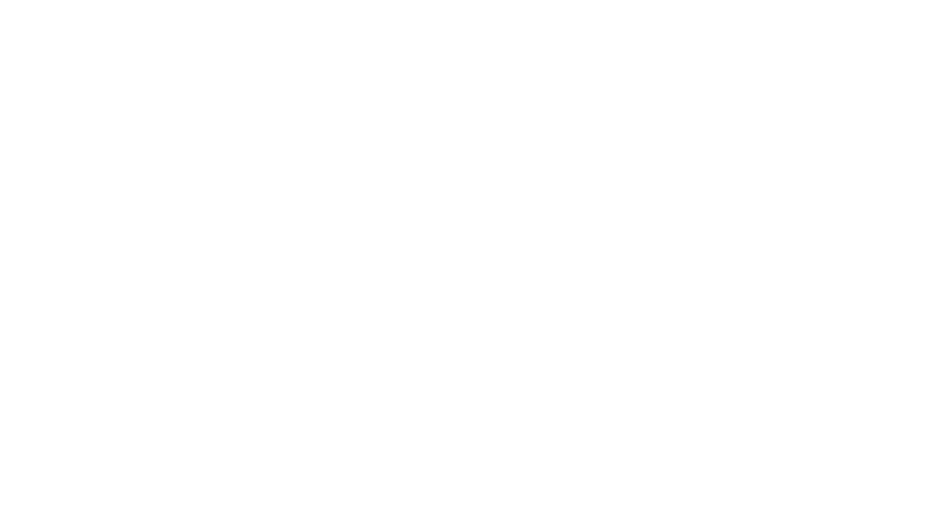
click at [691, 314] on div at bounding box center [470, 264] width 940 height 529
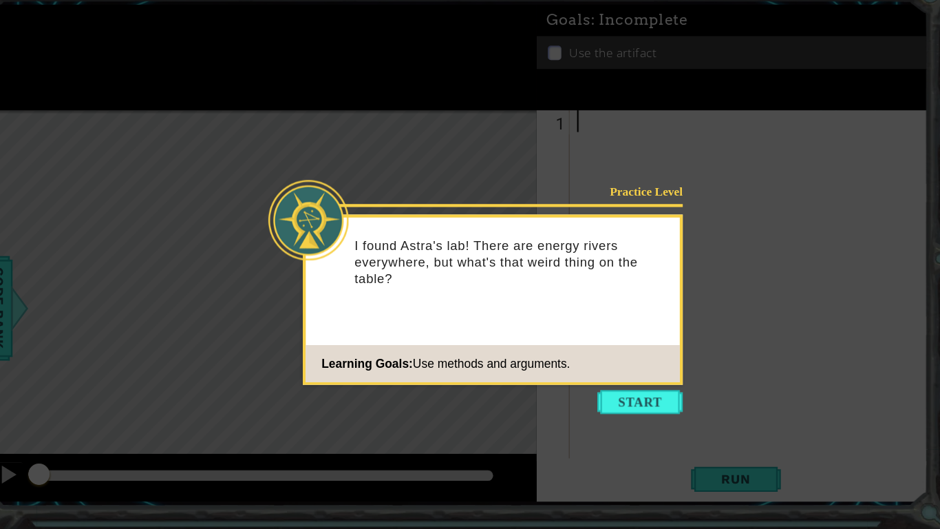
click at [607, 398] on icon at bounding box center [470, 264] width 940 height 529
click at [604, 412] on button "Start" at bounding box center [619, 412] width 78 height 22
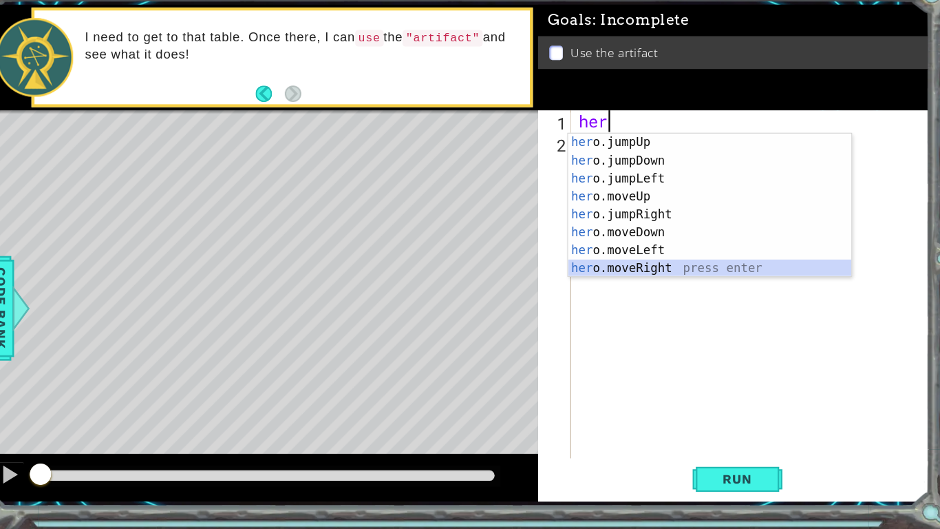
click at [615, 293] on div "her o.jumpUp press enter her o.jumpDown press enter her o.jumpLeft press enter …" at bounding box center [682, 247] width 260 height 165
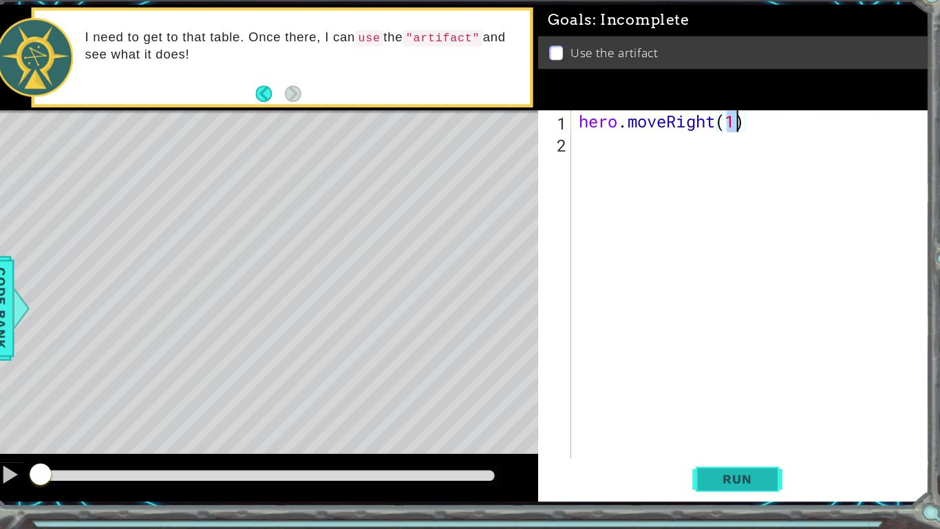
type textarea "hero.moveRight(1)"
click at [710, 435] on span "Run" at bounding box center [708, 483] width 54 height 14
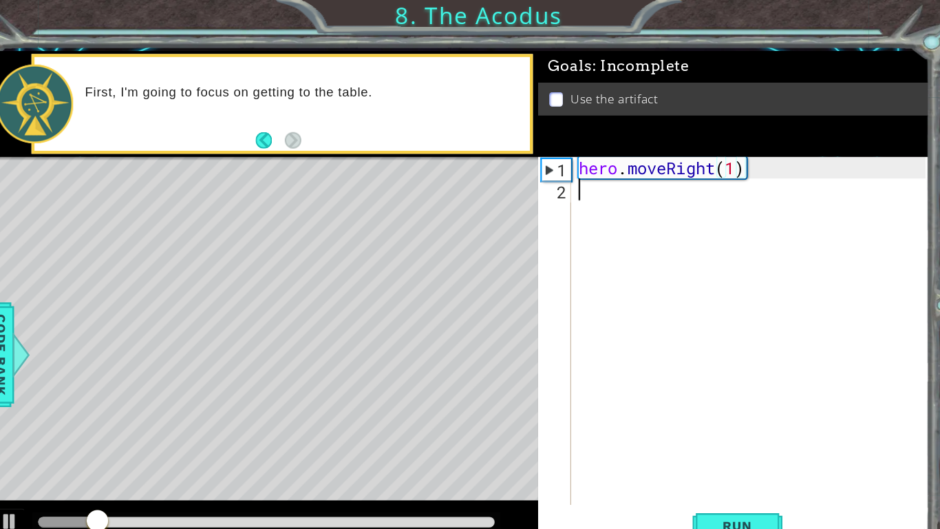
click at [734, 170] on div "hero . moveRight ( 1 )" at bounding box center [723, 323] width 328 height 359
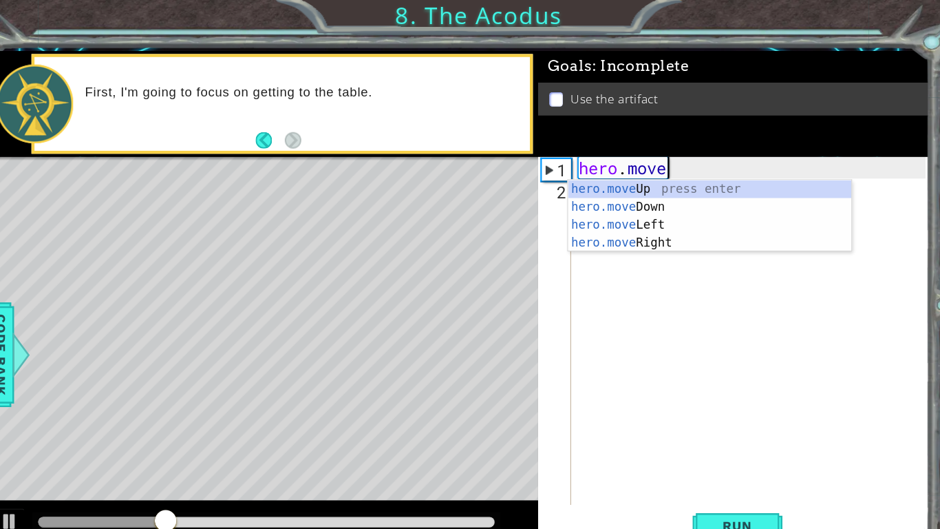
scroll to position [0, 3]
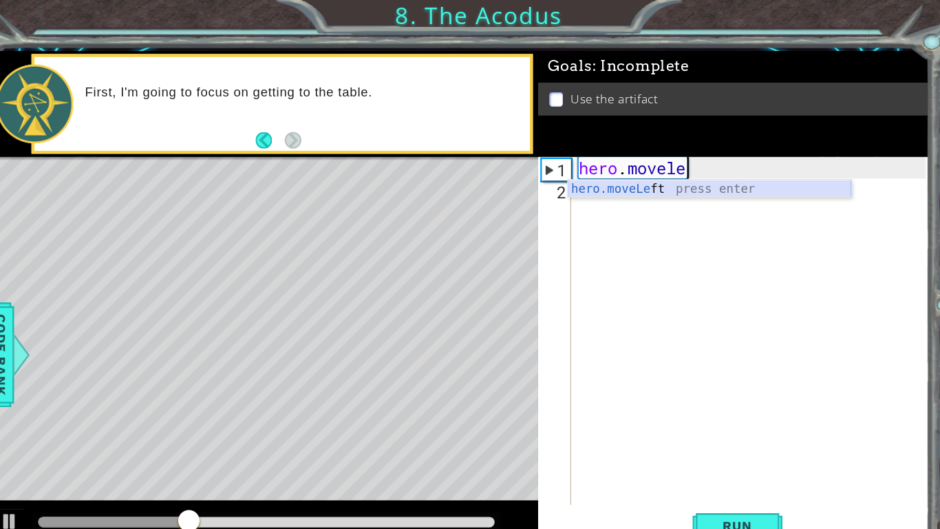
click at [675, 176] on div "hero.moveLe ft press enter" at bounding box center [682, 190] width 260 height 50
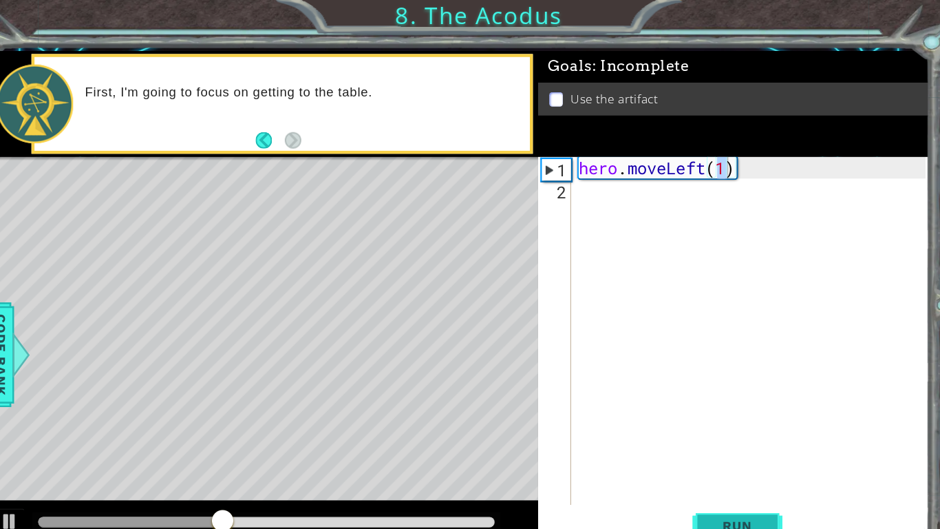
click at [731, 435] on span "Run" at bounding box center [708, 483] width 54 height 14
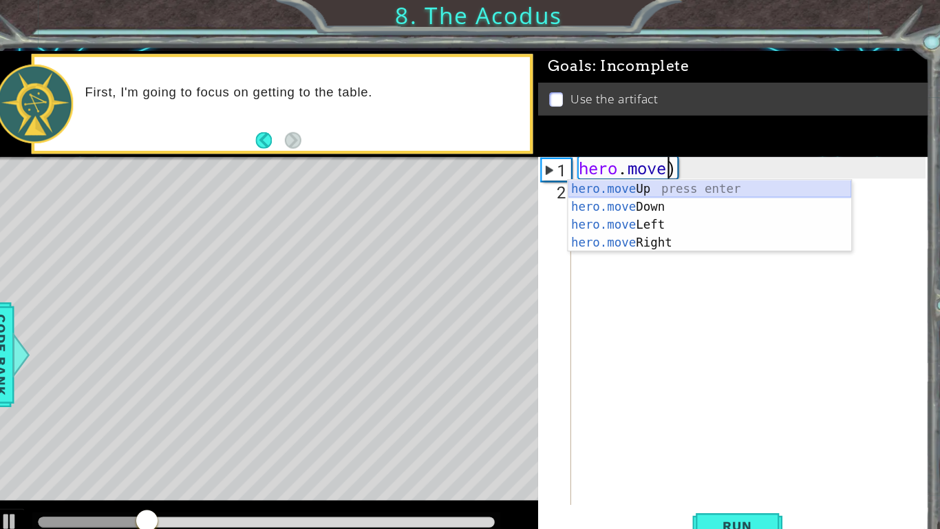
click at [632, 180] on div "hero.move Up press enter hero.move Down press enter hero.move Left press enter …" at bounding box center [682, 214] width 260 height 99
type textarea "hero.moveUp(1)"
